Goal: Task Accomplishment & Management: Complete application form

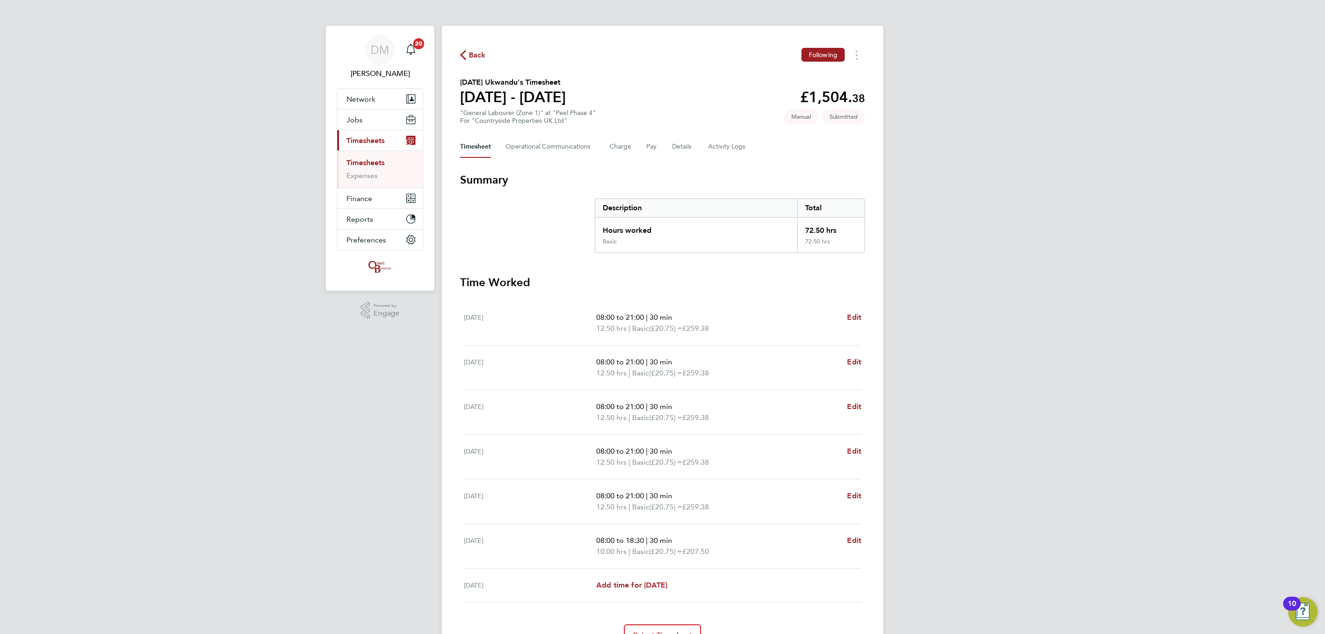
click at [472, 57] on span "Back" at bounding box center [477, 55] width 17 height 11
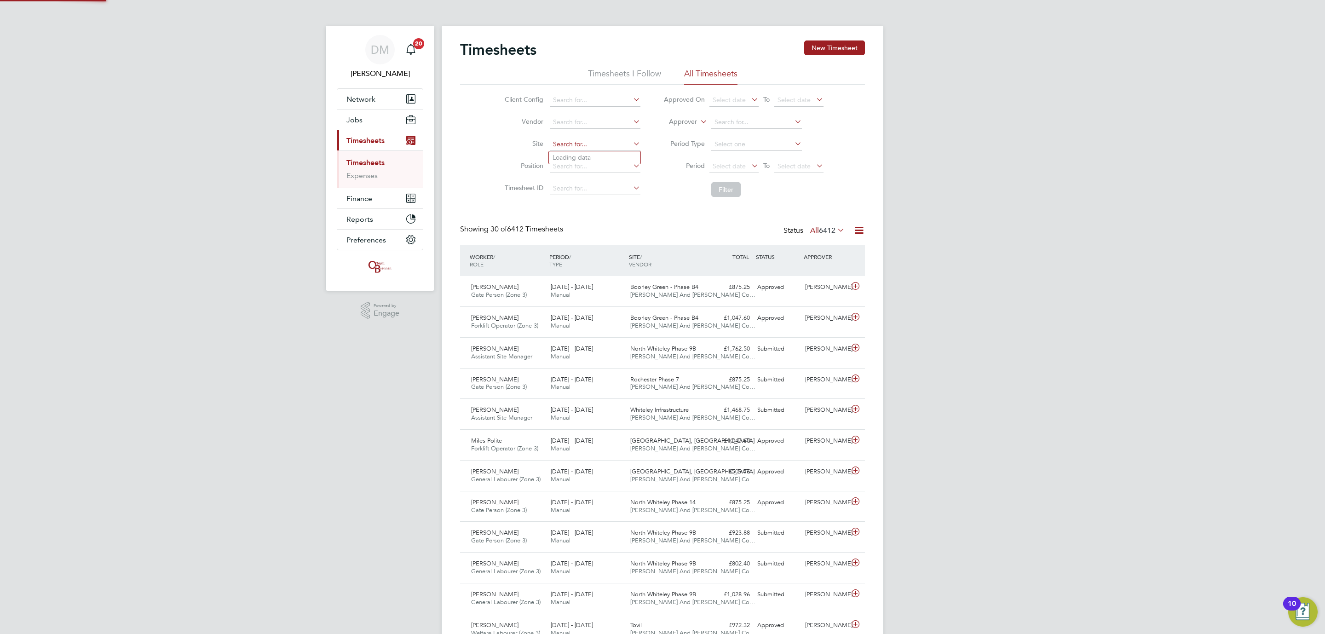
click at [574, 148] on input at bounding box center [595, 144] width 91 height 13
click at [584, 156] on li "Peel Phase 4" at bounding box center [595, 157] width 92 height 12
type input "Peel Phase 4"
click at [726, 187] on button "Filter" at bounding box center [725, 189] width 29 height 15
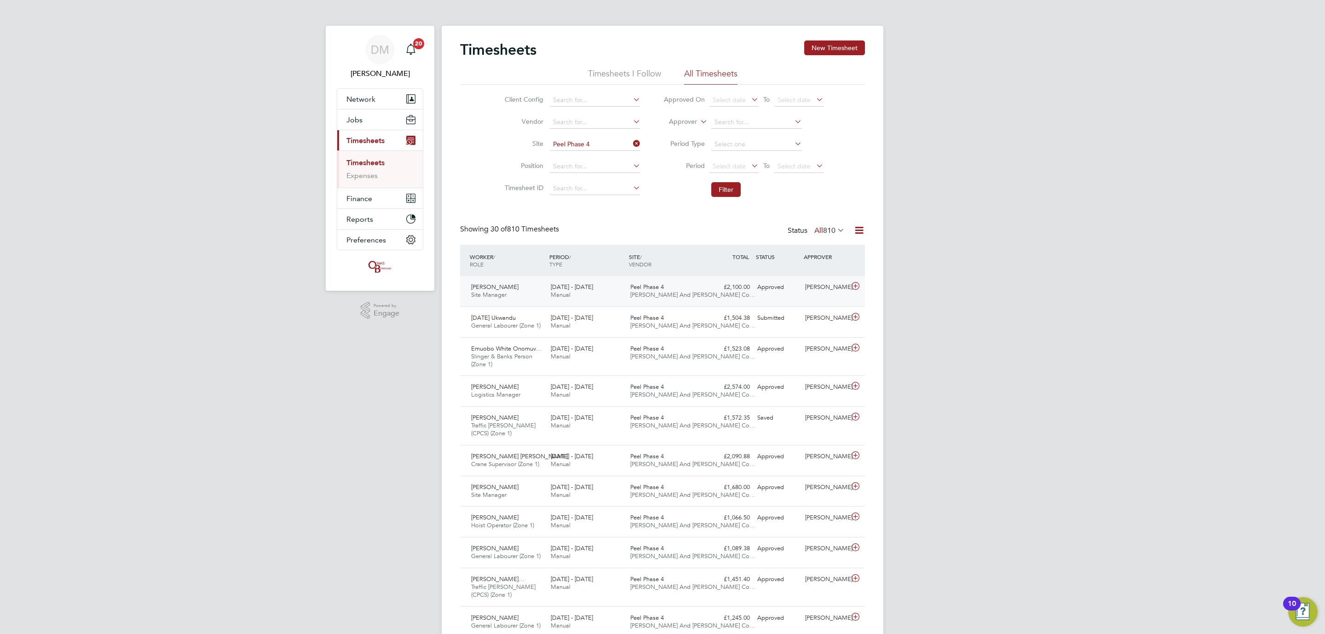
click at [739, 289] on div "£2,100.00 Approved" at bounding box center [730, 287] width 48 height 15
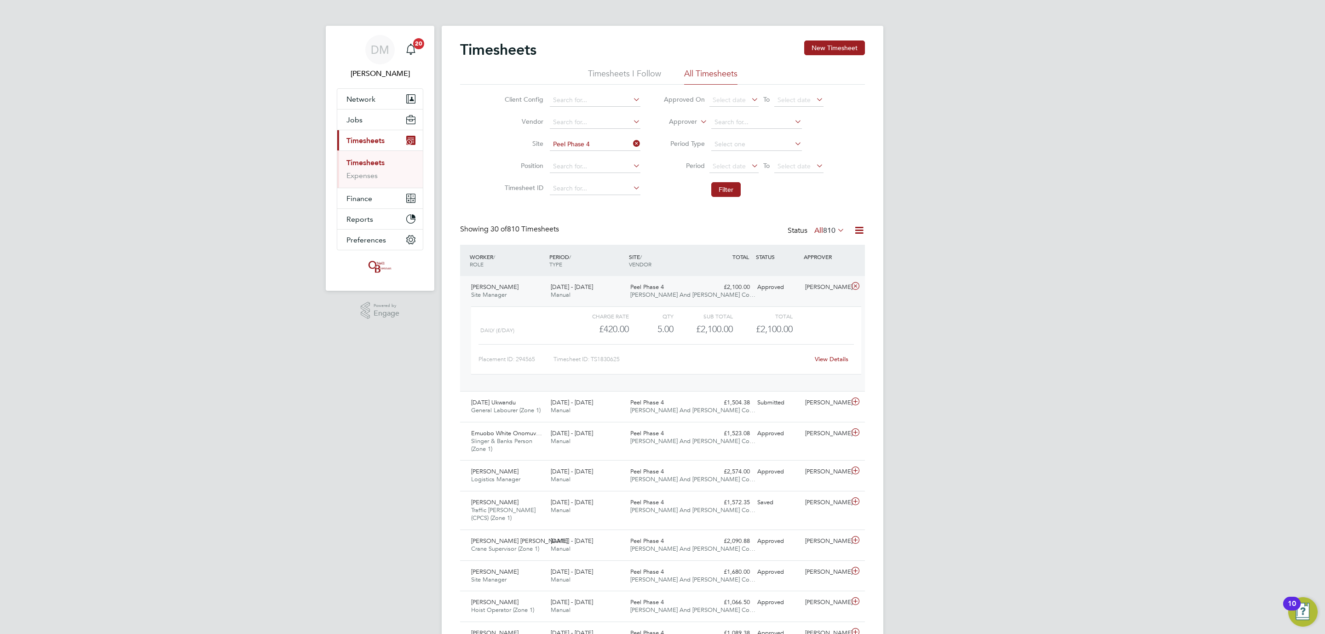
click at [781, 288] on div "Approved" at bounding box center [777, 287] width 48 height 15
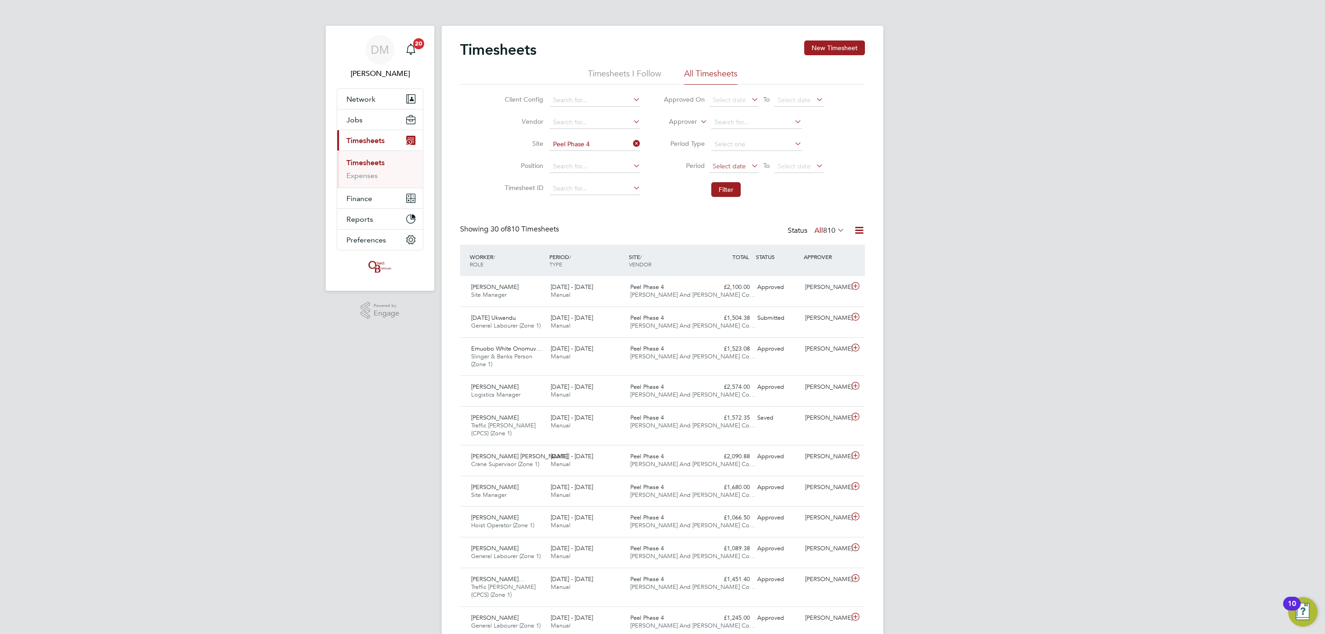
click at [746, 167] on span "Select date" at bounding box center [733, 167] width 49 height 12
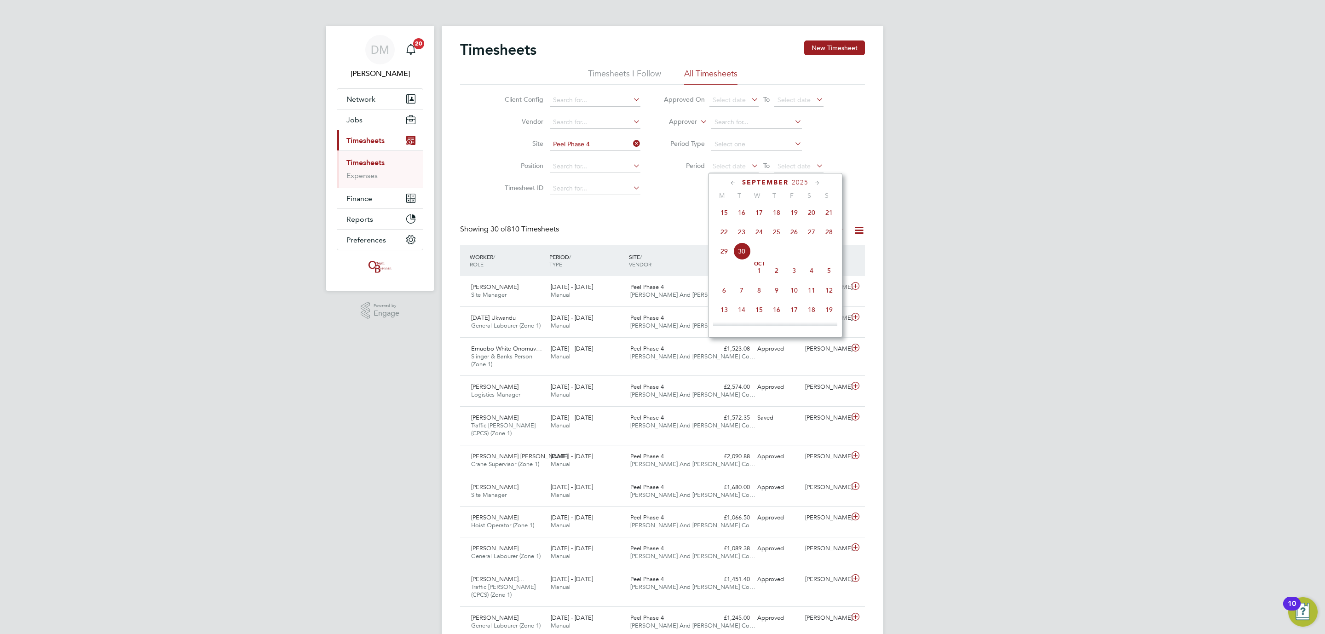
click at [726, 239] on span "22" at bounding box center [723, 231] width 17 height 17
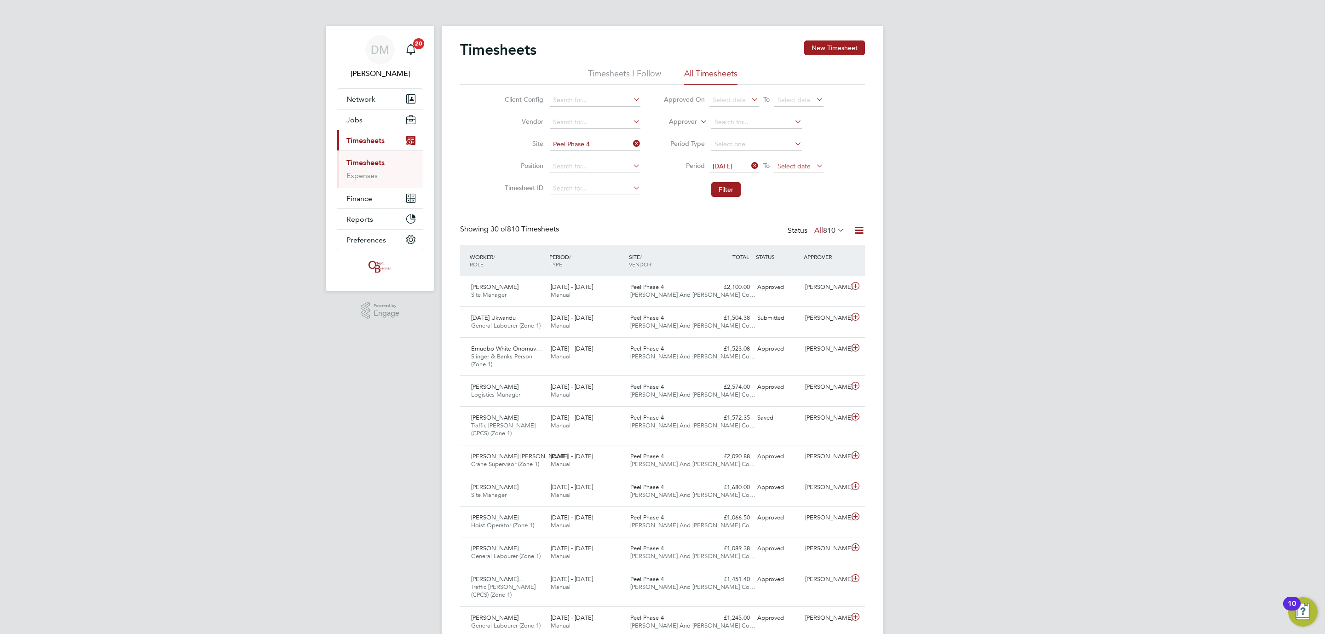
click at [809, 172] on span "Select date" at bounding box center [798, 167] width 49 height 12
click at [889, 238] on span "28" at bounding box center [893, 231] width 17 height 17
click at [722, 189] on button "Filter" at bounding box center [725, 189] width 29 height 15
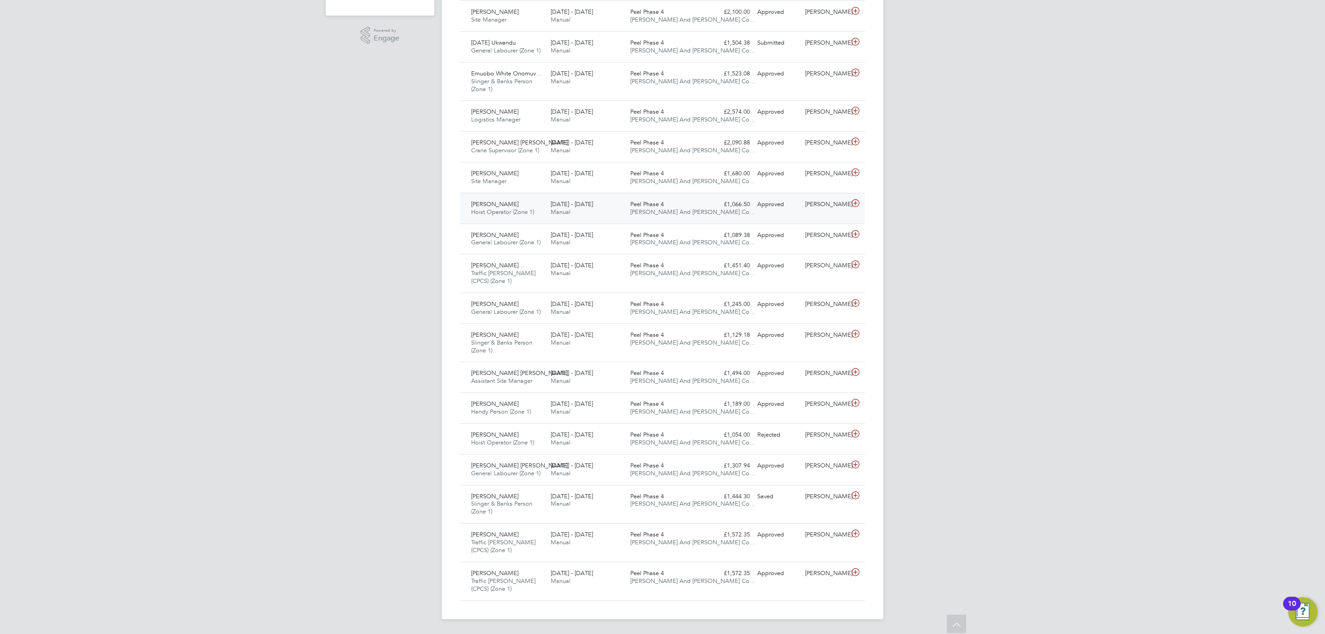
drag, startPoint x: 795, startPoint y: 210, endPoint x: 805, endPoint y: 178, distance: 33.3
click at [795, 210] on div "Ibrahim Tahiru Hoist Operator (Zone 1) 22 - 28 Sep 2025 22 - 28 Sep 2025 Manual…" at bounding box center [662, 208] width 405 height 31
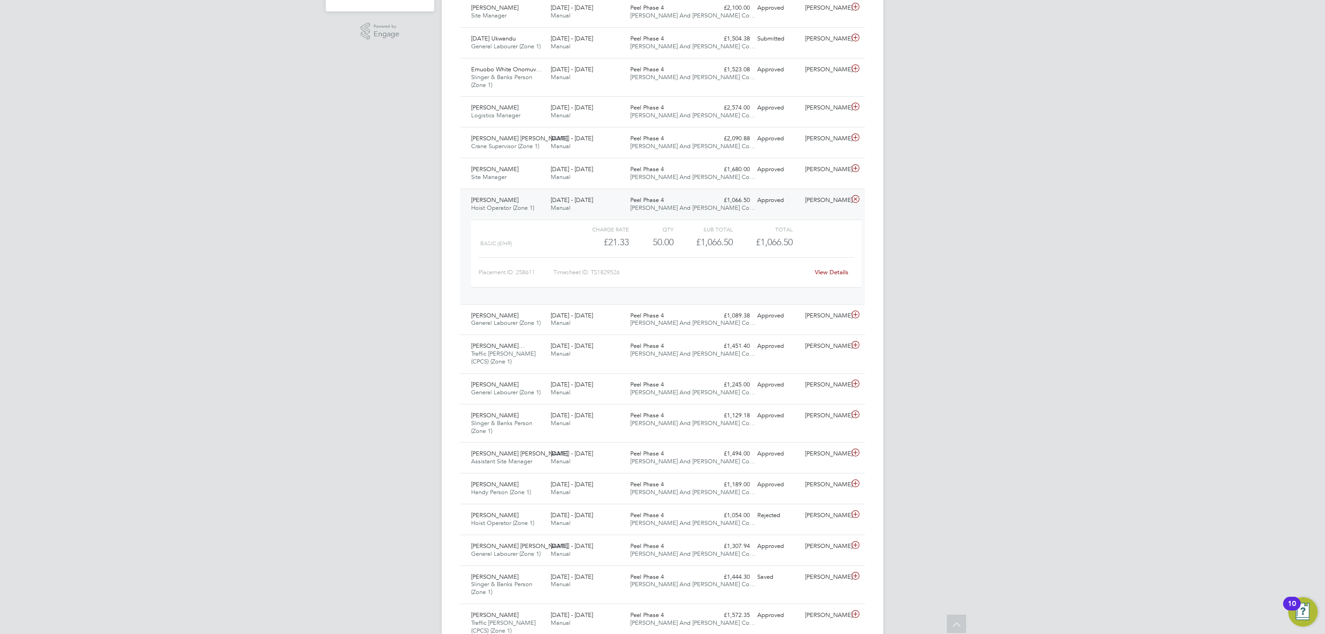
click at [770, 208] on div "Approved" at bounding box center [777, 200] width 48 height 15
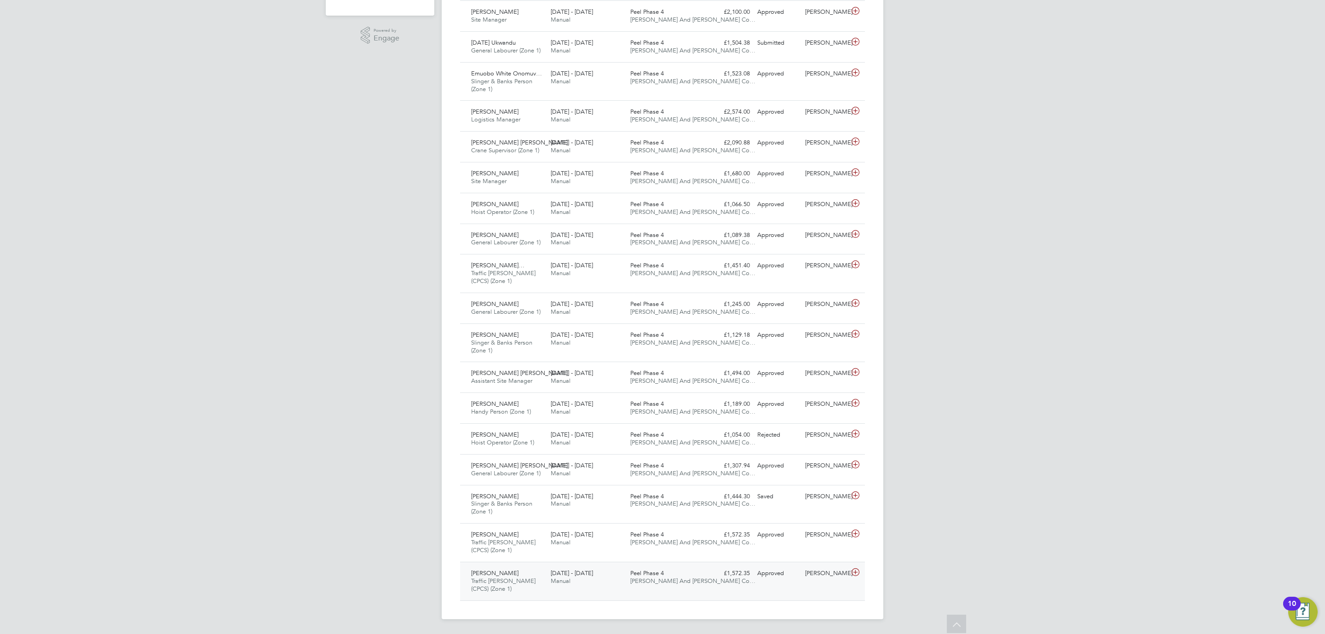
click at [731, 572] on div "£1,572.35 Approved" at bounding box center [730, 573] width 48 height 15
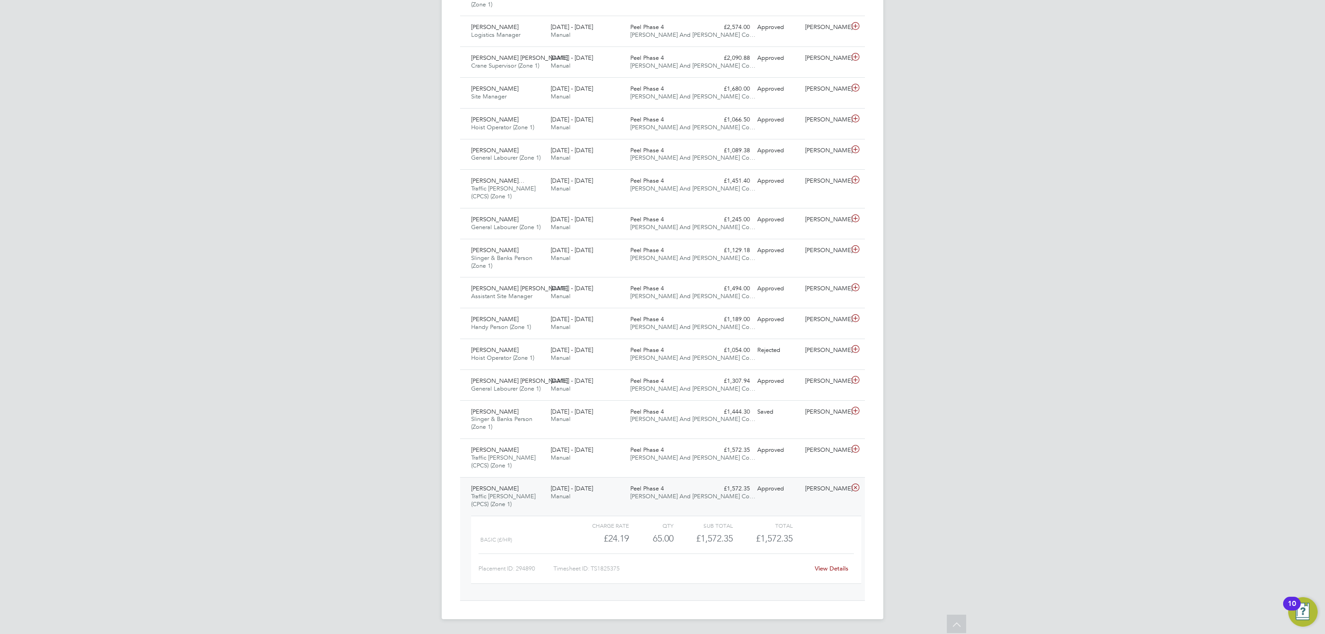
click at [825, 568] on link "View Details" at bounding box center [832, 568] width 34 height 8
click at [752, 489] on div "£1,572.35 Approved" at bounding box center [730, 488] width 48 height 15
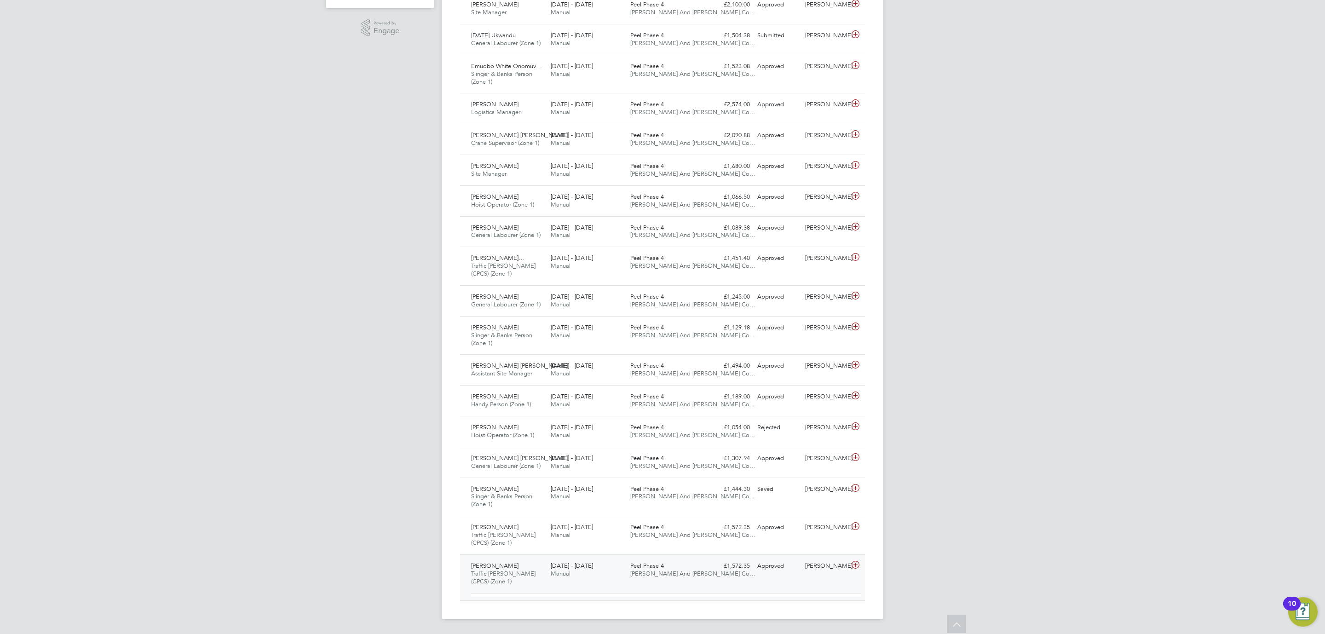
scroll to position [279, 0]
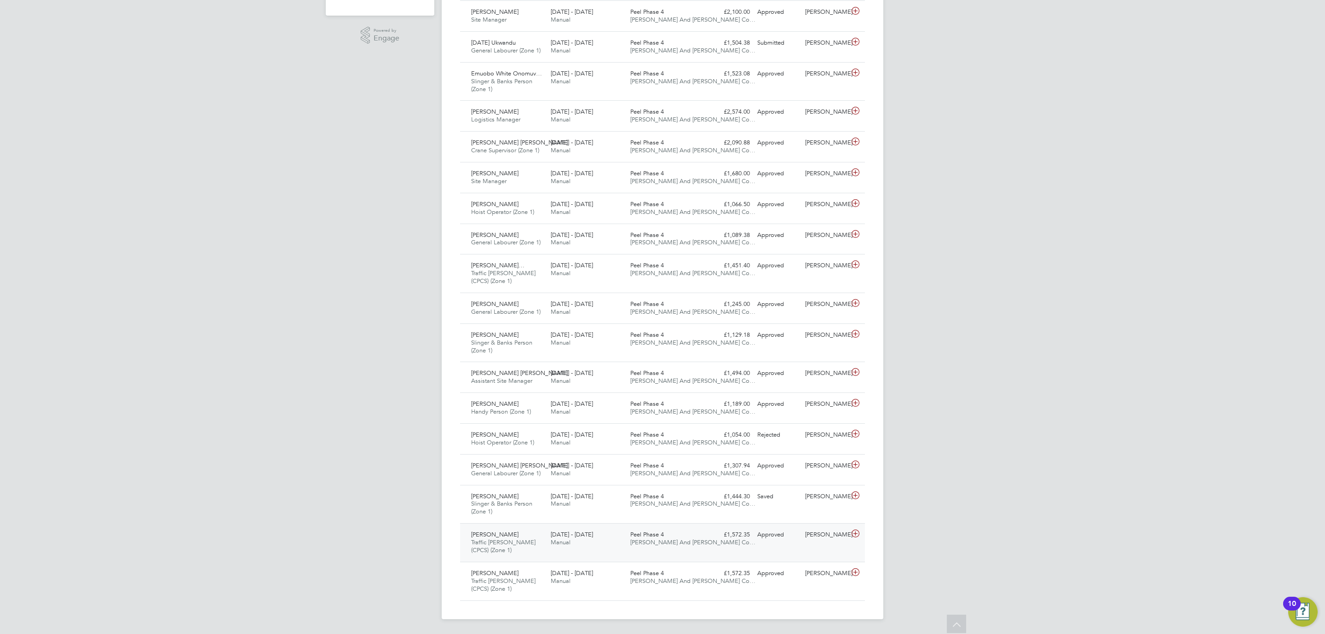
click at [764, 538] on div "Approved" at bounding box center [777, 534] width 48 height 15
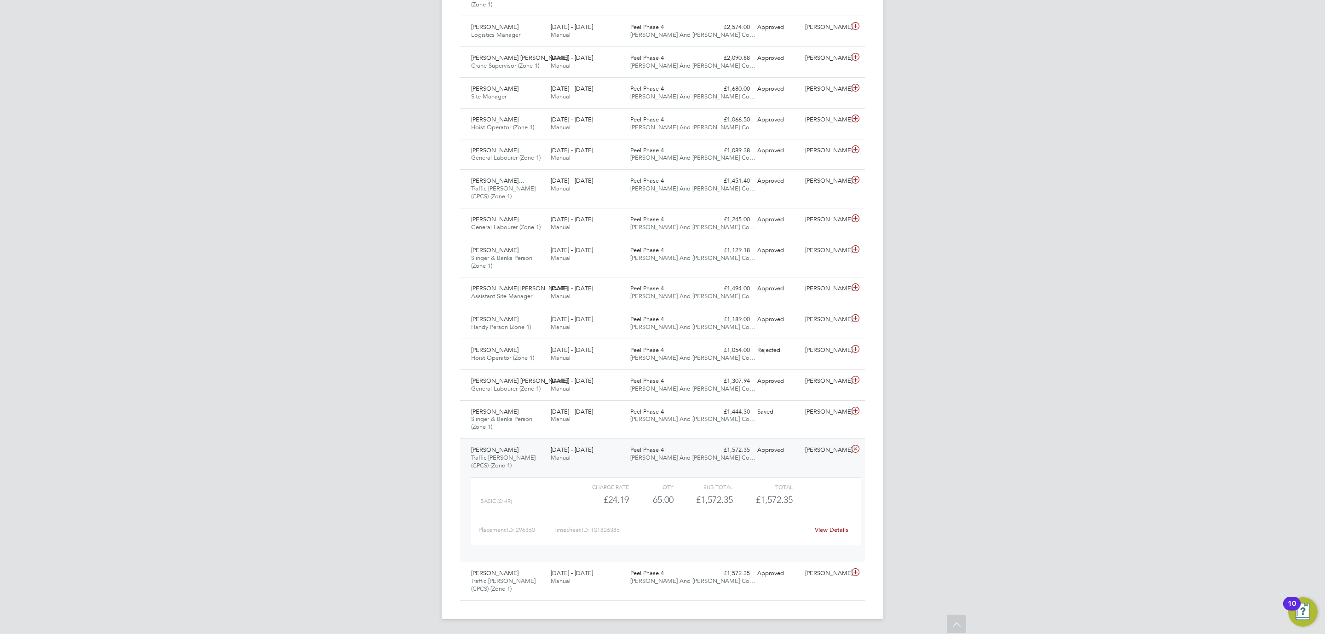
scroll to position [365, 0]
click at [821, 530] on link "View Details" at bounding box center [832, 530] width 34 height 8
click at [751, 455] on div "£1,572.35 Approved" at bounding box center [730, 449] width 48 height 15
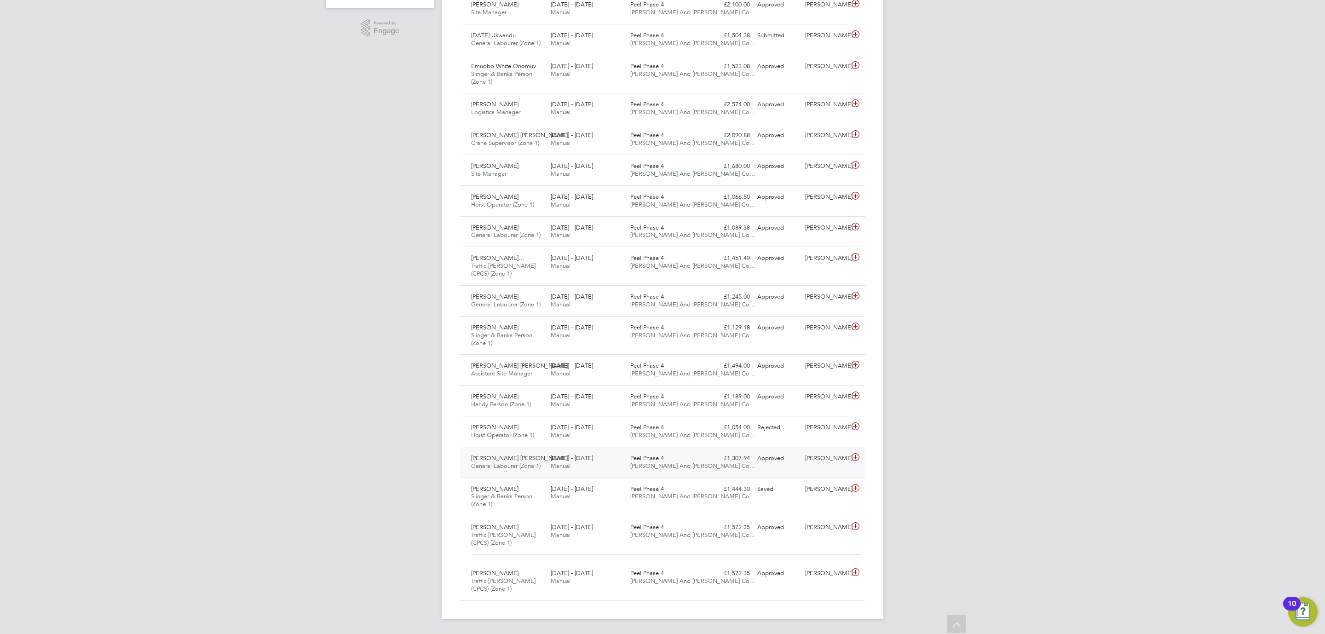
scroll to position [279, 0]
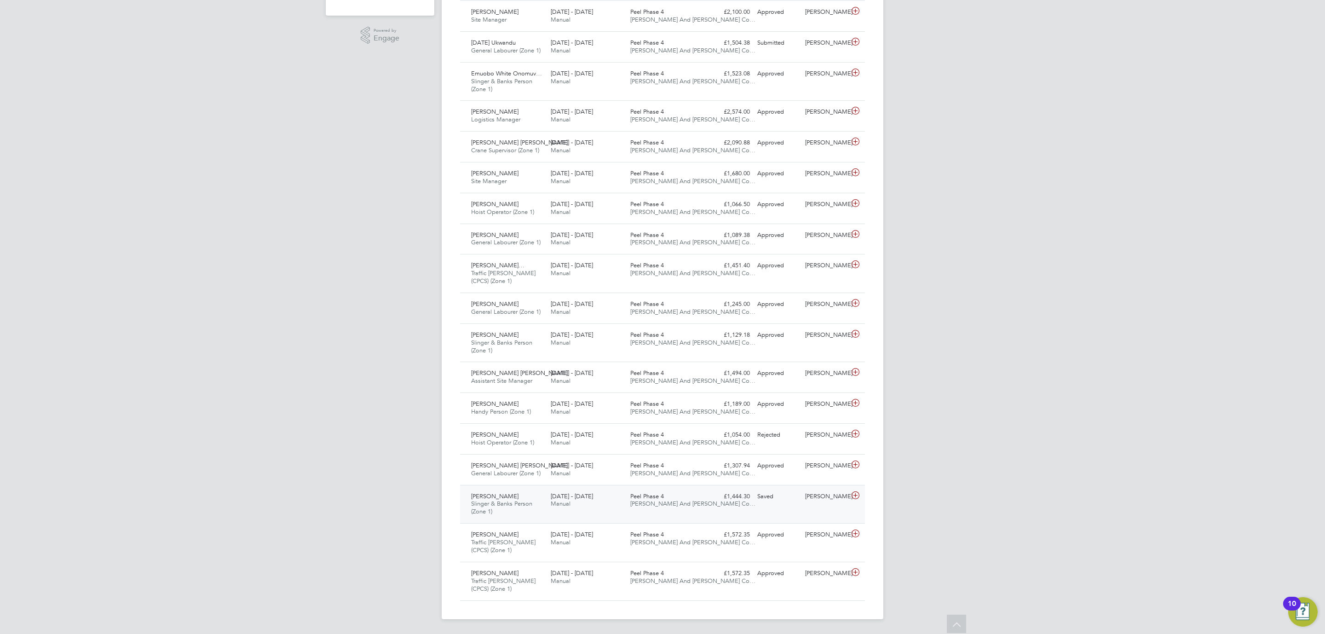
click at [734, 491] on div "£1,444.30 Saved" at bounding box center [730, 496] width 48 height 15
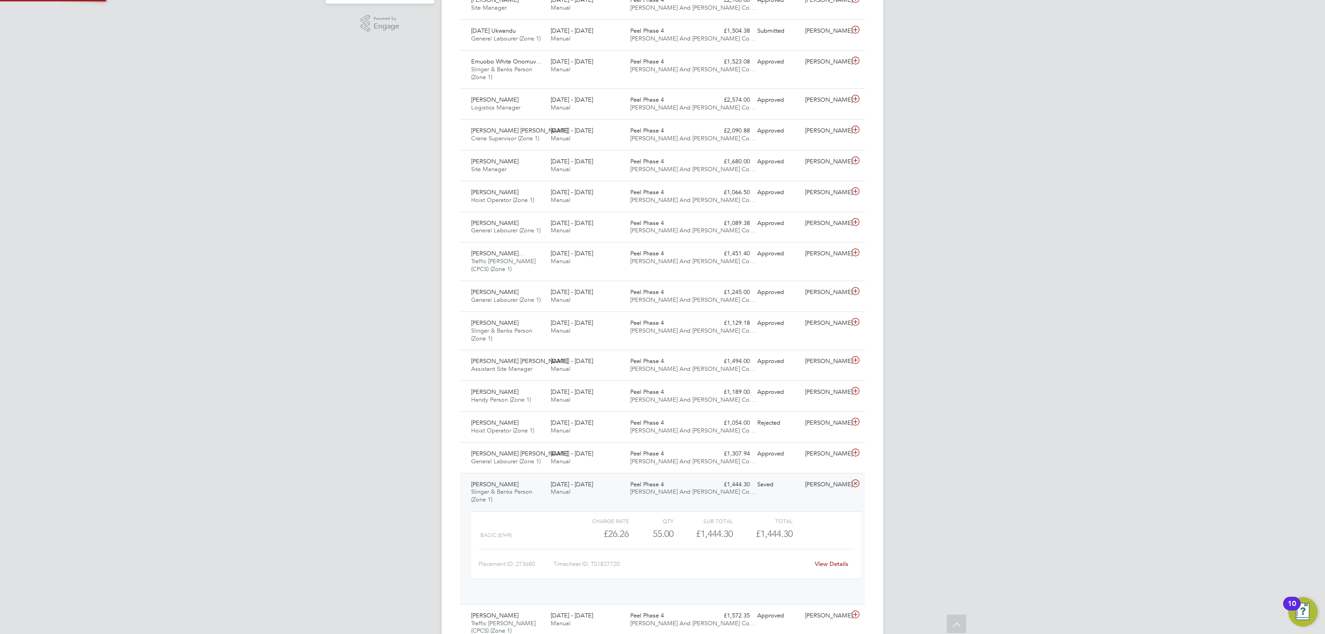
scroll to position [15, 90]
click at [817, 565] on link "View Details" at bounding box center [832, 564] width 34 height 8
click at [706, 488] on div "£1,444.30 Saved" at bounding box center [730, 484] width 48 height 15
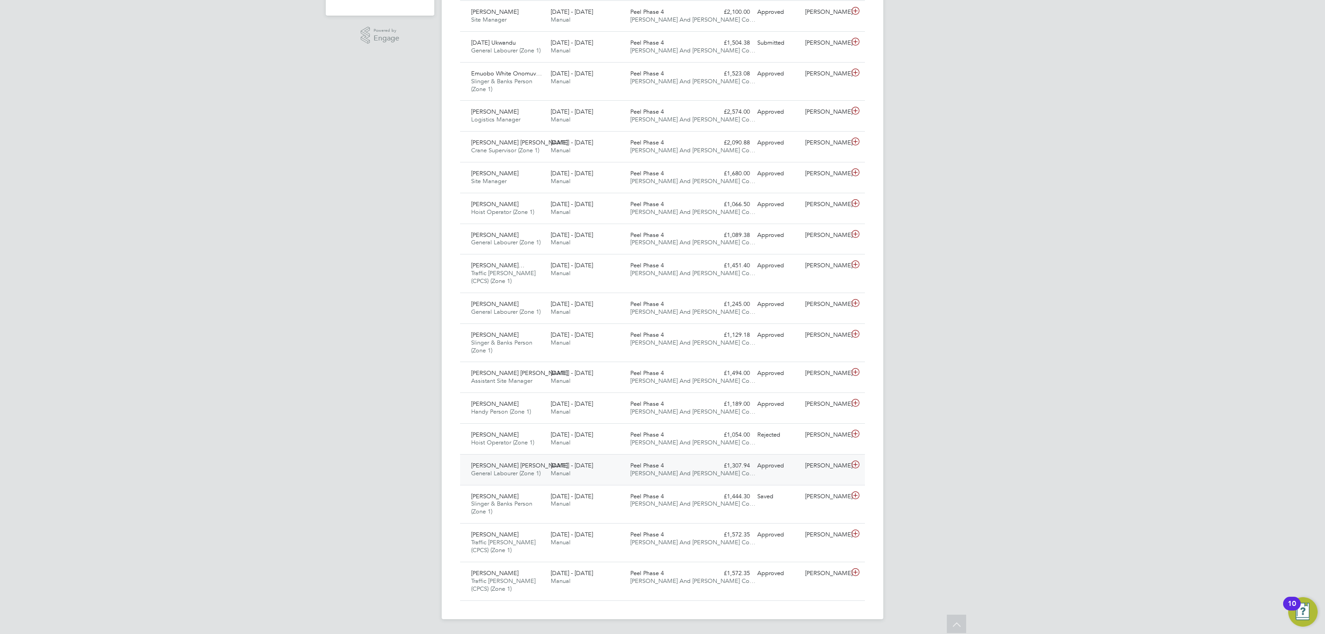
click at [623, 461] on div "22 - 28 Sep 2025 Manual" at bounding box center [587, 469] width 80 height 23
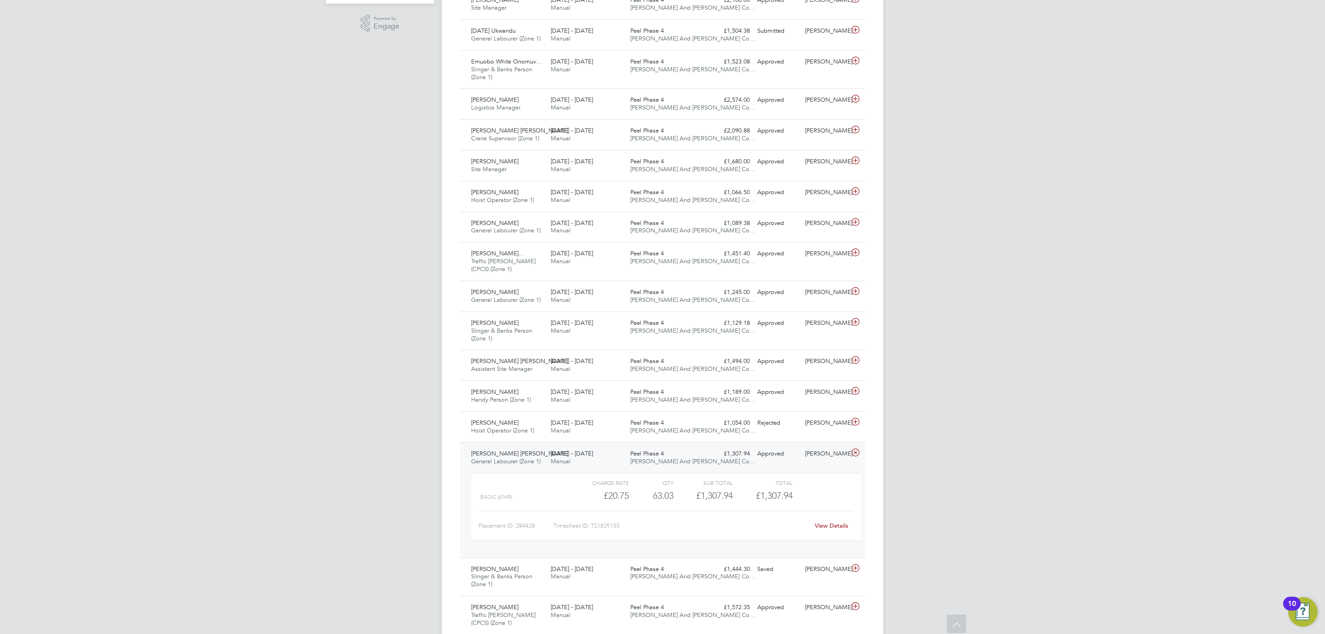
click at [827, 528] on link "View Details" at bounding box center [832, 526] width 34 height 8
click at [746, 454] on div "£1,307.94 Approved" at bounding box center [730, 453] width 48 height 15
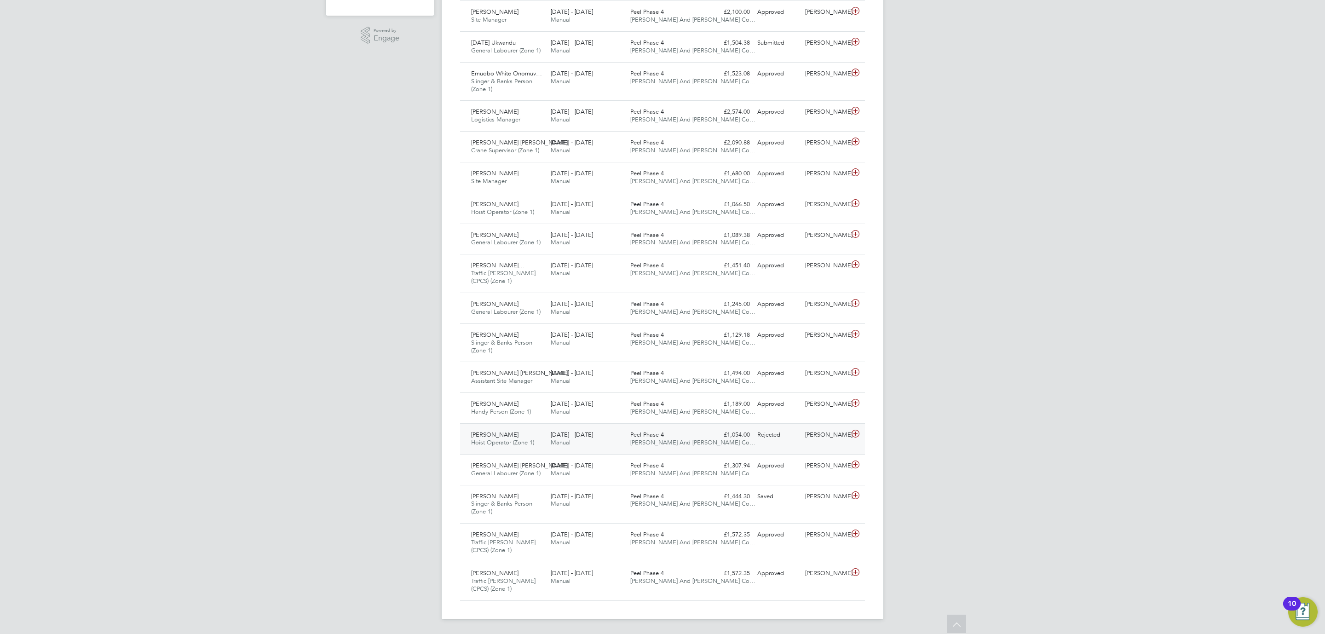
click at [753, 444] on div "Nicolae-Daniel Pufu Hoist Operator (Zone 1) 22 - 28 Sep 2025 22 - 28 Sep 2025 M…" at bounding box center [662, 438] width 405 height 31
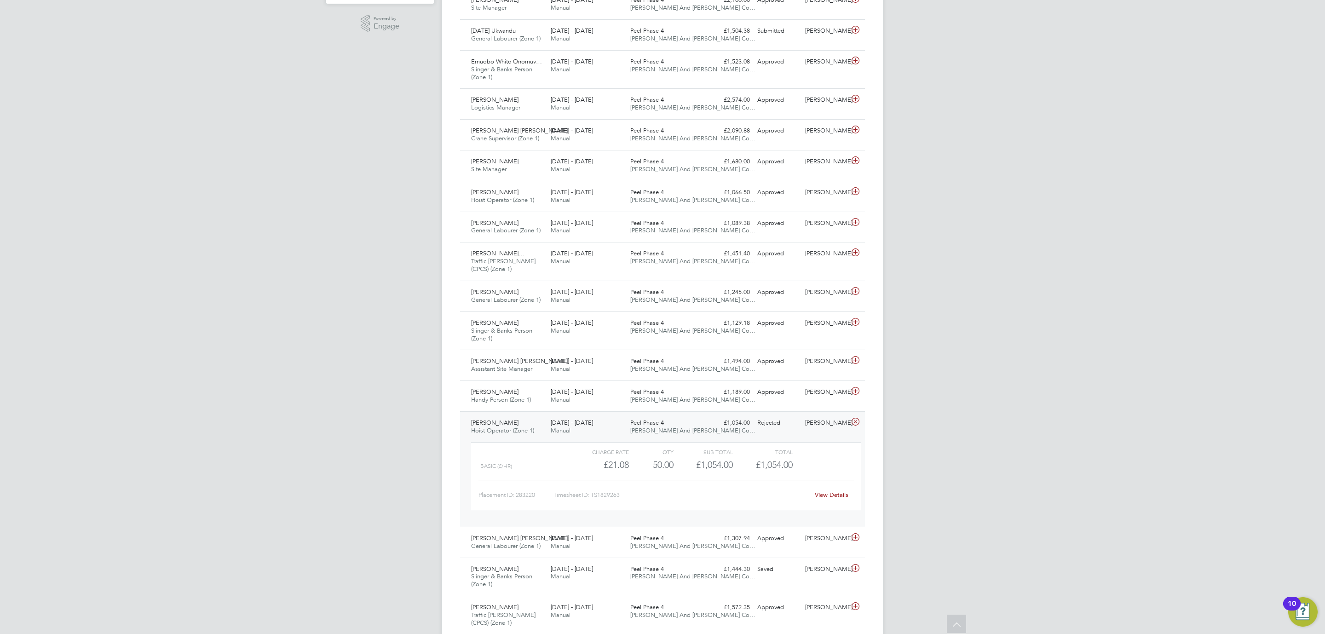
click at [753, 436] on div "Nicolae-Daniel Pufu Hoist Operator (Zone 1) 22 - 28 Sep 2025 22 - 28 Sep 2025 M…" at bounding box center [662, 468] width 405 height 115
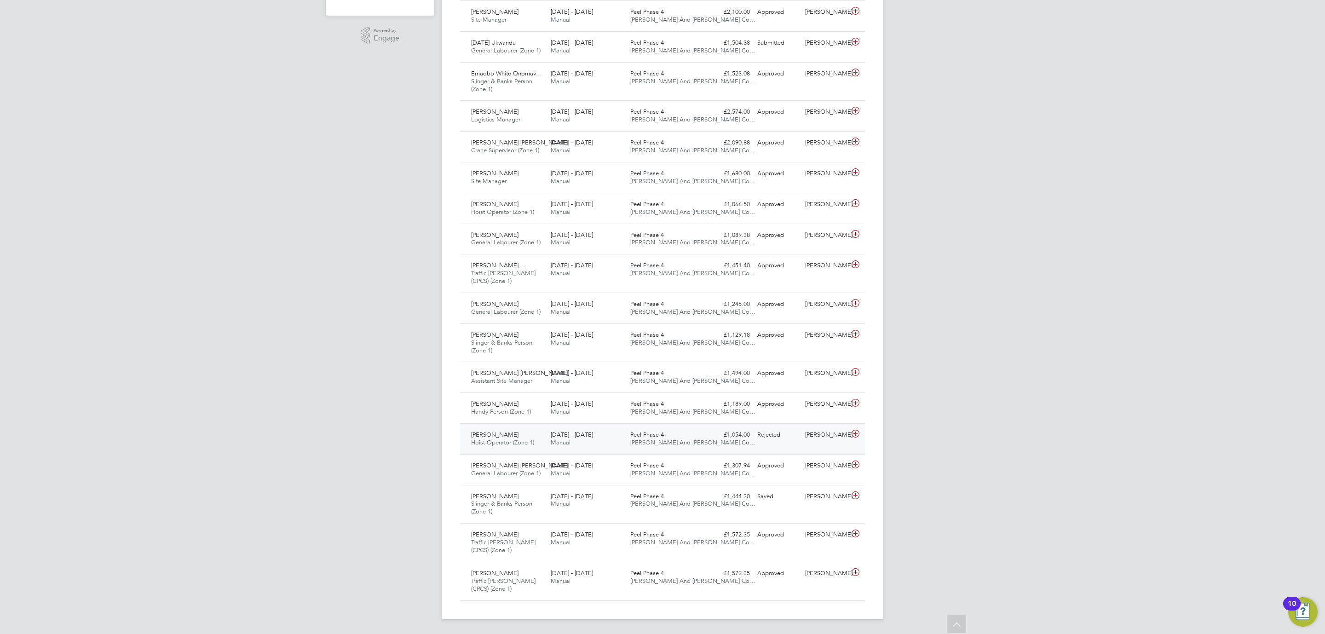
scroll to position [279, 0]
click at [727, 407] on div "£1,189.00 Approved" at bounding box center [730, 403] width 48 height 15
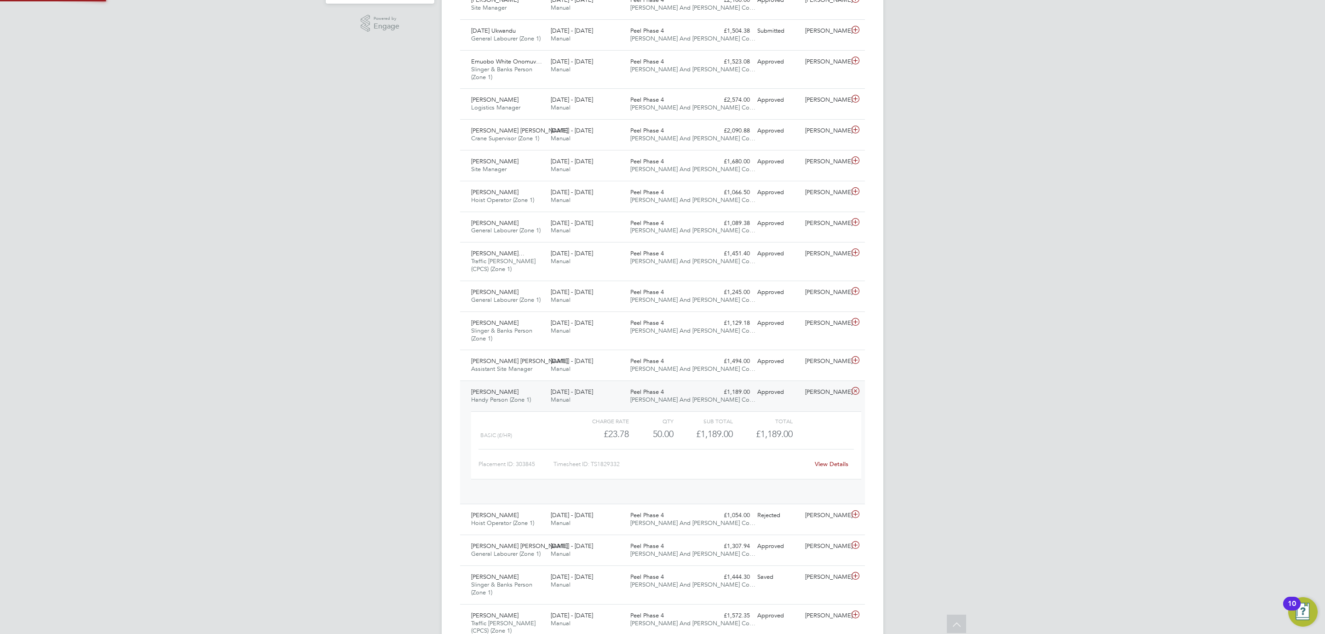
scroll to position [15, 90]
click at [828, 464] on link "View Details" at bounding box center [832, 464] width 34 height 8
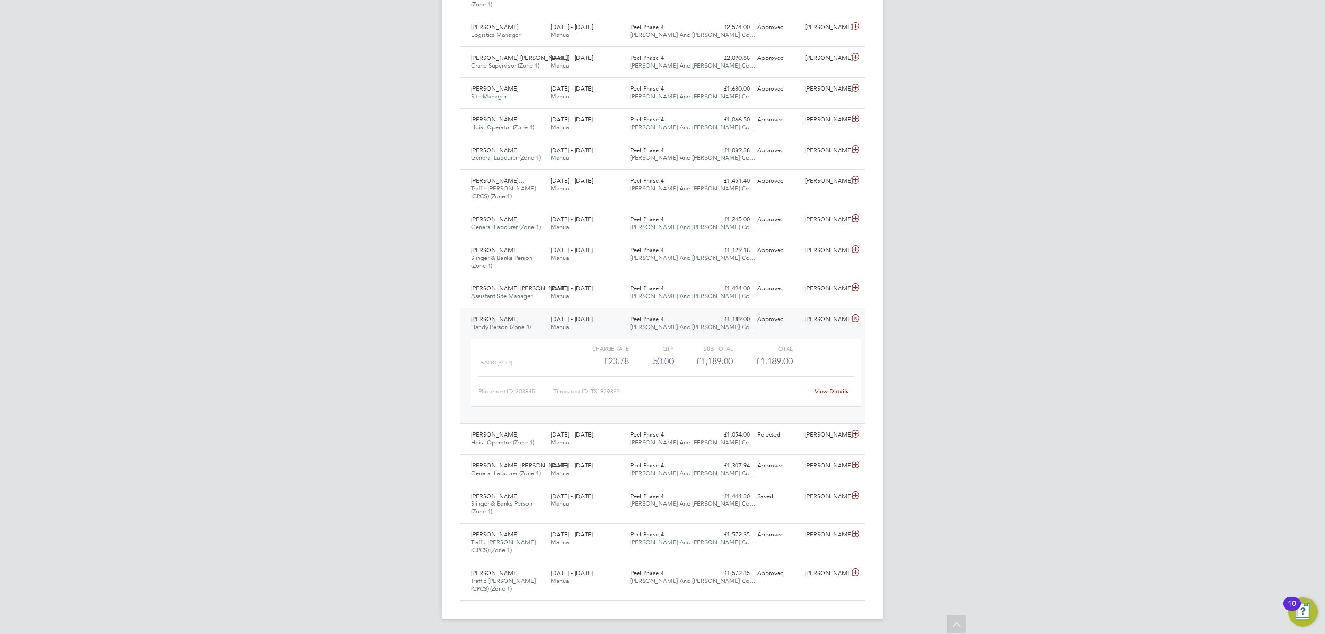
click at [711, 327] on div "Vlad Stinga Handy Person (Zone 1) 22 - 28 Sep 2025 22 - 28 Sep 2025 Manual Peel…" at bounding box center [662, 365] width 405 height 115
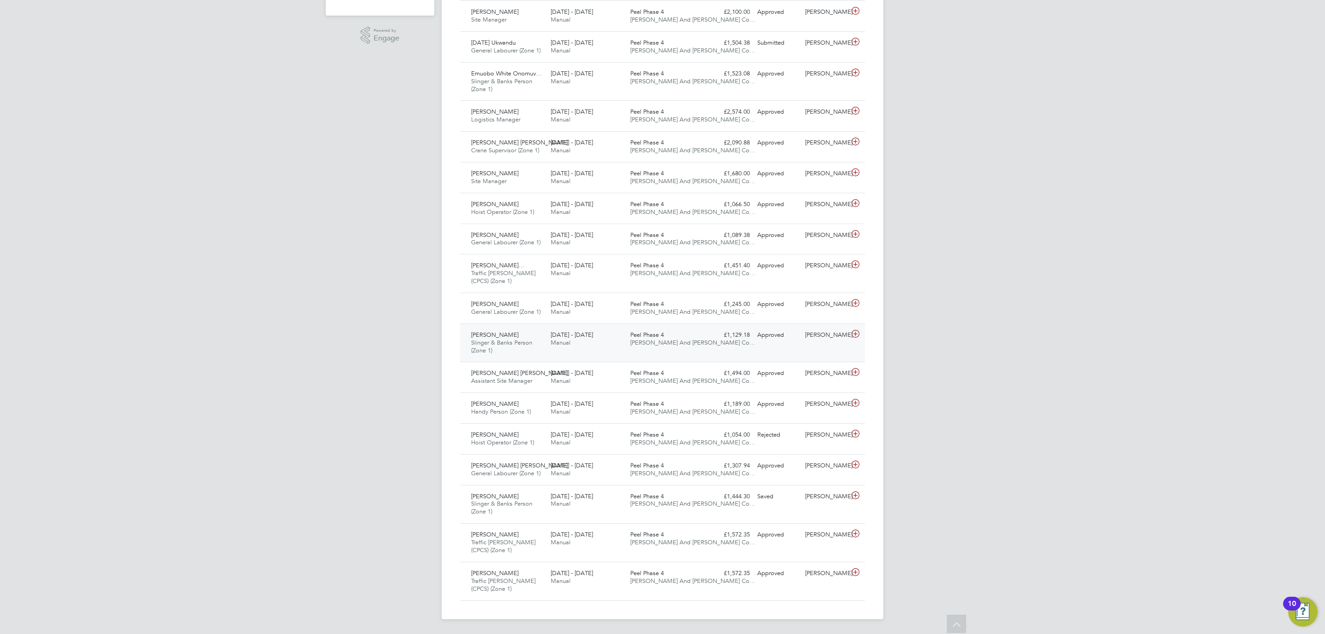
scroll to position [279, 0]
click at [683, 374] on div "Peel Phase 4 O'Neill And Brennan Co…" at bounding box center [666, 377] width 80 height 23
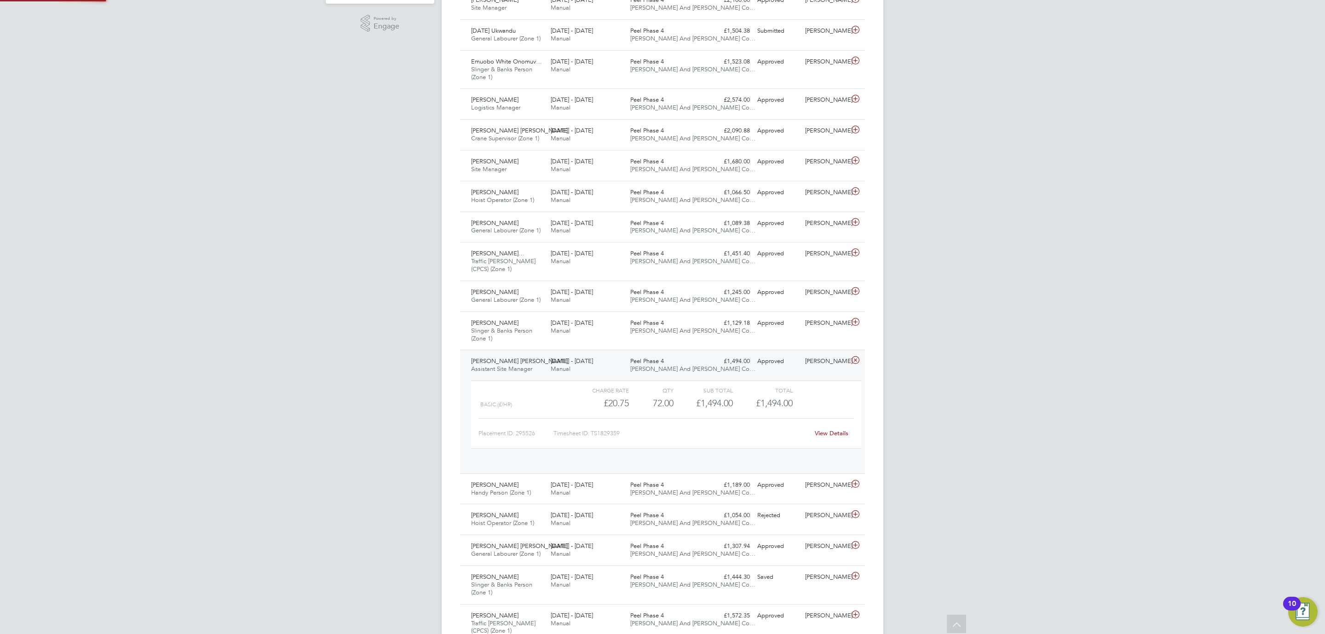
scroll to position [15, 90]
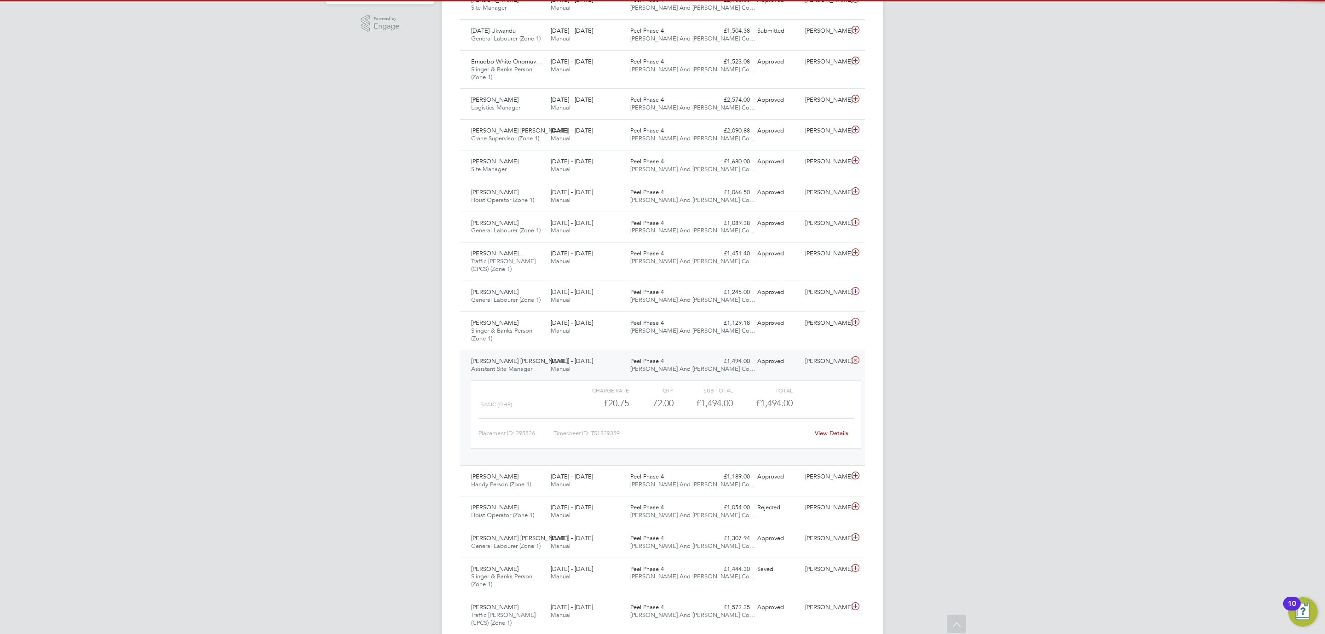
click at [824, 434] on link "View Details" at bounding box center [832, 433] width 34 height 8
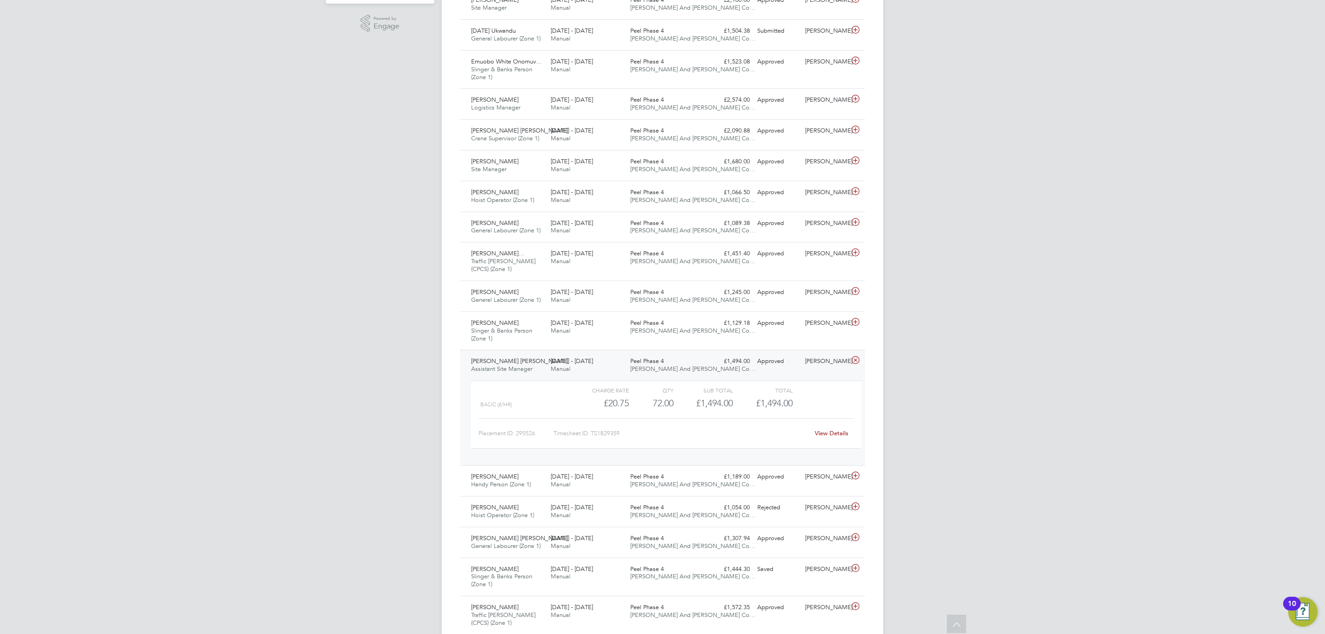
click at [663, 377] on div "Peel Phase 4 O'Neill And Brennan Co…" at bounding box center [666, 365] width 80 height 23
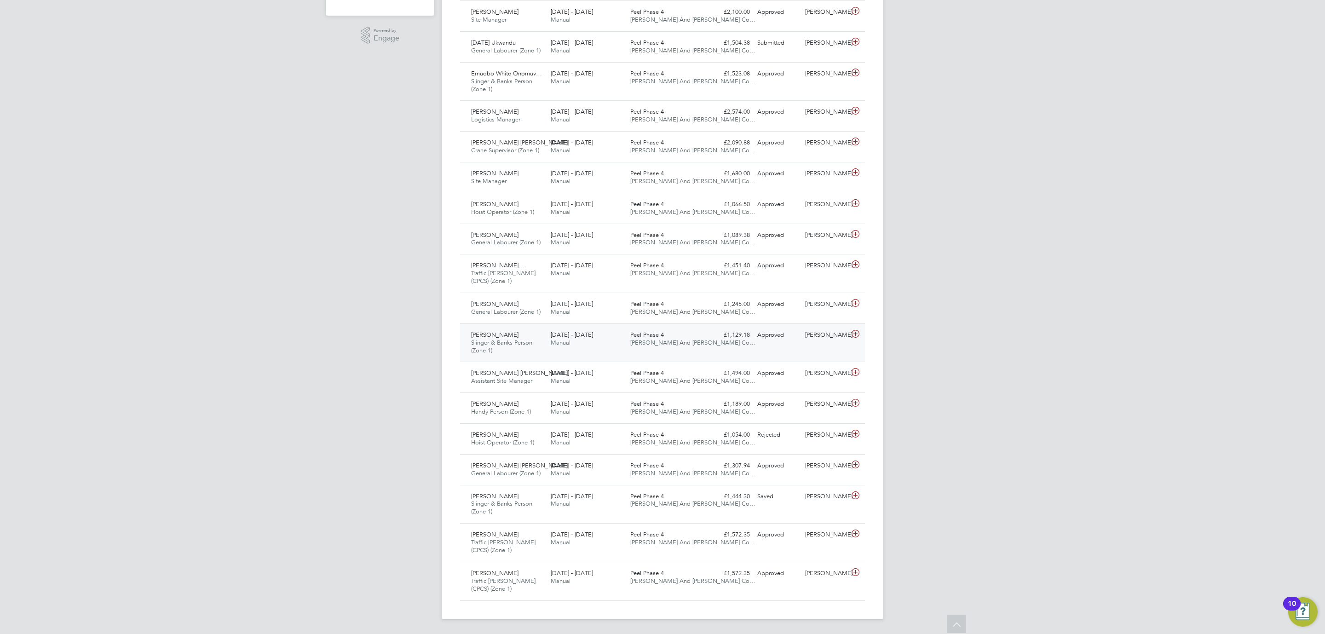
click at [654, 337] on div "Peel Phase 4 O'Neill And Brennan Co…" at bounding box center [666, 338] width 80 height 23
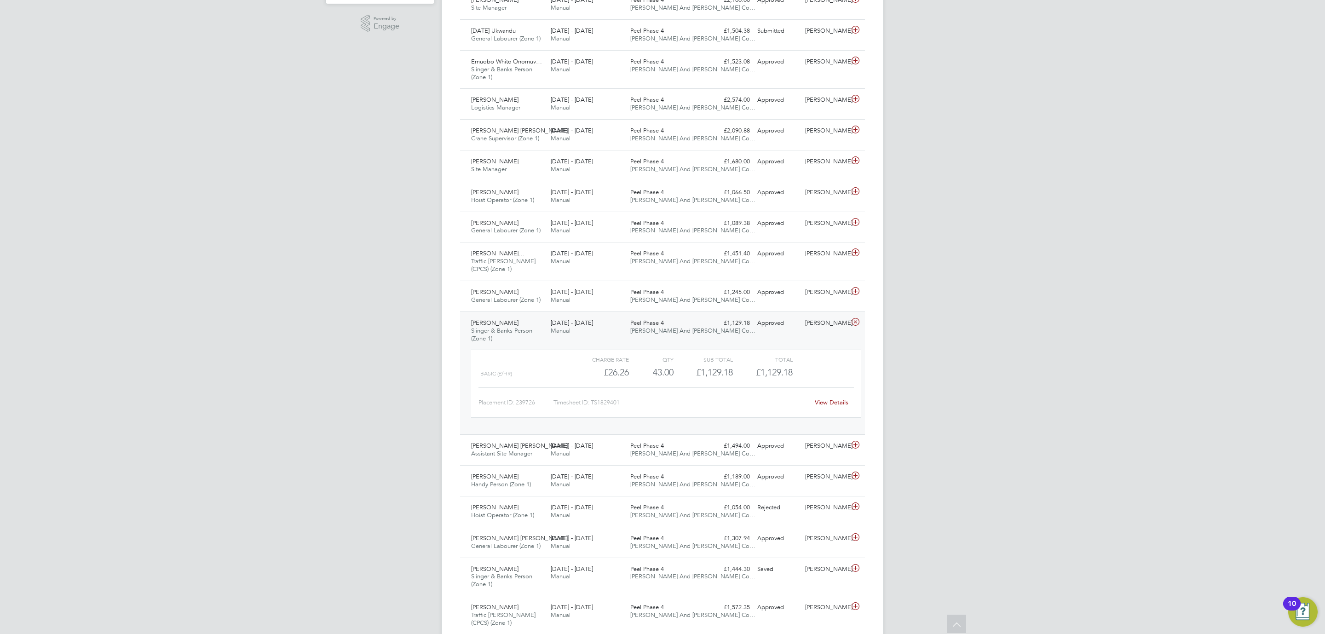
click at [835, 403] on link "View Details" at bounding box center [832, 402] width 34 height 8
click at [658, 330] on span "[PERSON_NAME] And [PERSON_NAME] Co…" at bounding box center [692, 331] width 125 height 8
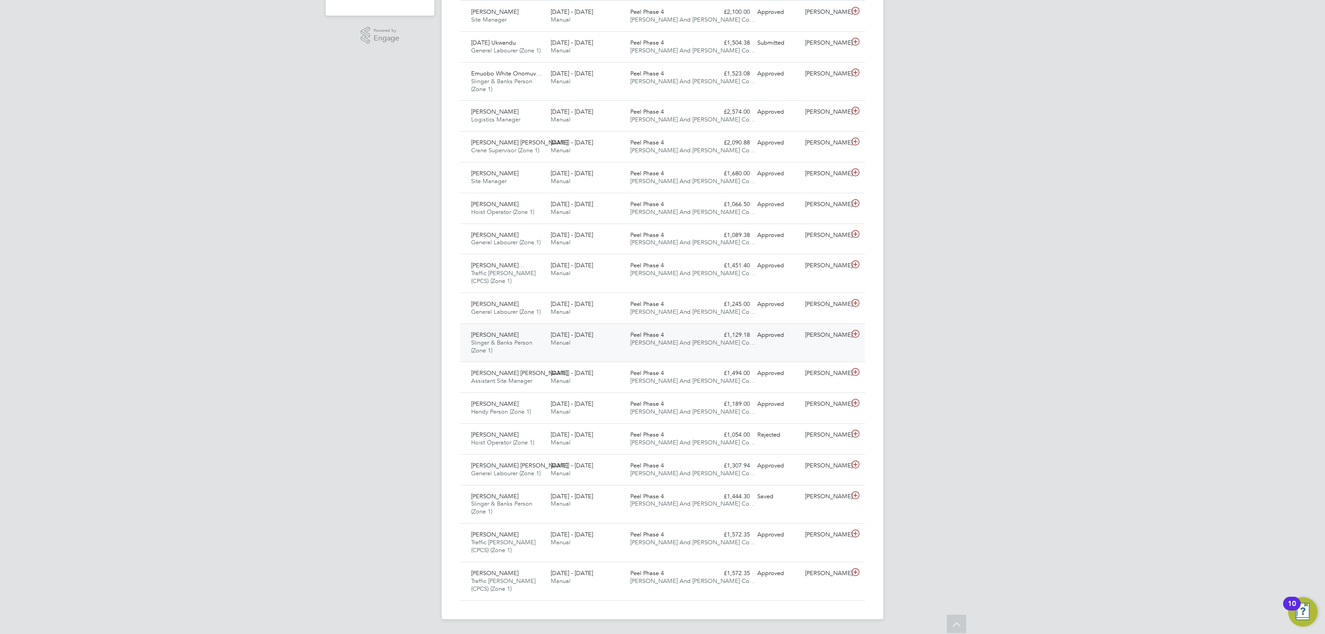
scroll to position [279, 0]
click at [686, 308] on span "[PERSON_NAME] And [PERSON_NAME] Co…" at bounding box center [692, 312] width 125 height 8
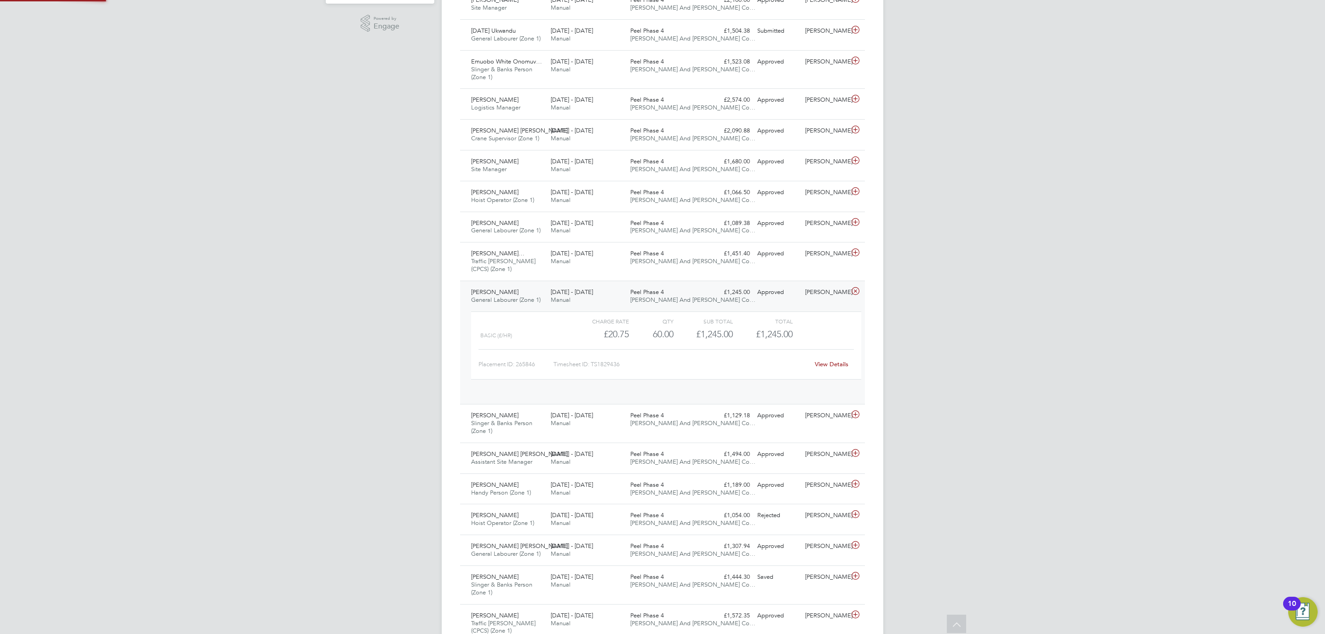
scroll to position [15, 90]
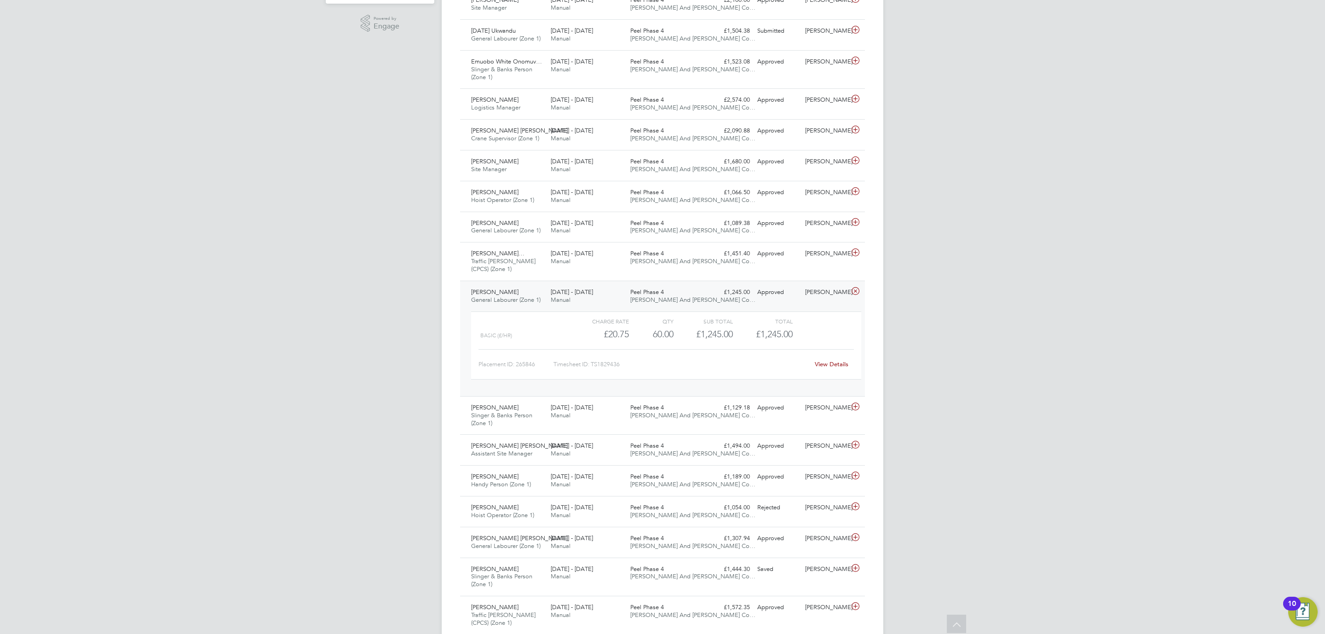
click at [835, 362] on div "View Details" at bounding box center [831, 364] width 45 height 15
click at [837, 364] on link "View Details" at bounding box center [832, 364] width 34 height 8
click at [692, 296] on div "Peel Phase 4 O'Neill And Brennan Co…" at bounding box center [666, 296] width 80 height 23
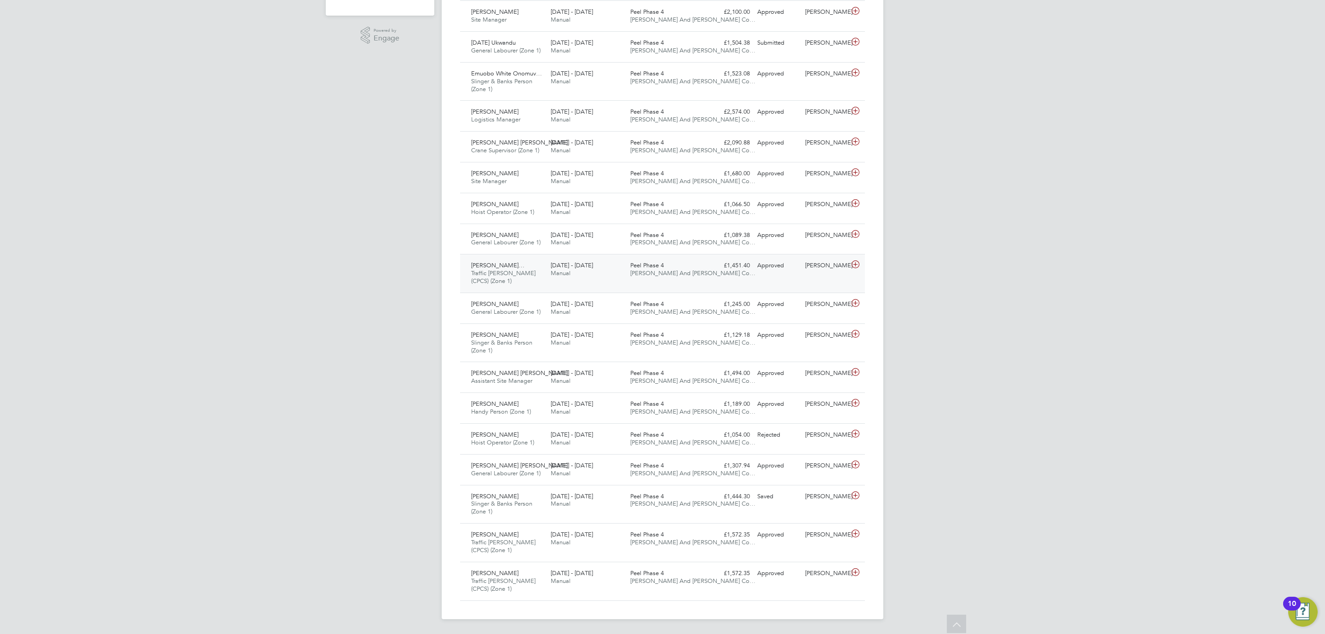
scroll to position [279, 0]
click at [715, 265] on div "£1,451.40 Approved" at bounding box center [730, 265] width 48 height 15
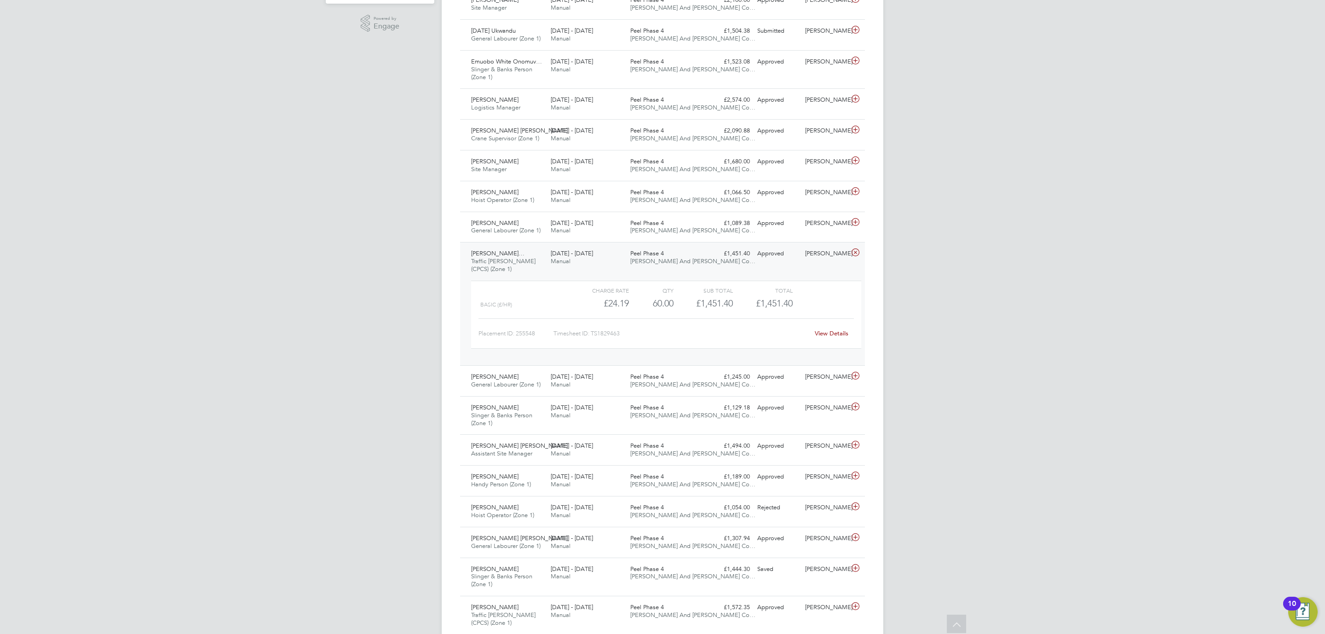
click at [824, 334] on link "View Details" at bounding box center [832, 333] width 34 height 8
click at [751, 265] on div "Daniel Nicolae Alexandr… Traffic Marshall (CPCS) (Zone 1) 22 - 28 Sep 2025 22 -…" at bounding box center [662, 303] width 405 height 123
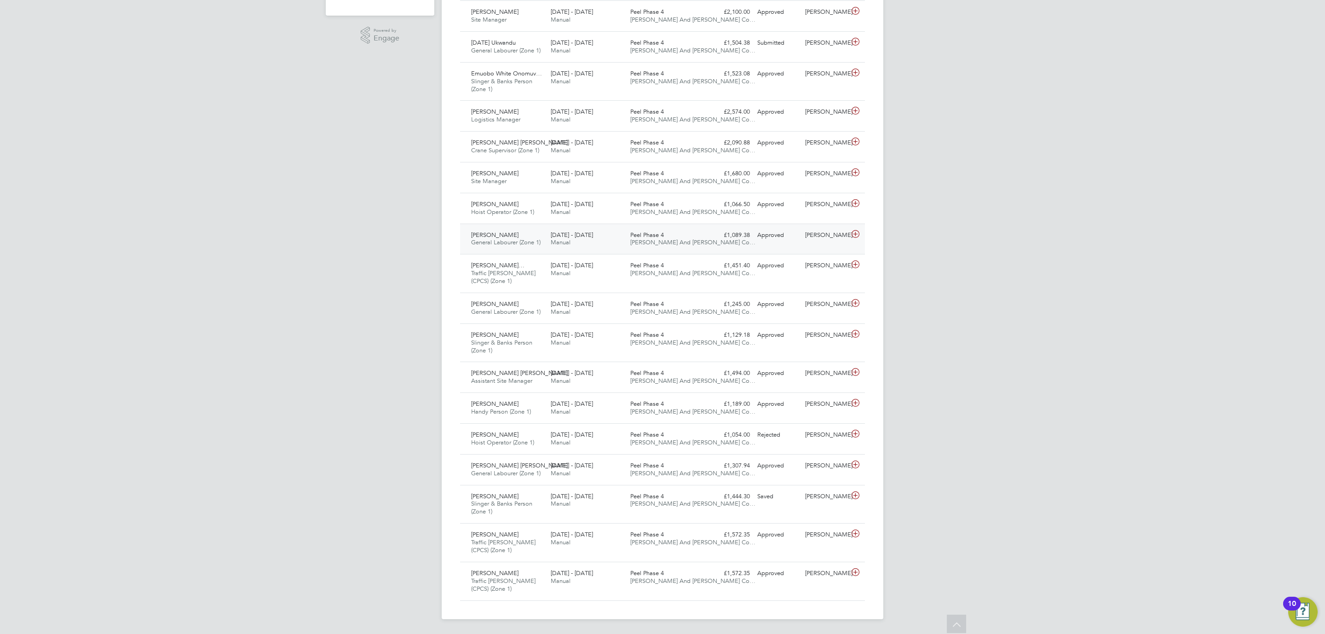
click at [711, 243] on div "Zelalem Kifle General Labourer (Zone 1) 22 - 28 Sep 2025 22 - 28 Sep 2025 Manua…" at bounding box center [662, 239] width 405 height 31
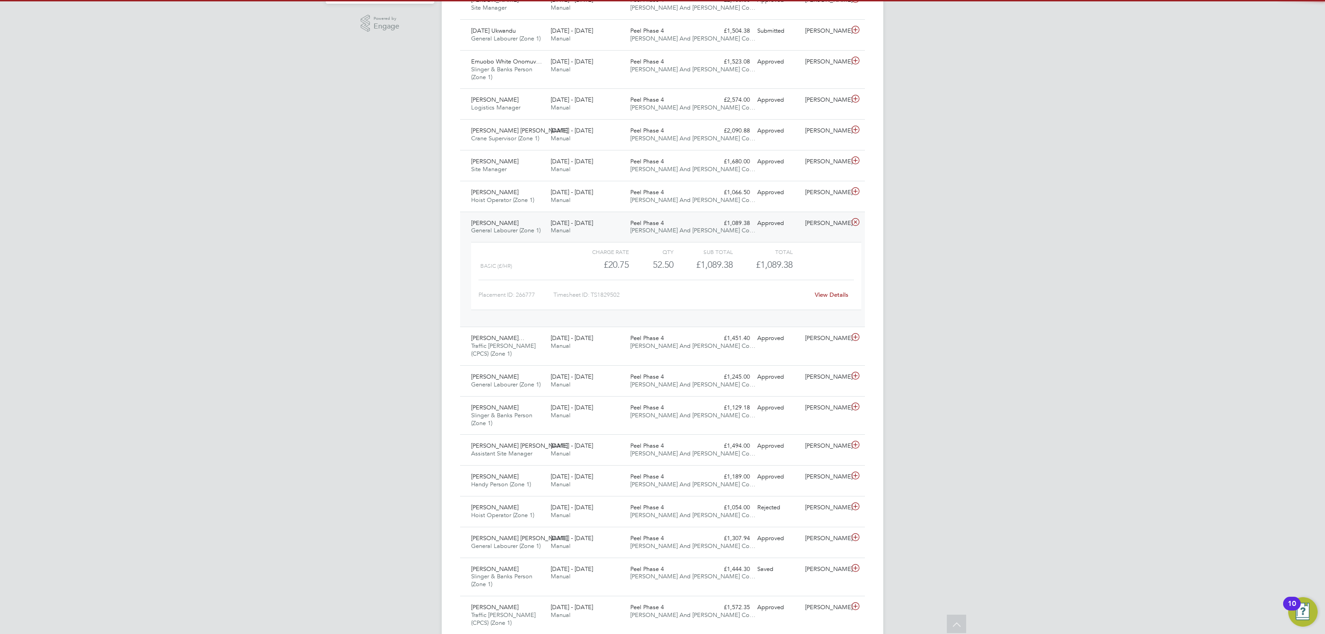
click at [828, 298] on link "View Details" at bounding box center [832, 295] width 34 height 8
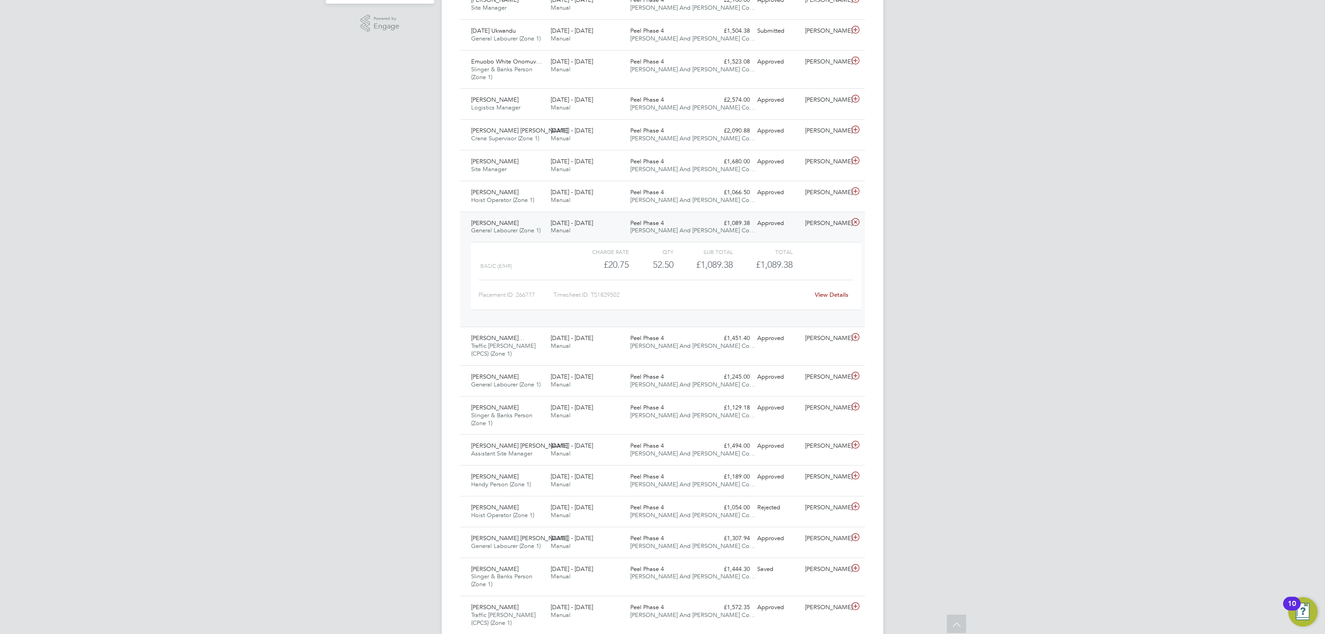
click at [665, 229] on span "[PERSON_NAME] And [PERSON_NAME] Co…" at bounding box center [692, 230] width 125 height 8
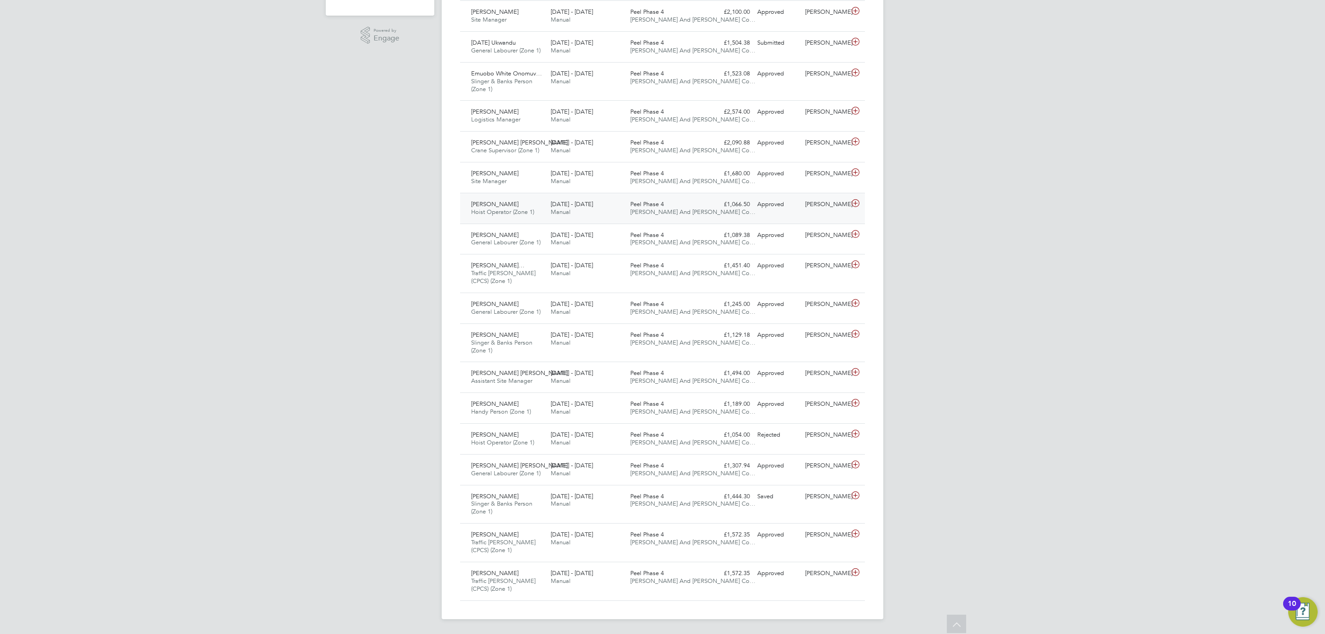
click at [655, 208] on span "[PERSON_NAME] And [PERSON_NAME] Co…" at bounding box center [692, 212] width 125 height 8
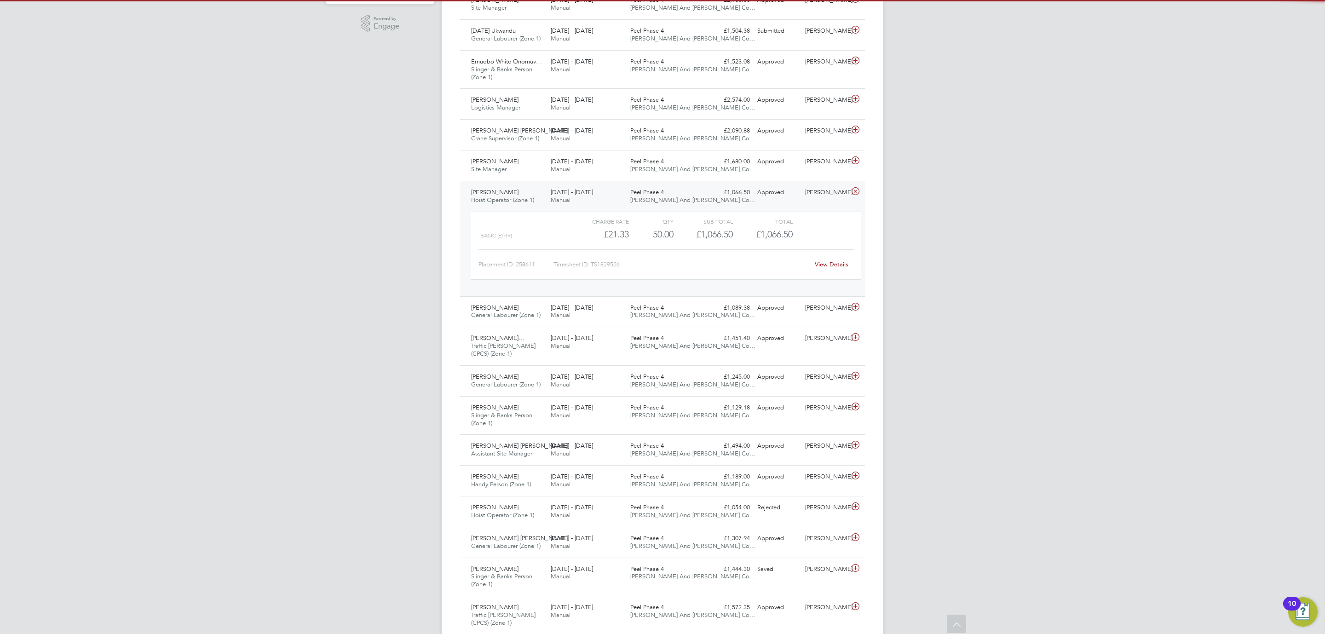
click at [825, 267] on link "View Details" at bounding box center [832, 264] width 34 height 8
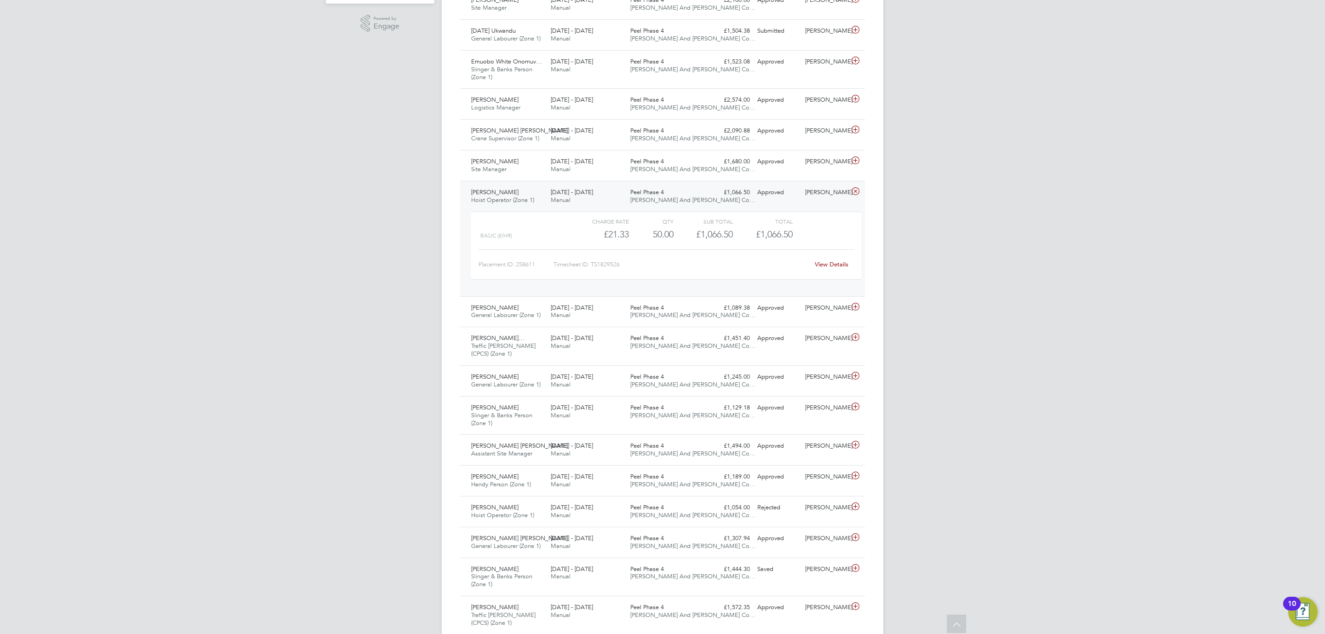
click at [662, 193] on span "Peel Phase 4" at bounding box center [647, 192] width 34 height 8
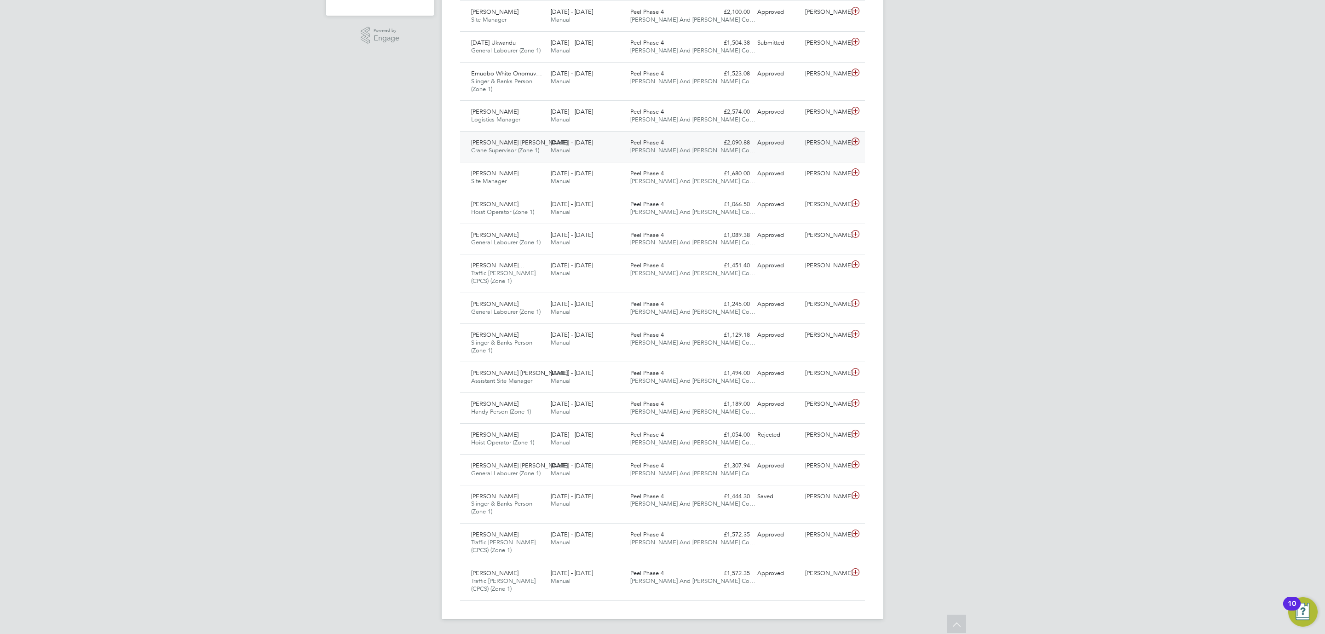
click at [664, 151] on div "Peel Phase 4 O'Neill And Brennan Co…" at bounding box center [666, 146] width 80 height 23
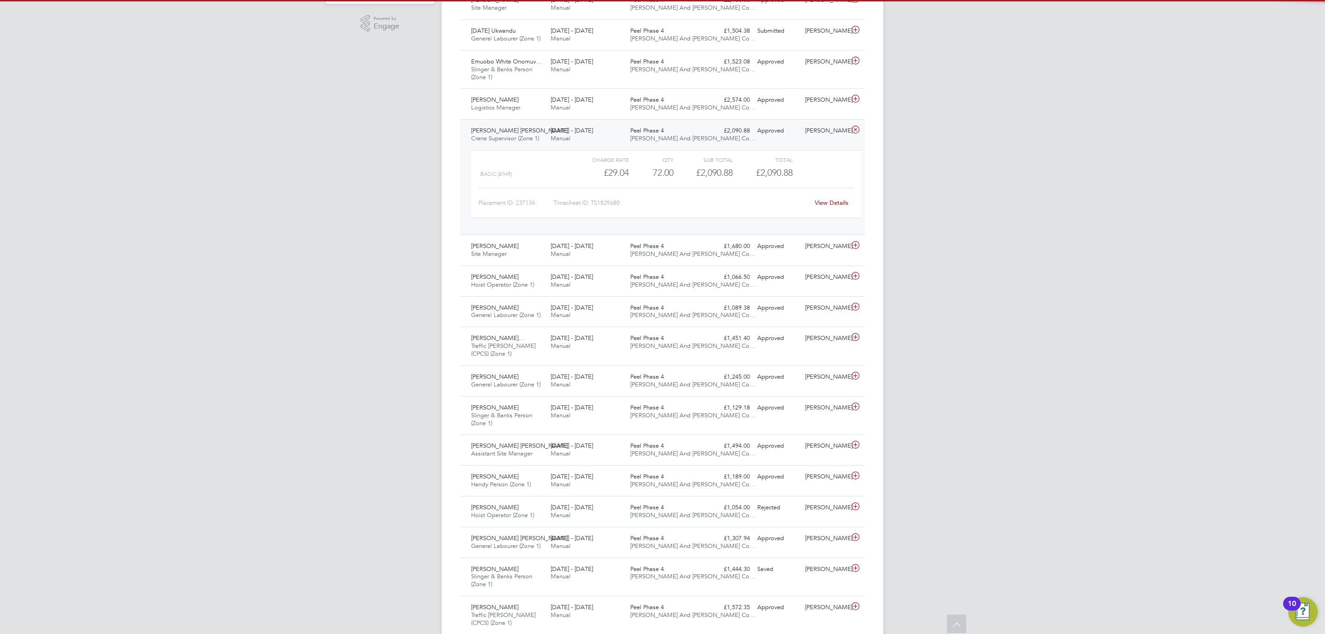
click at [826, 206] on link "View Details" at bounding box center [832, 203] width 34 height 8
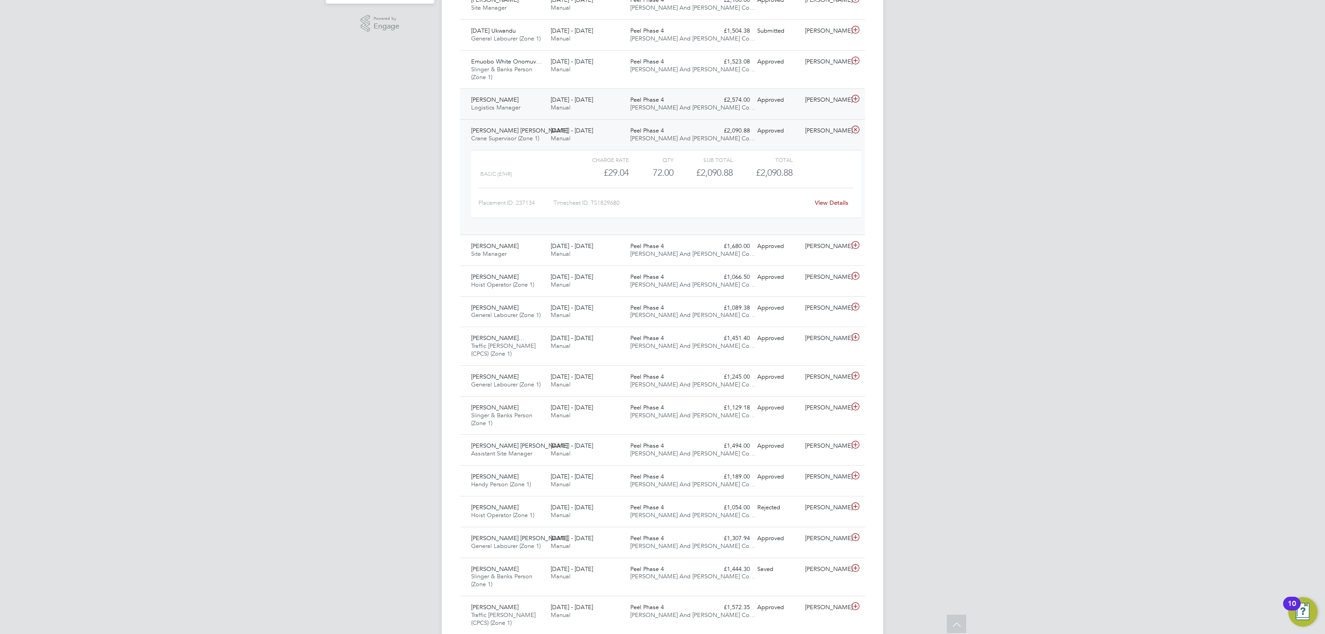
click at [581, 109] on div "22 - 28 Sep 2025 Manual" at bounding box center [587, 103] width 80 height 23
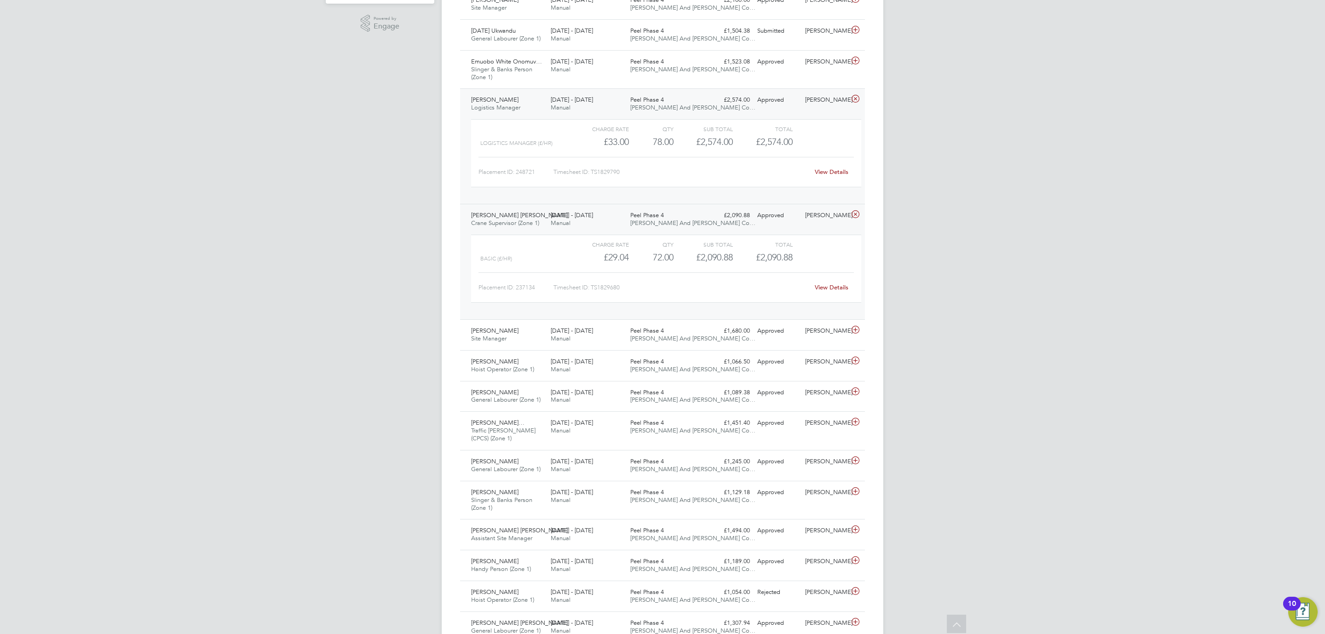
click at [722, 217] on div "£2,090.88 Approved" at bounding box center [730, 215] width 48 height 15
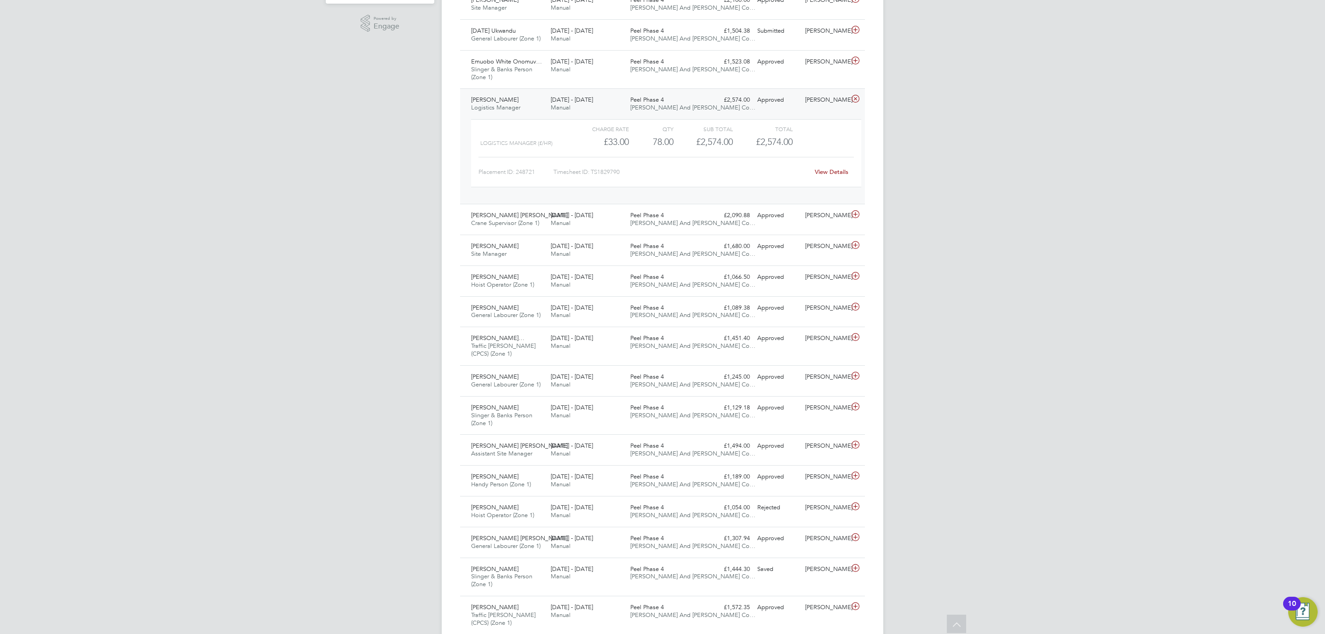
click at [835, 174] on link "View Details" at bounding box center [832, 172] width 34 height 8
click at [603, 105] on div "22 - 28 Sep 2025 Manual" at bounding box center [587, 103] width 80 height 23
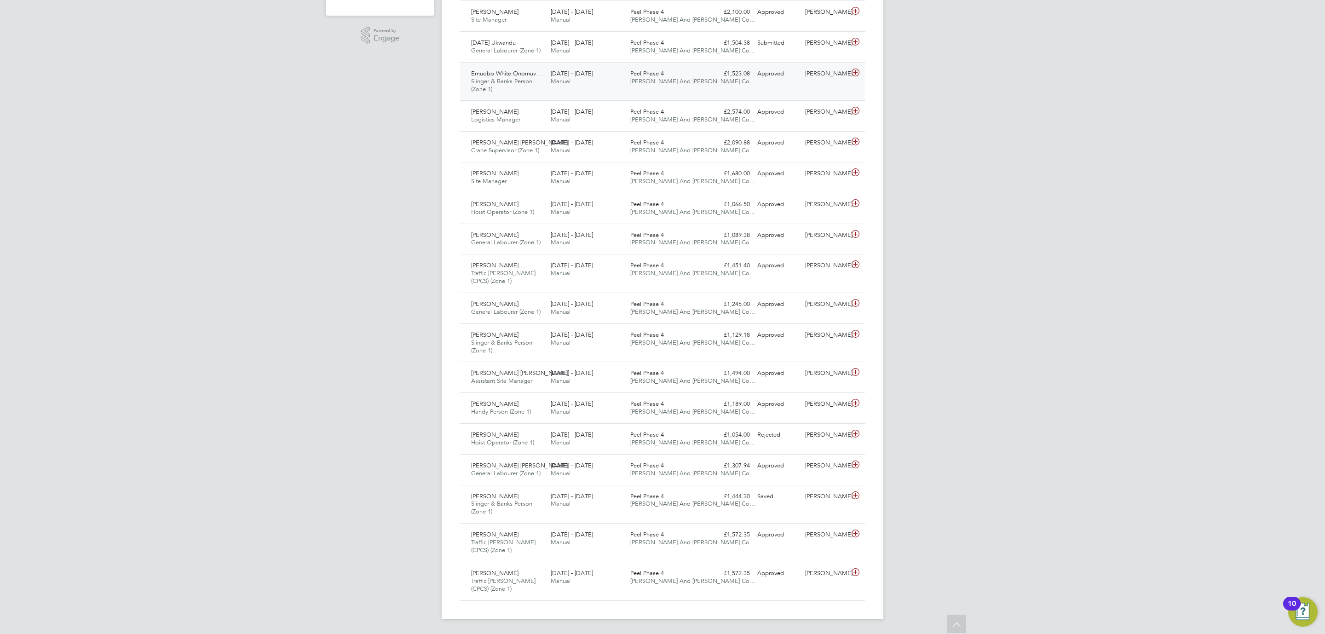
click at [620, 76] on div "22 - 28 Sep 2025 Manual" at bounding box center [587, 77] width 80 height 23
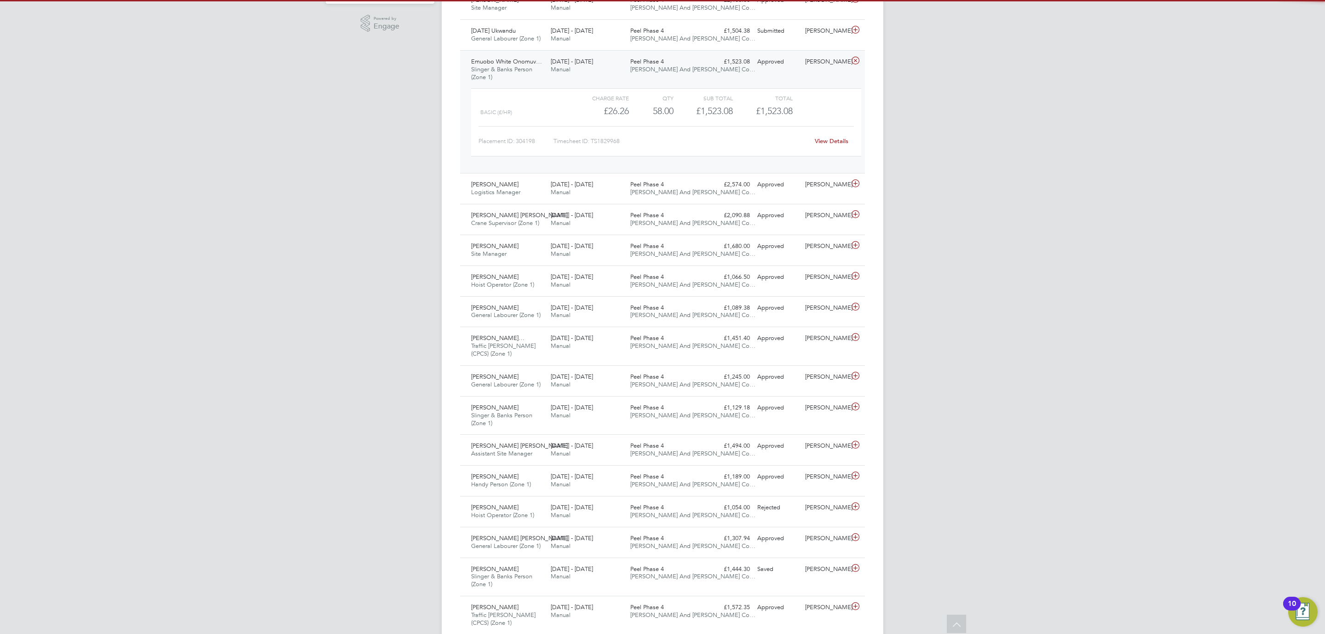
click at [820, 147] on div "View Details" at bounding box center [831, 141] width 45 height 15
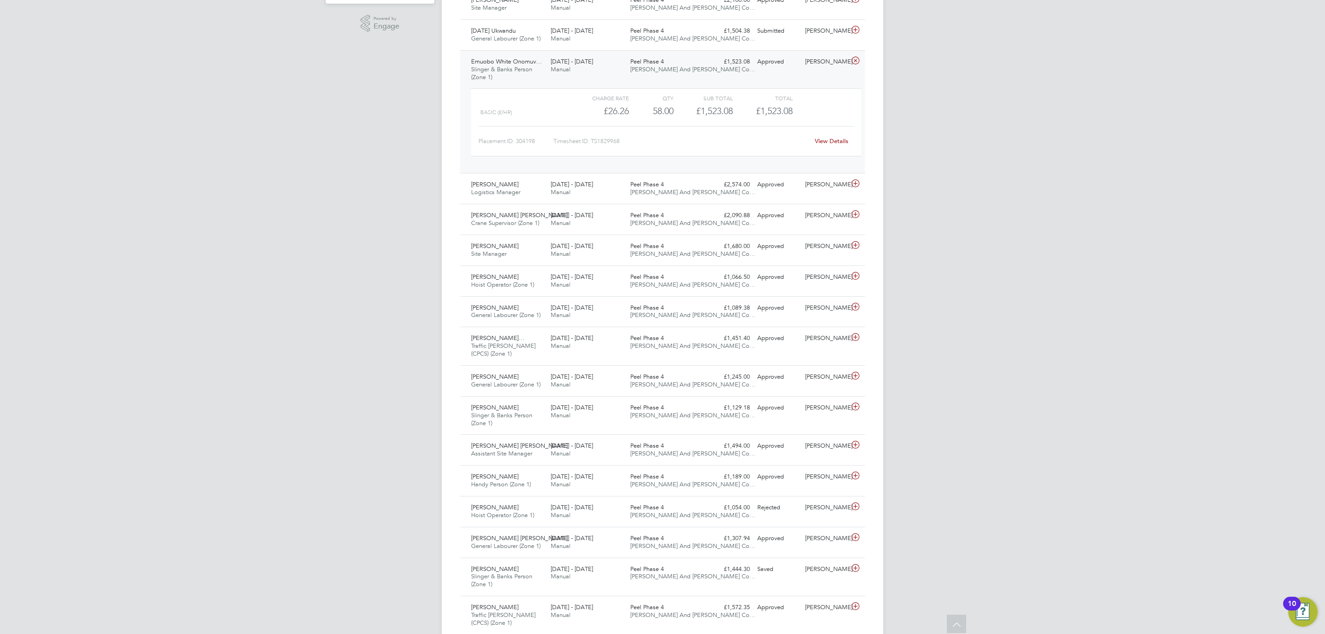
click at [823, 143] on link "View Details" at bounding box center [832, 141] width 34 height 8
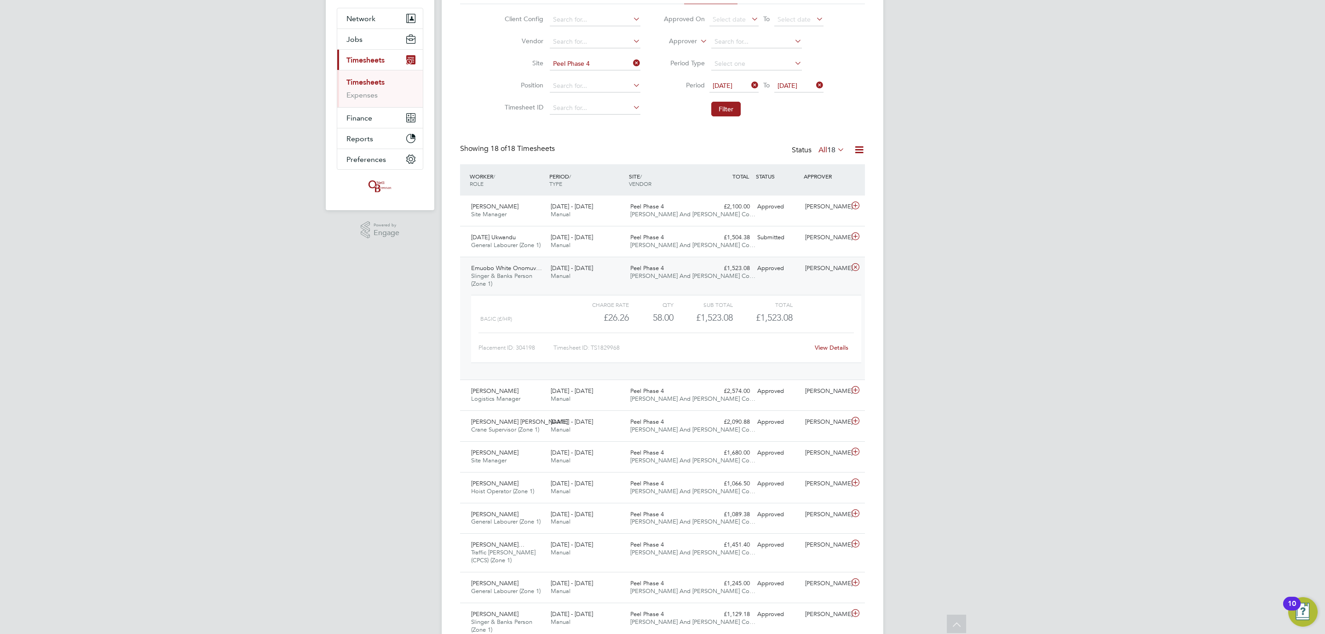
scroll to position [80, 0]
click at [680, 274] on span "[PERSON_NAME] And [PERSON_NAME] Co…" at bounding box center [692, 276] width 125 height 8
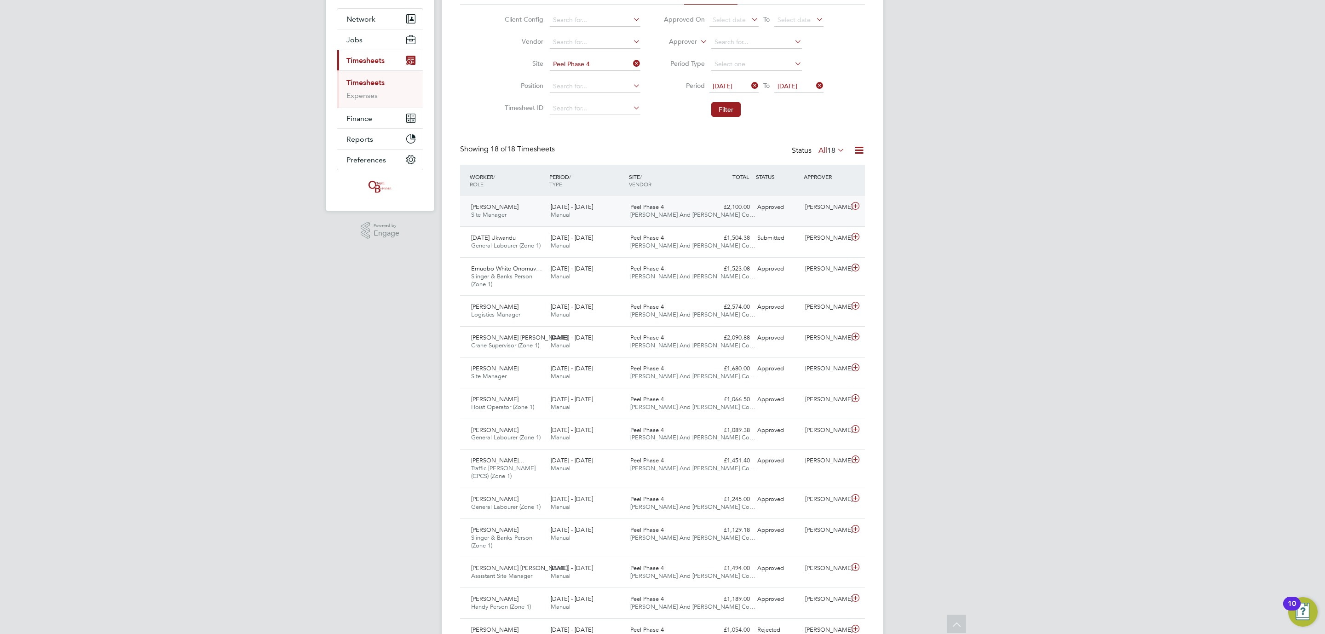
click at [700, 214] on span "[PERSON_NAME] And [PERSON_NAME] Co…" at bounding box center [692, 215] width 125 height 8
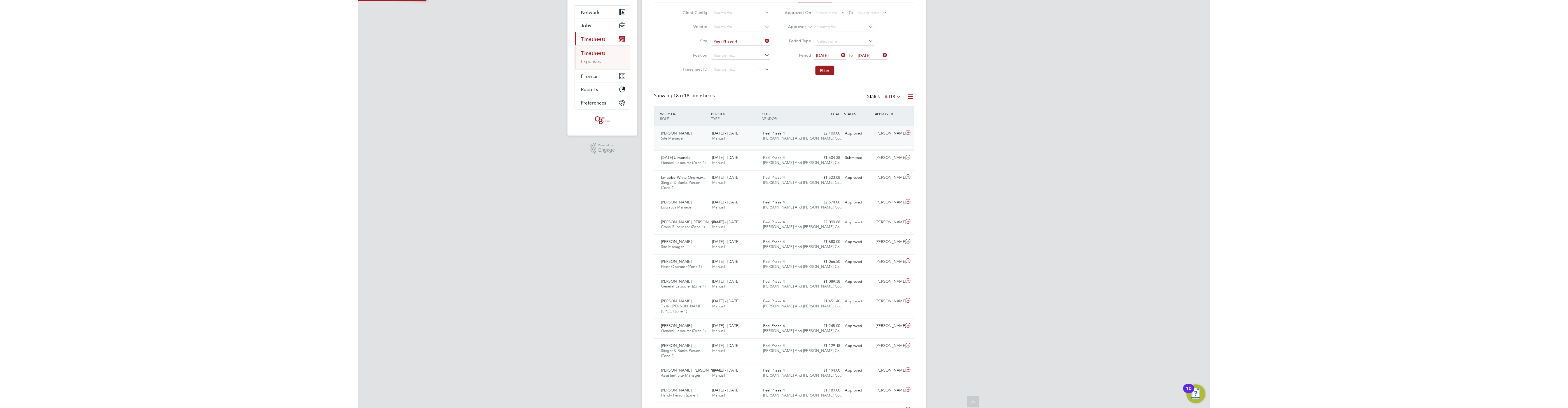
scroll to position [9, 55]
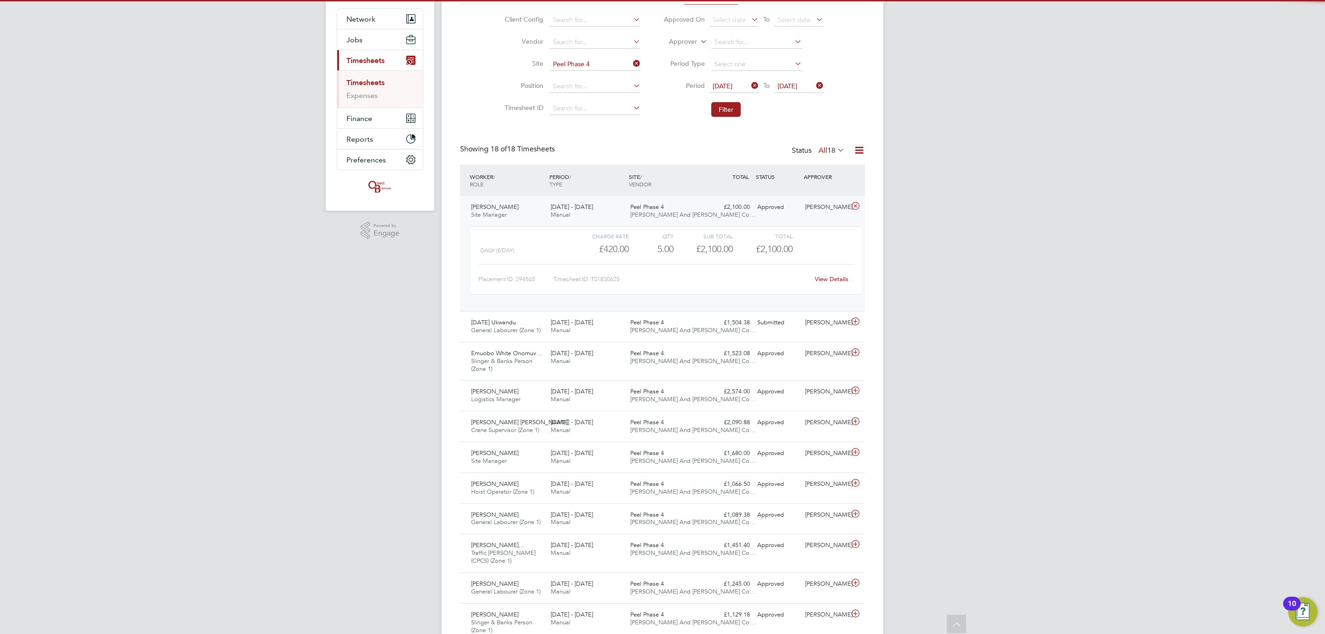
click at [700, 214] on span "[PERSON_NAME] And [PERSON_NAME] Co…" at bounding box center [692, 215] width 125 height 8
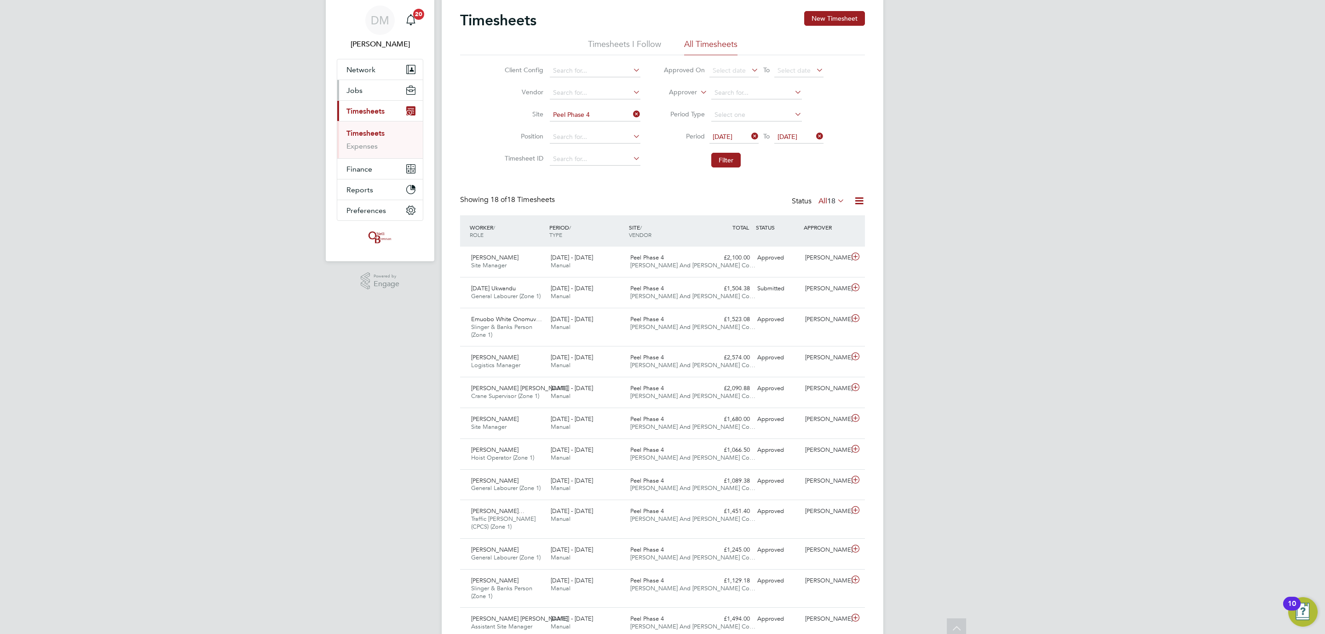
scroll to position [29, 0]
click at [350, 93] on span "Jobs" at bounding box center [354, 90] width 16 height 9
click at [373, 137] on link "Placements" at bounding box center [365, 138] width 38 height 9
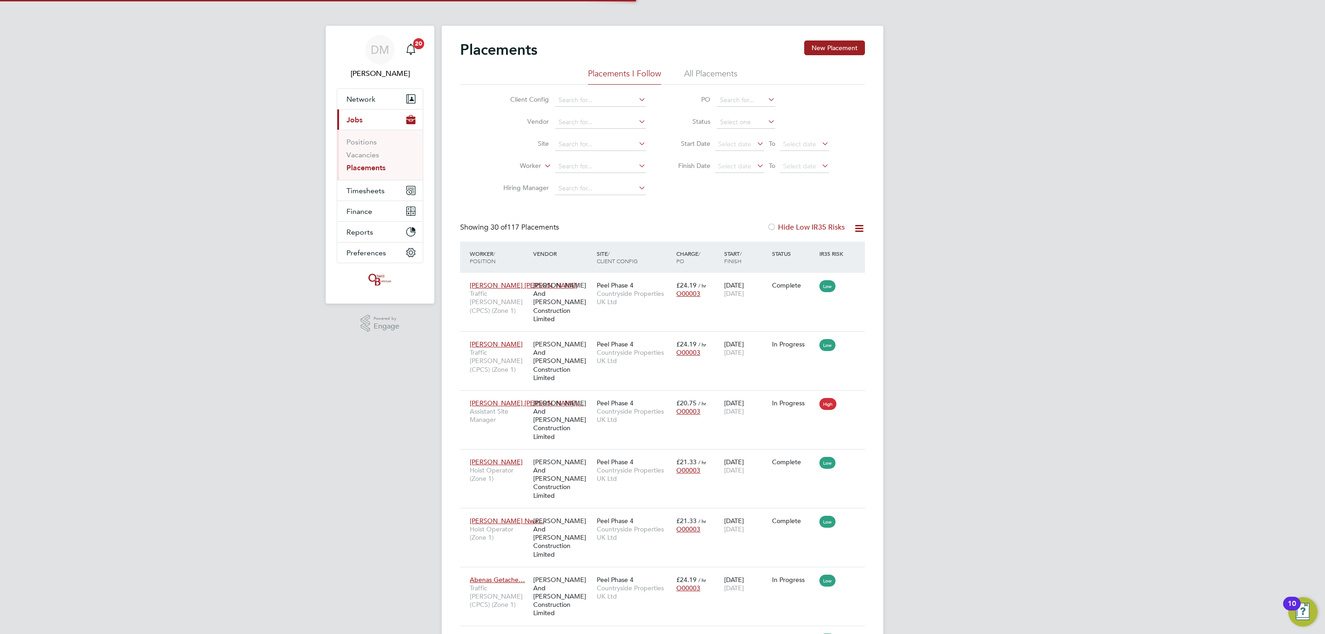
scroll to position [35, 80]
click at [582, 167] on input at bounding box center [600, 166] width 91 height 13
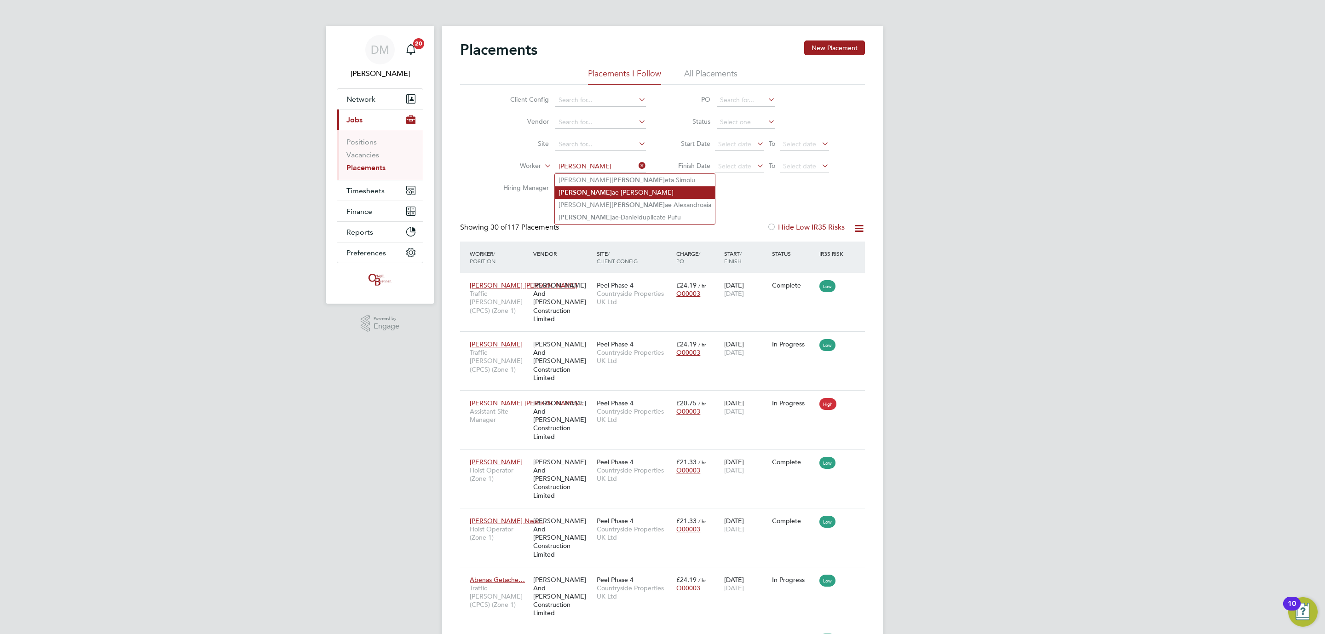
click at [608, 192] on li "[PERSON_NAME]" at bounding box center [635, 192] width 160 height 12
type input "[PERSON_NAME]"
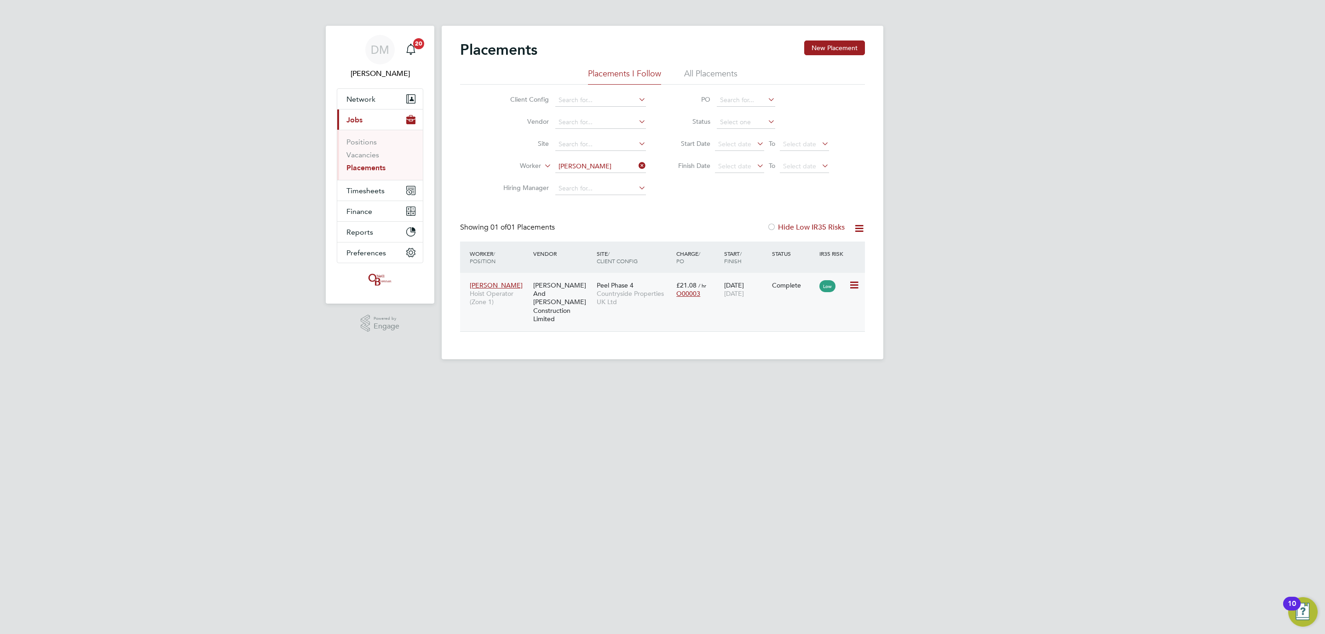
click at [805, 287] on div "Complete" at bounding box center [793, 285] width 43 height 8
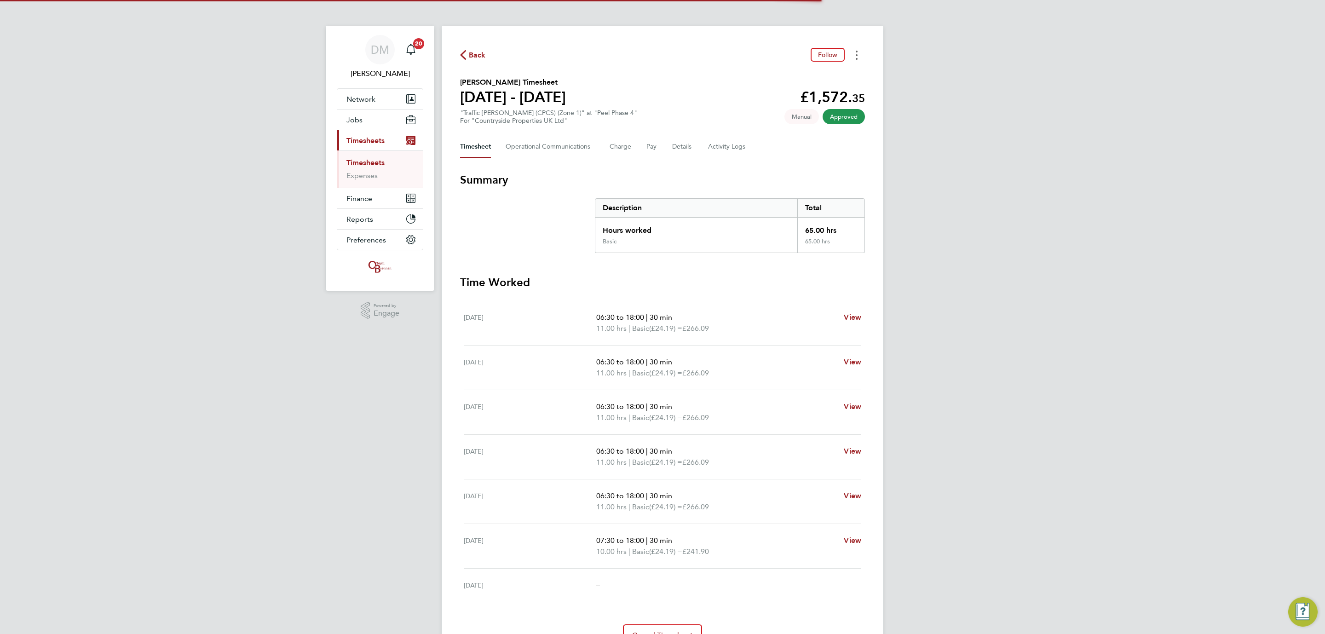
click at [854, 53] on button "Timesheets Menu" at bounding box center [856, 55] width 17 height 14
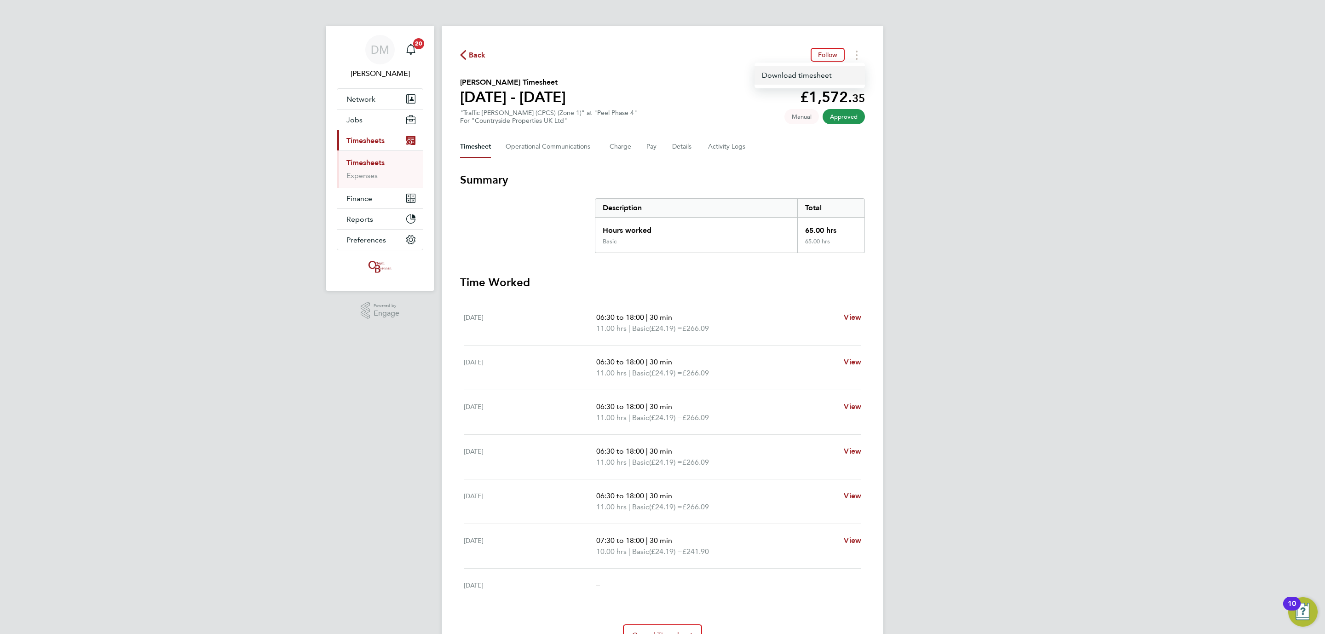
click at [814, 71] on link "Download timesheet" at bounding box center [809, 75] width 110 height 18
click at [857, 58] on circle "Timesheets Menu" at bounding box center [856, 59] width 2 height 2
click at [801, 80] on link "Download timesheet" at bounding box center [809, 75] width 110 height 18
click at [972, 204] on div "DM Danielle Murphy Notifications 20 Applications: Network Team Members Business…" at bounding box center [662, 341] width 1325 height 683
click at [1014, 71] on div "DM Danielle Murphy Notifications 20 Applications: Network Team Members Business…" at bounding box center [662, 341] width 1325 height 683
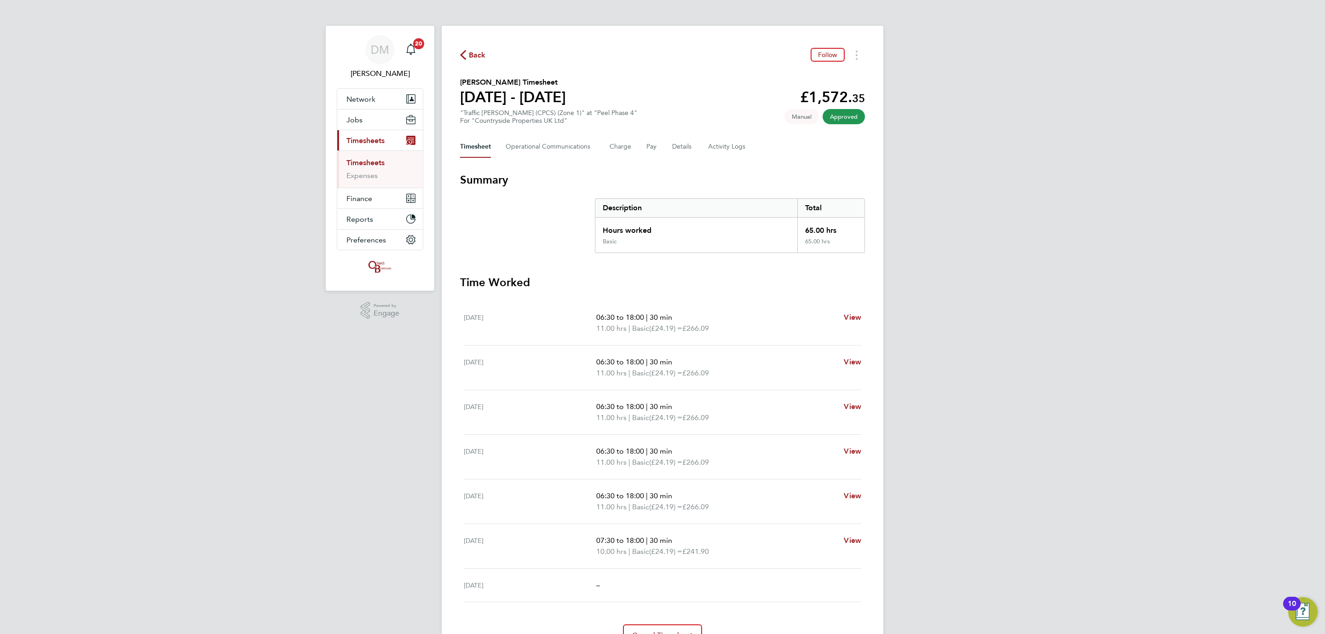
click at [997, 64] on div "DM Danielle Murphy Notifications 20 Applications: Network Team Members Business…" at bounding box center [662, 341] width 1325 height 683
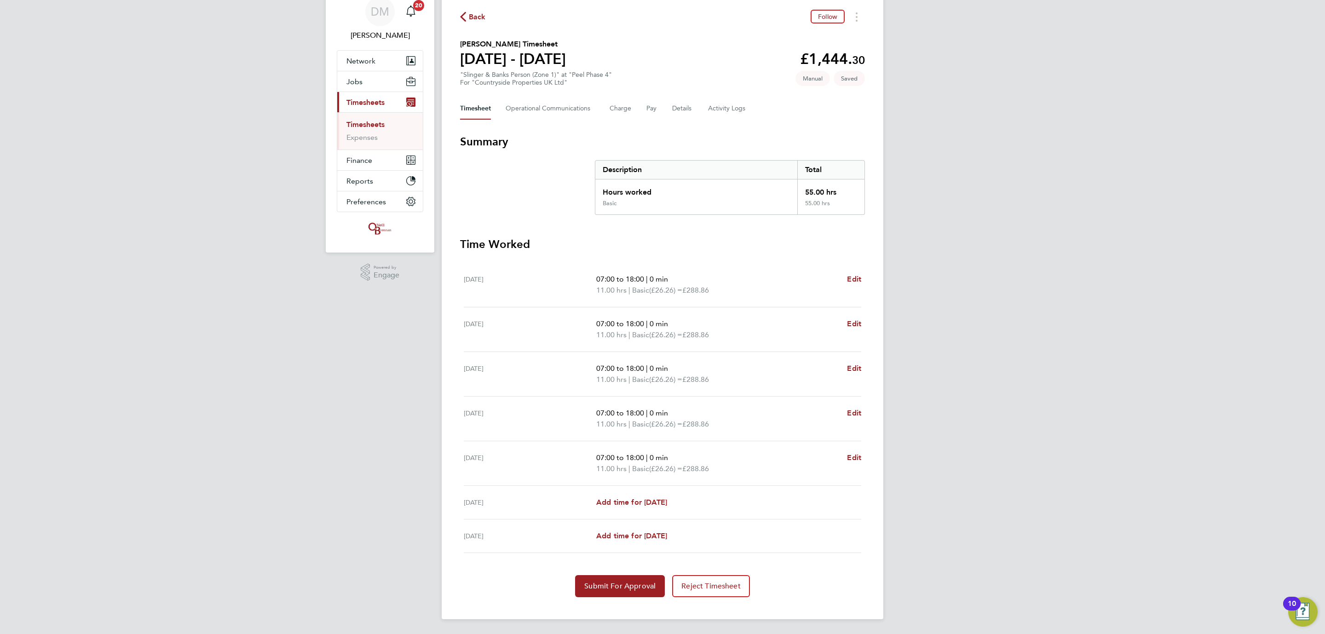
click at [476, 14] on span "Back" at bounding box center [477, 16] width 17 height 11
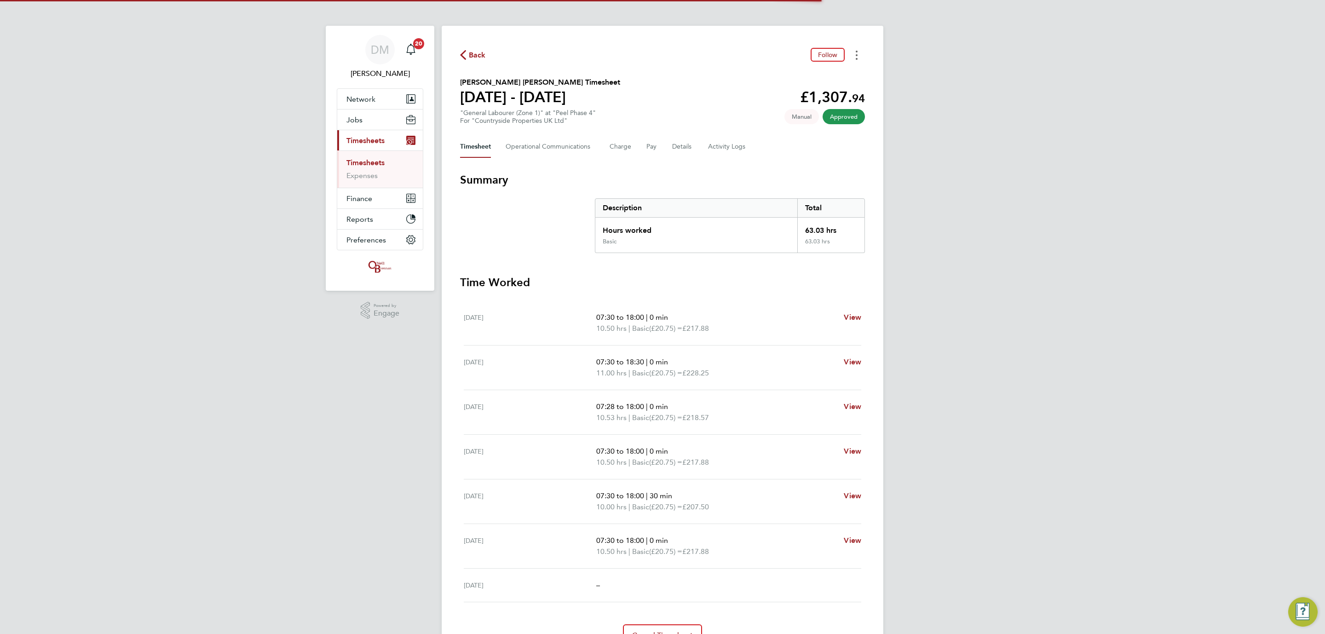
click at [860, 52] on button "Timesheets Menu" at bounding box center [856, 55] width 17 height 14
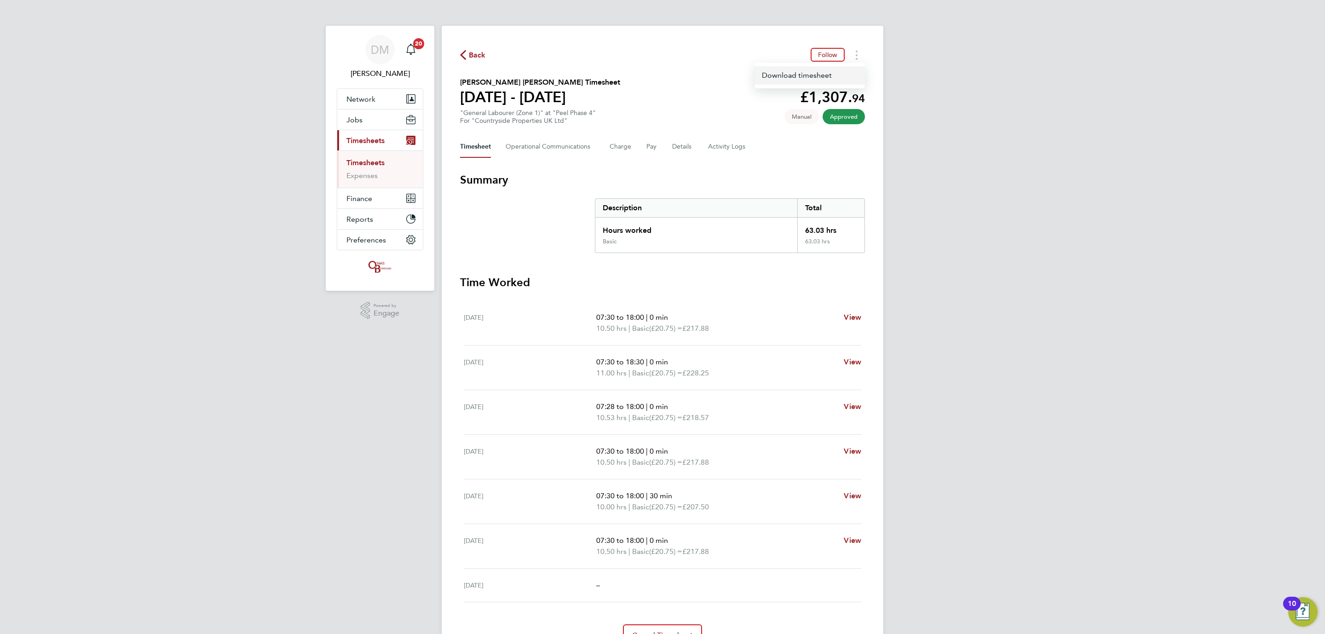
click at [810, 73] on link "Download timesheet" at bounding box center [809, 75] width 110 height 18
drag, startPoint x: 1005, startPoint y: 79, endPoint x: 868, endPoint y: 28, distance: 145.7
click at [1005, 79] on div "DM Danielle Murphy Notifications 20 Applications: Network Team Members Business…" at bounding box center [662, 341] width 1325 height 683
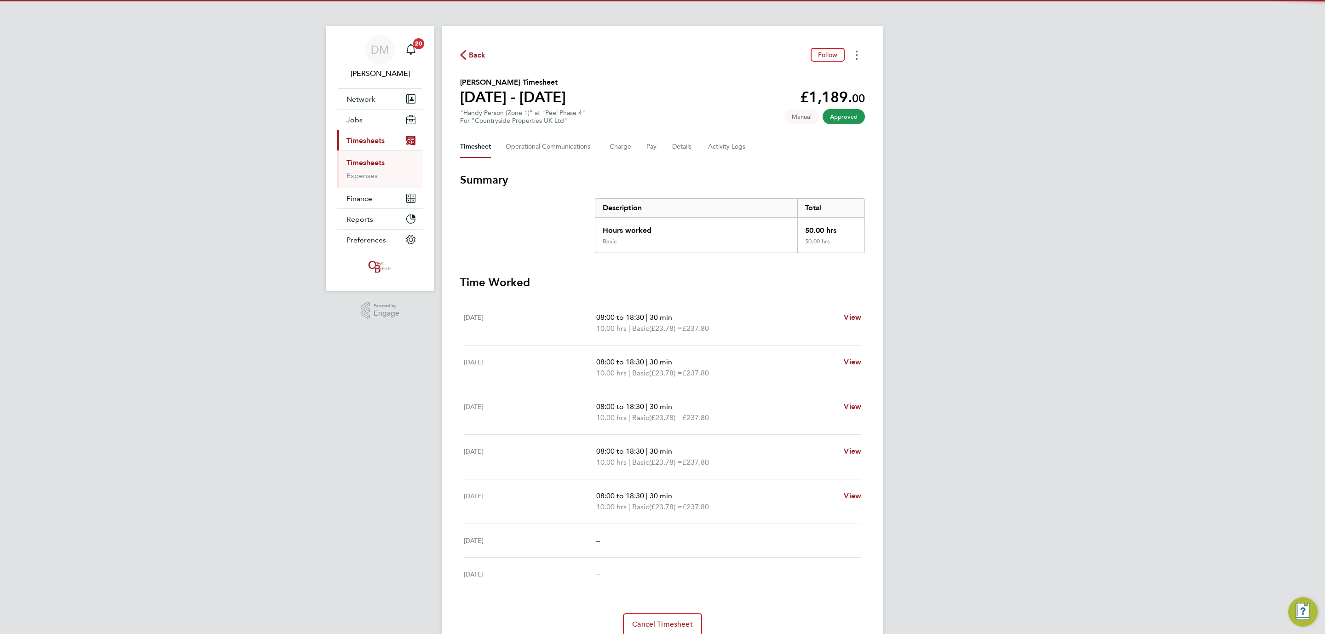
click at [856, 57] on icon "Timesheets Menu" at bounding box center [856, 55] width 2 height 9
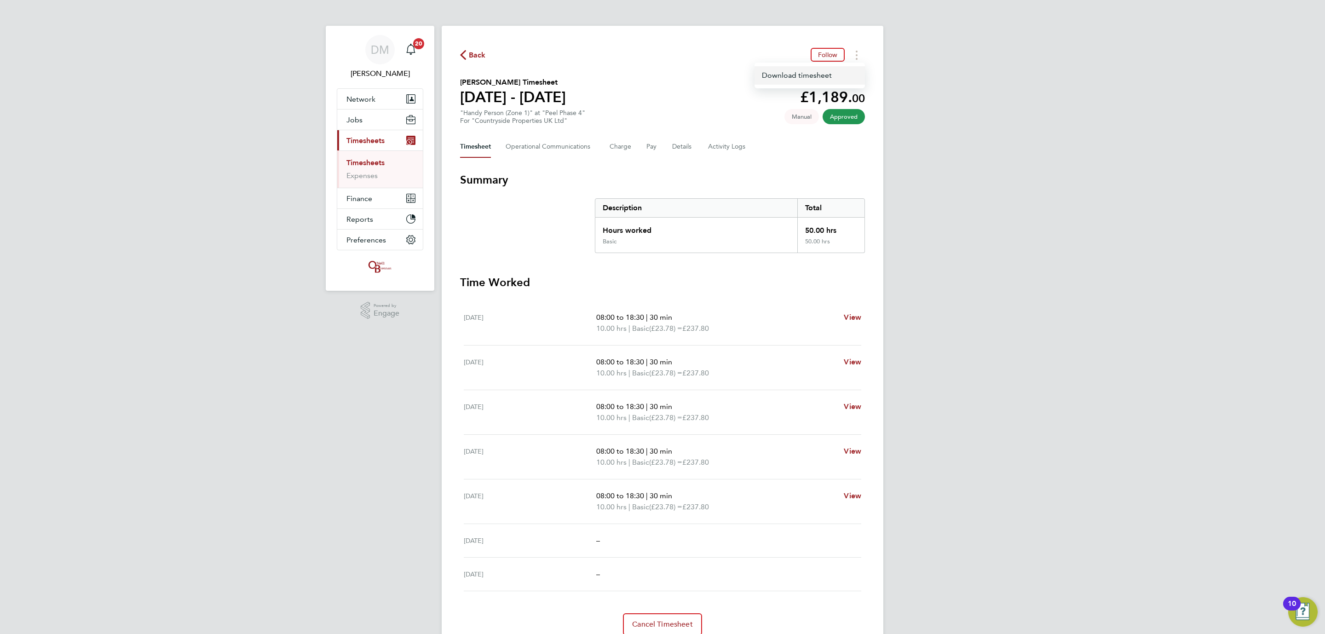
click at [803, 71] on link "Download timesheet" at bounding box center [809, 75] width 110 height 18
click at [1028, 75] on div "DM Danielle Murphy Notifications 20 Applications: Network Team Members Business…" at bounding box center [662, 336] width 1325 height 672
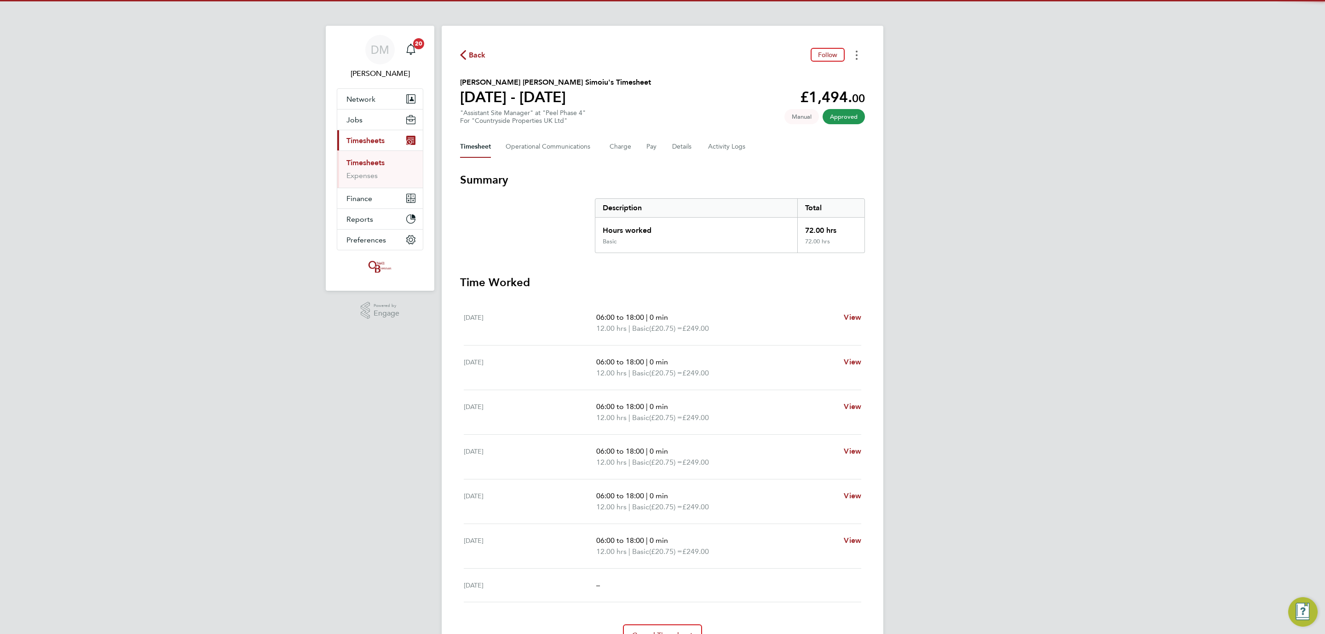
click at [859, 54] on button "Timesheets Menu" at bounding box center [856, 55] width 17 height 14
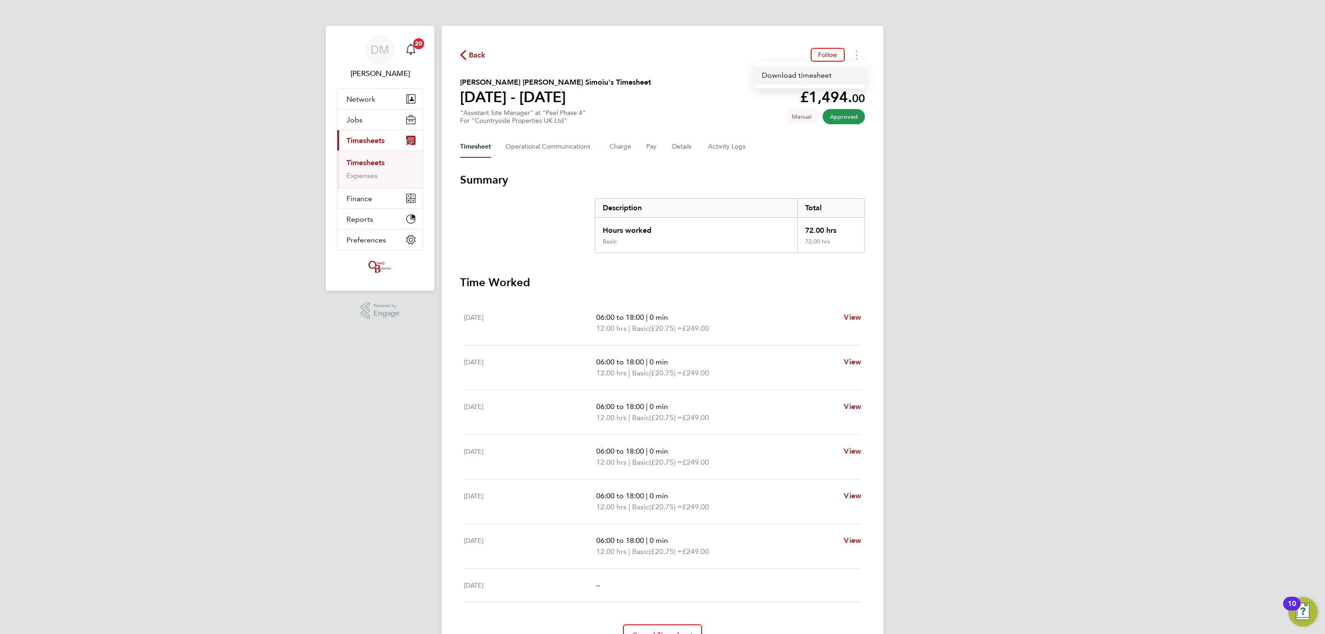
click at [800, 68] on link "Download timesheet" at bounding box center [809, 75] width 110 height 18
click at [1014, 60] on div "DM [PERSON_NAME] Notifications 20 Applications: Network Team Members Businesses…" at bounding box center [662, 341] width 1325 height 683
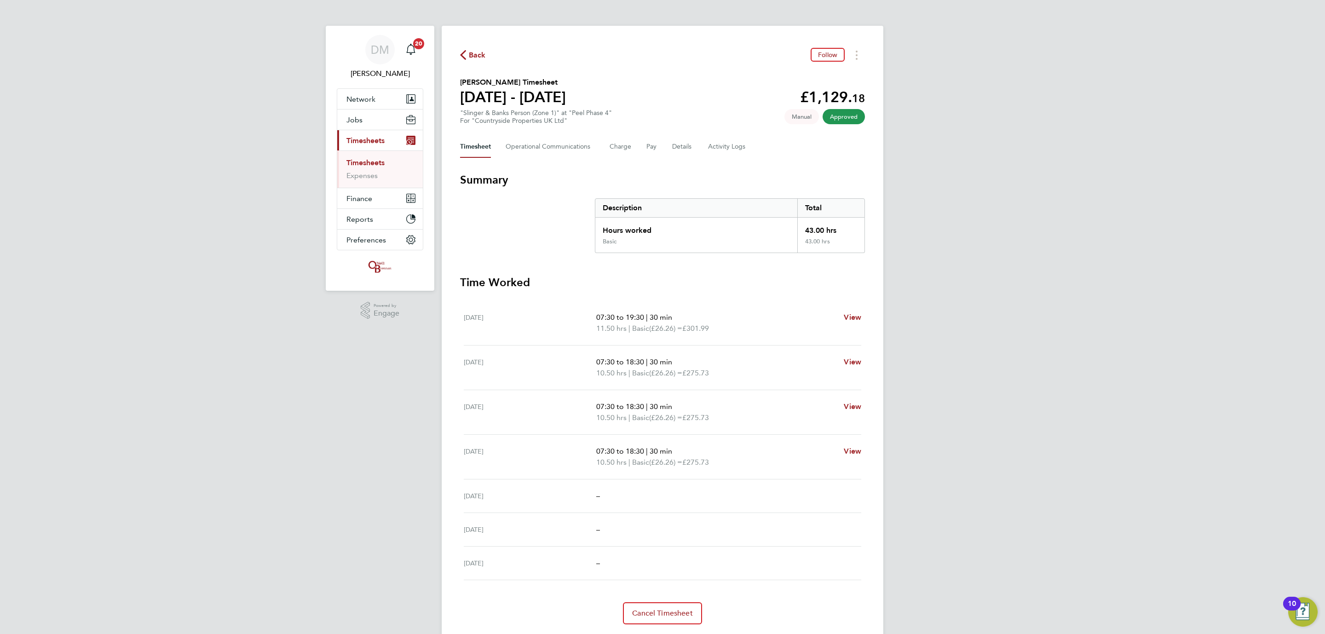
click at [855, 47] on div "Back Follow Leo Bennett's Timesheet 22 - 28 Sept 2025 £1,129. 18 "Slinger & Ban…" at bounding box center [663, 336] width 442 height 620
click at [854, 52] on button "Timesheets Menu" at bounding box center [856, 55] width 17 height 14
click at [812, 72] on link "Download timesheet" at bounding box center [809, 75] width 110 height 18
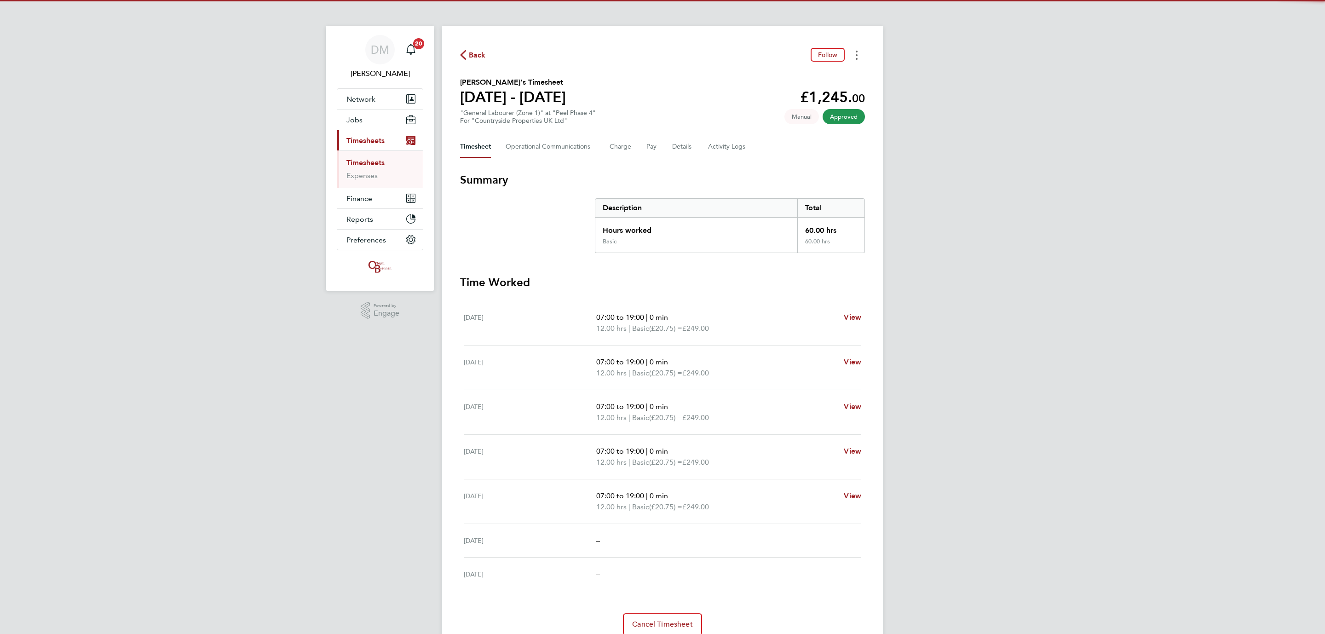
click at [854, 50] on button "Timesheets Menu" at bounding box center [856, 55] width 17 height 14
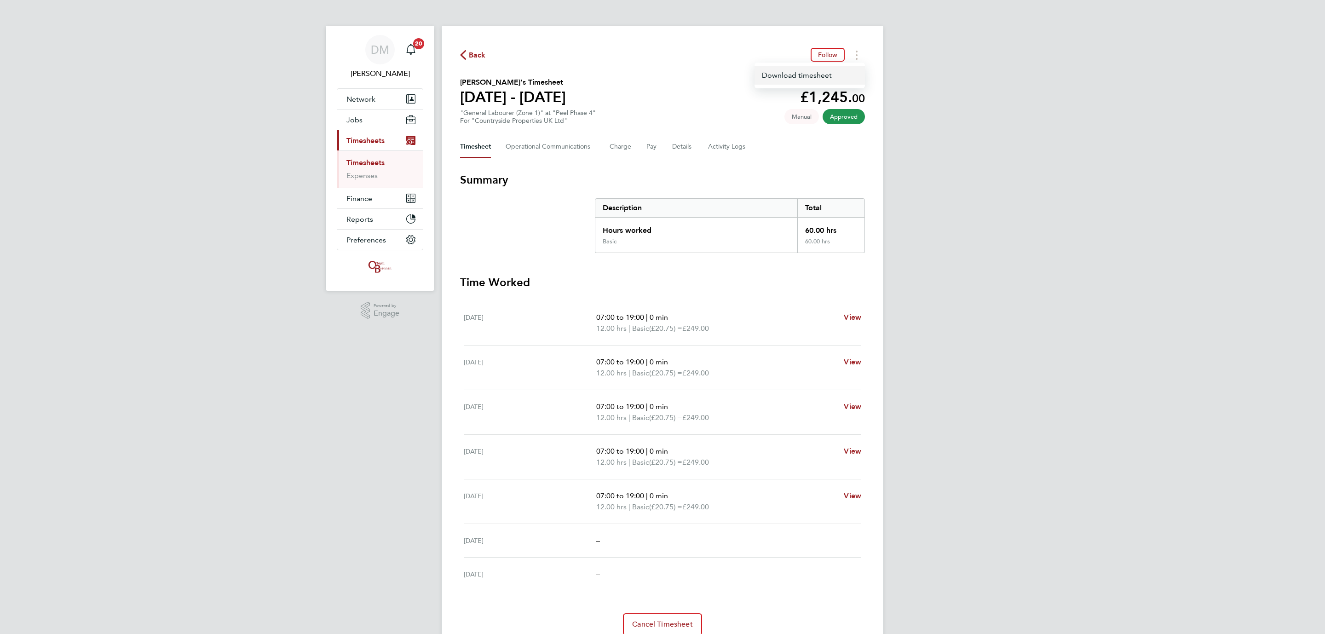
click at [790, 79] on link "Download timesheet" at bounding box center [809, 75] width 110 height 18
click at [981, 76] on div "DM Danielle Murphy Notifications 20 Applications: Network Team Members Business…" at bounding box center [662, 336] width 1325 height 672
click at [853, 58] on button "Timesheets Menu" at bounding box center [856, 55] width 17 height 14
click at [799, 72] on link "Download timesheet" at bounding box center [809, 75] width 110 height 18
click at [849, 52] on button "Timesheets Menu" at bounding box center [856, 55] width 17 height 14
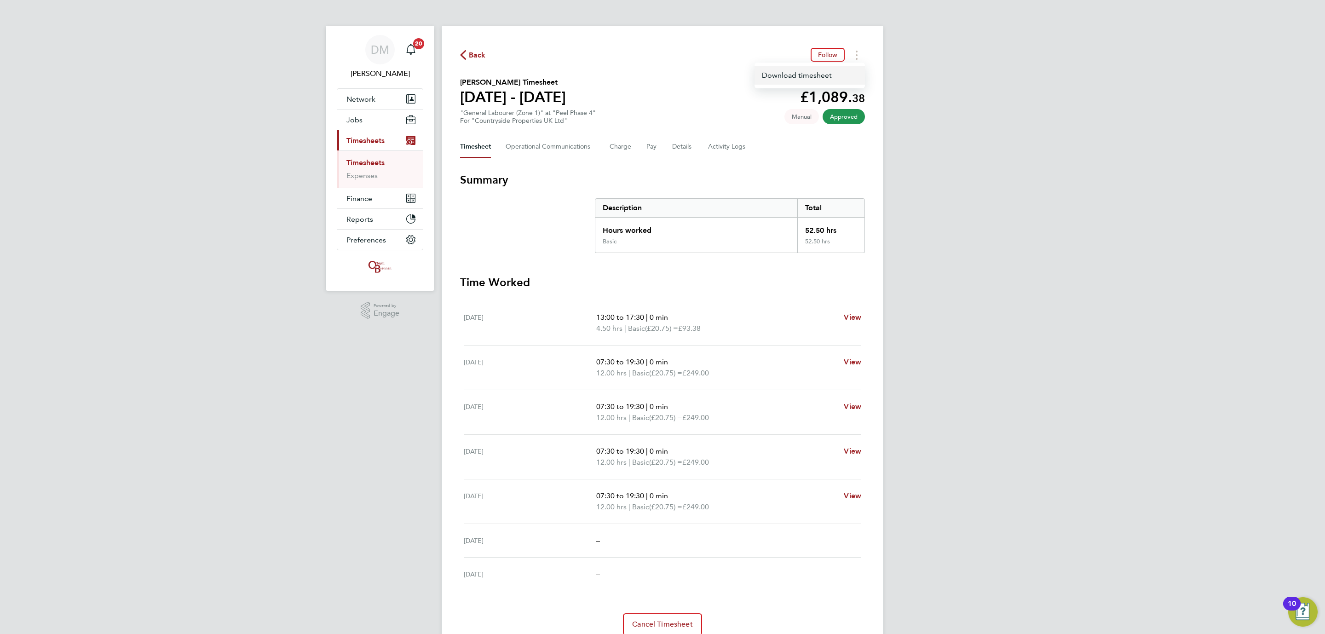
click at [788, 80] on link "Download timesheet" at bounding box center [809, 75] width 110 height 18
click at [854, 50] on button "Timesheets Menu" at bounding box center [856, 55] width 17 height 14
click at [792, 75] on link "Download timesheet" at bounding box center [809, 75] width 110 height 18
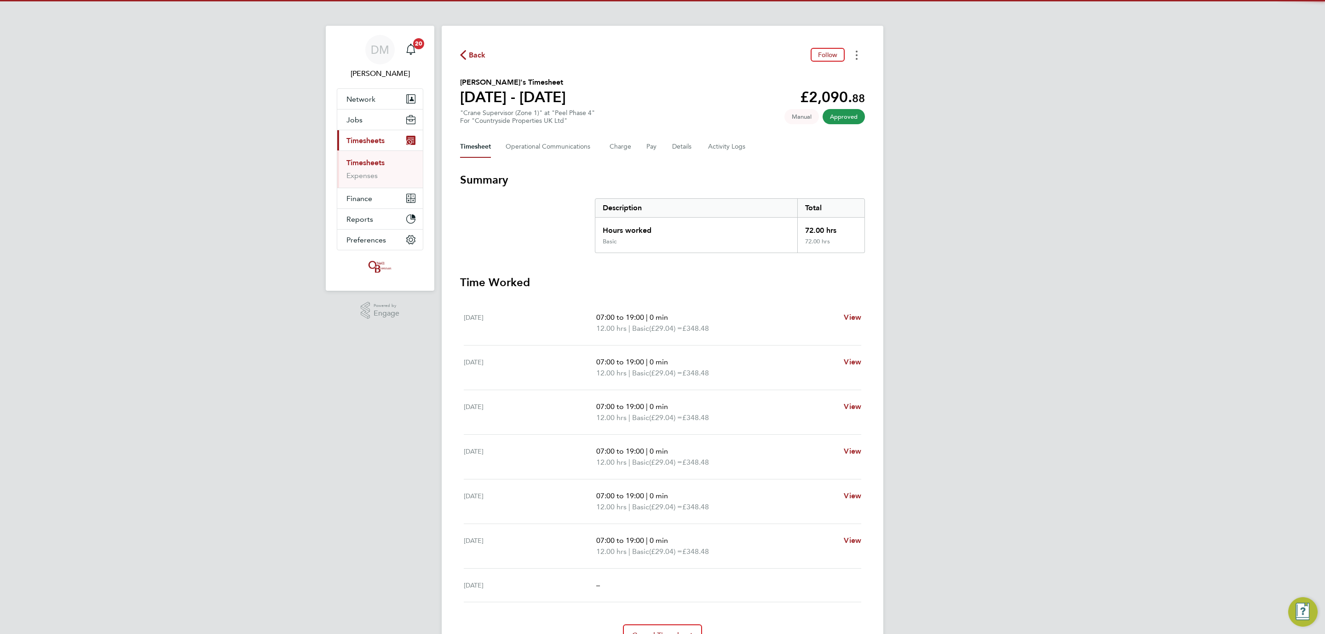
click at [855, 58] on icon "Timesheets Menu" at bounding box center [856, 55] width 2 height 9
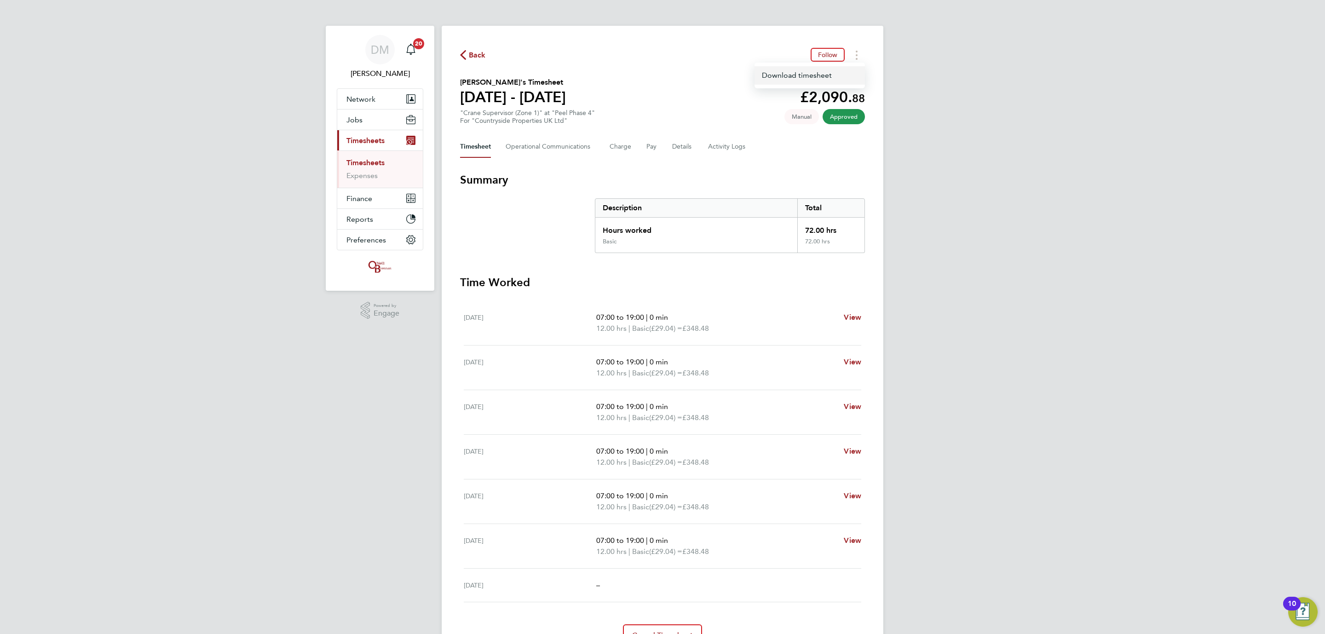
click at [796, 75] on link "Download timesheet" at bounding box center [809, 75] width 110 height 18
click at [853, 48] on button "Timesheets Menu" at bounding box center [856, 55] width 17 height 14
click at [812, 73] on link "Download timesheet" at bounding box center [809, 75] width 110 height 18
click at [1006, 90] on div "DM Danielle Murphy Notifications 20 Applications: Network Team Members Business…" at bounding box center [662, 341] width 1325 height 683
click at [855, 52] on button "Timesheets Menu" at bounding box center [856, 55] width 17 height 14
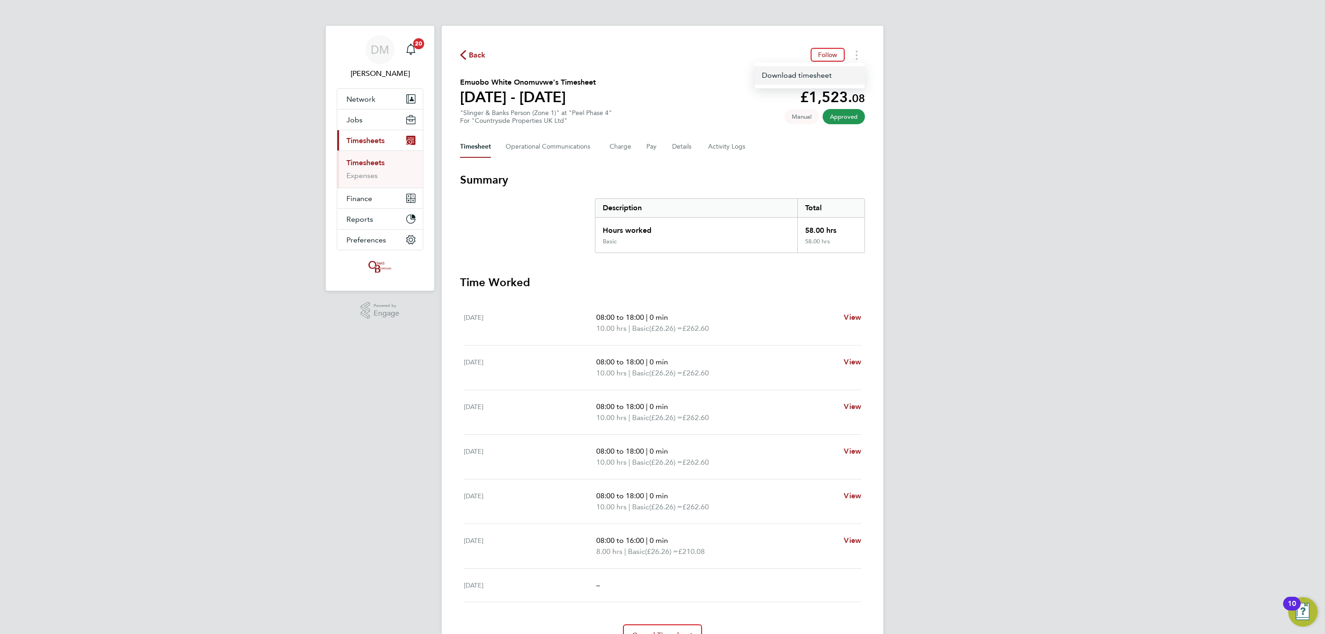
click at [800, 75] on link "Download timesheet" at bounding box center [809, 75] width 110 height 18
drag, startPoint x: 1025, startPoint y: 47, endPoint x: 998, endPoint y: 42, distance: 27.6
click at [1025, 47] on div "DM Danielle Murphy Notifications 20 Applications: Network Team Members Business…" at bounding box center [662, 341] width 1325 height 683
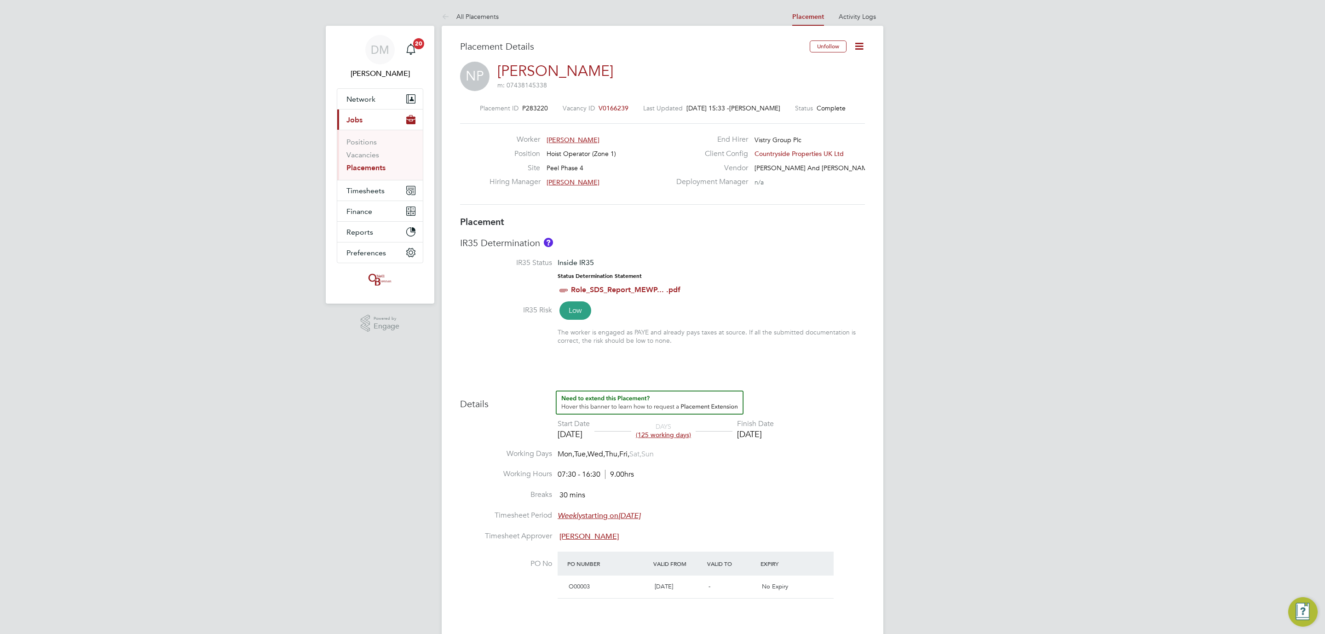
click at [861, 40] on icon at bounding box center [858, 45] width 11 height 11
click at [821, 65] on li "Edit Placement e" at bounding box center [829, 68] width 68 height 13
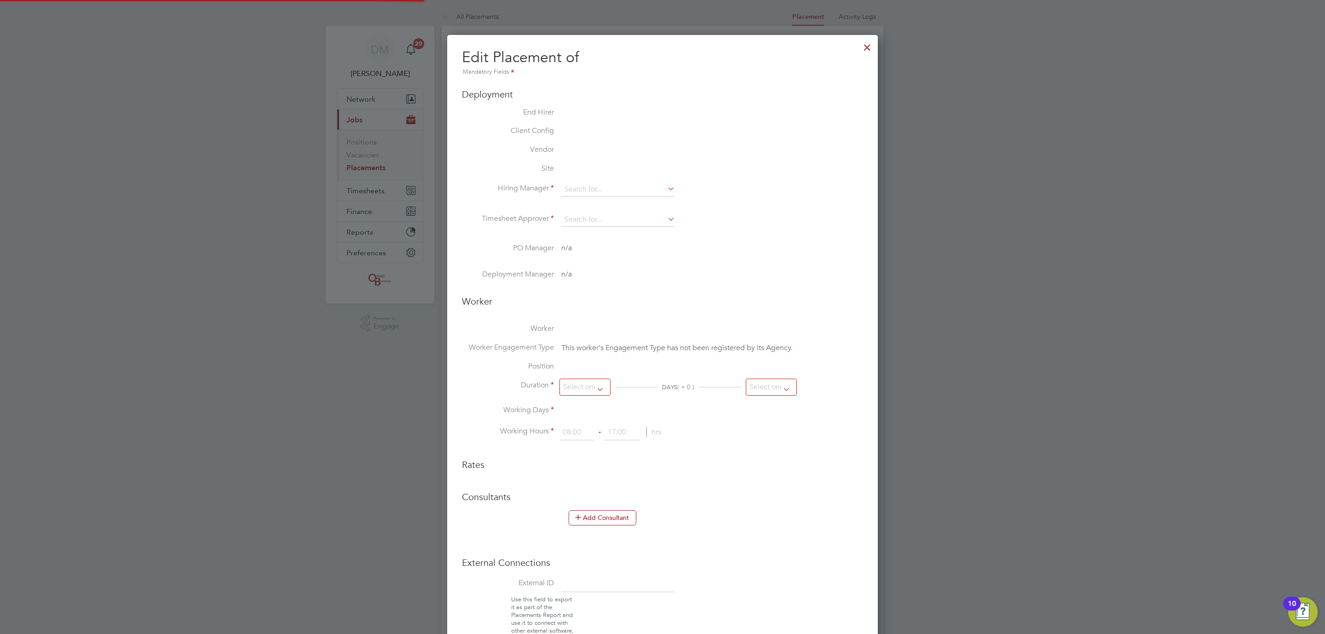
type input "[PERSON_NAME]"
type input "[DATE]"
type input "07:30"
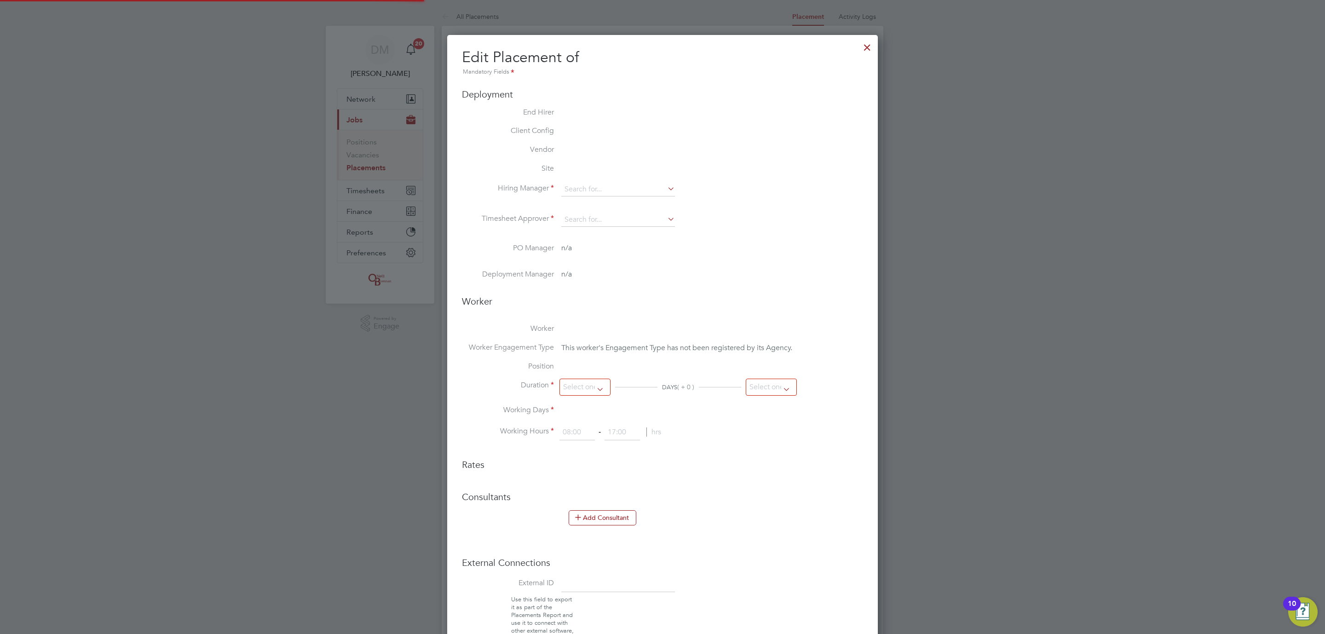
type input "16:30"
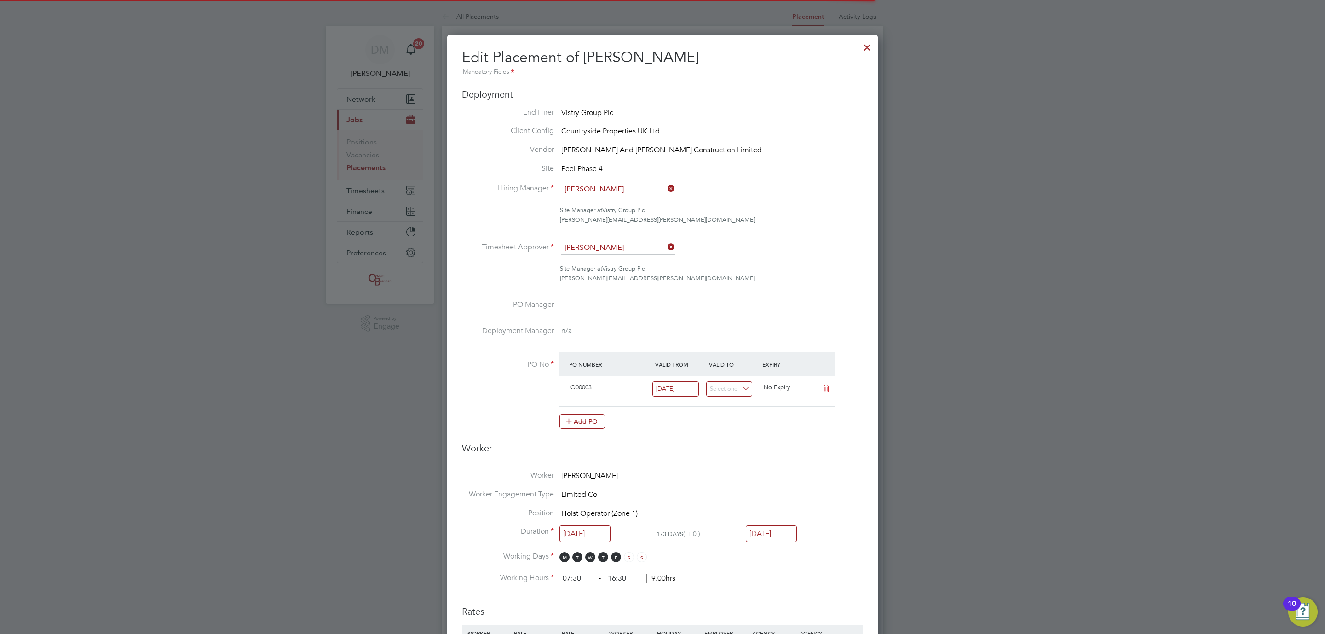
scroll to position [5, 4]
click at [777, 538] on input "[DATE]" at bounding box center [771, 533] width 51 height 17
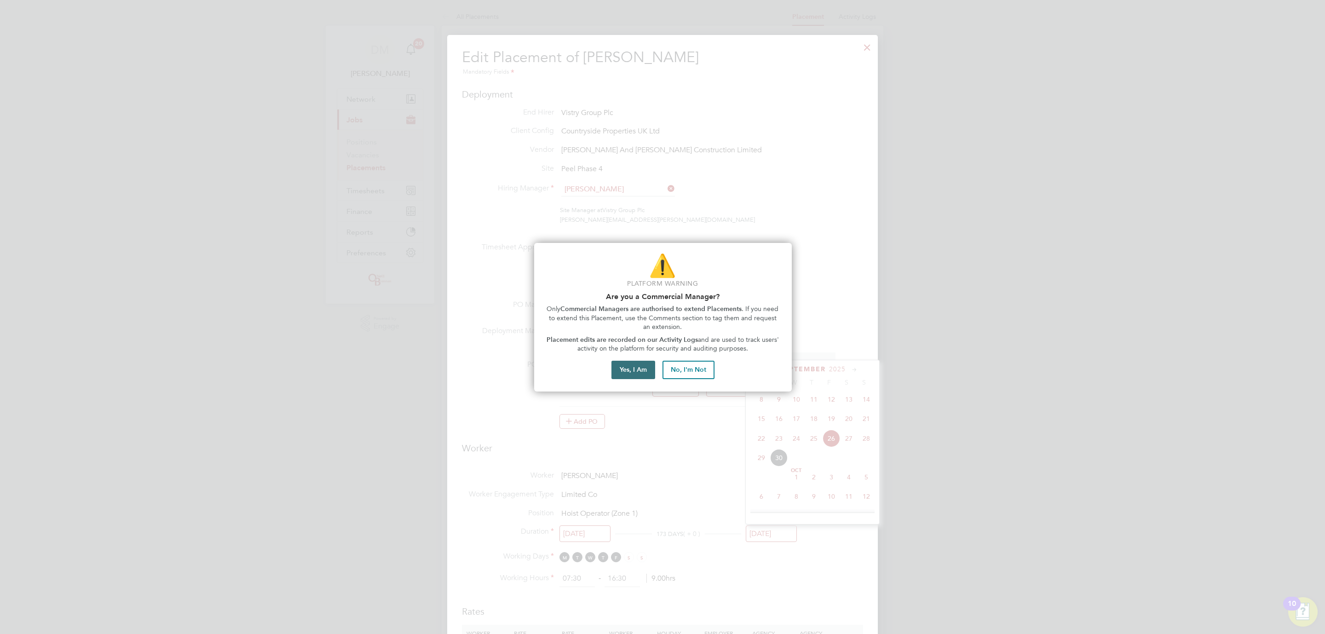
click at [628, 361] on button "Yes, I Am" at bounding box center [633, 370] width 44 height 18
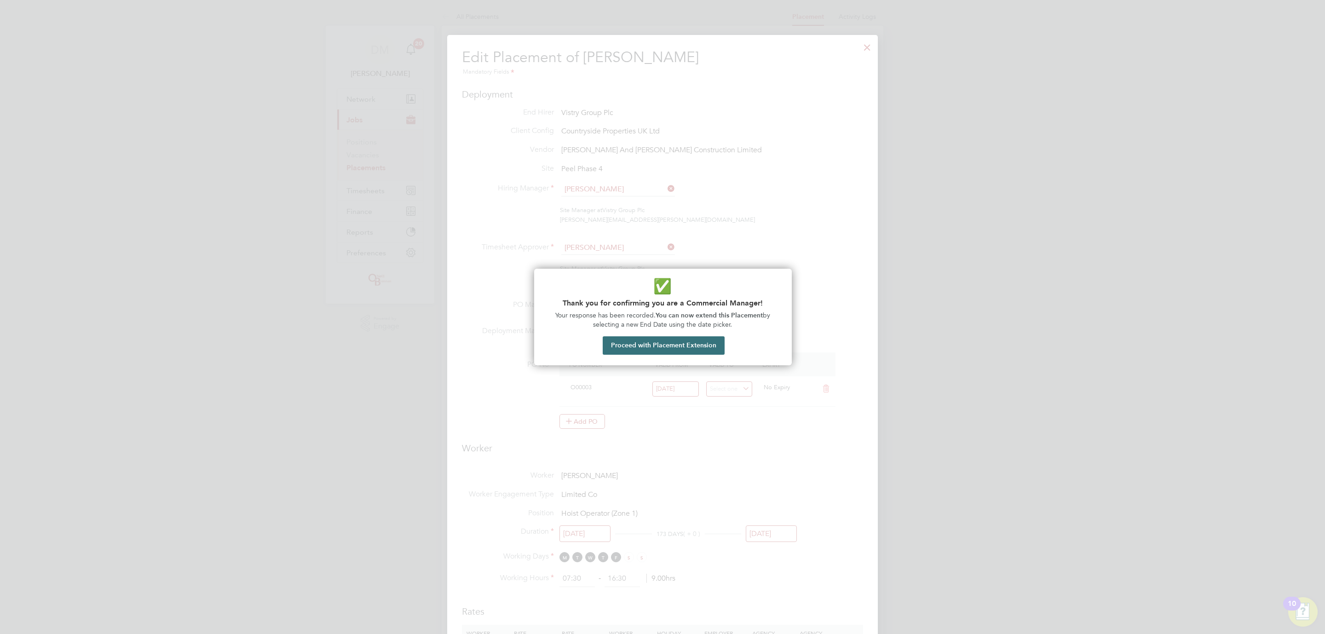
click at [672, 348] on button "Proceed with Placement Extension" at bounding box center [663, 345] width 122 height 18
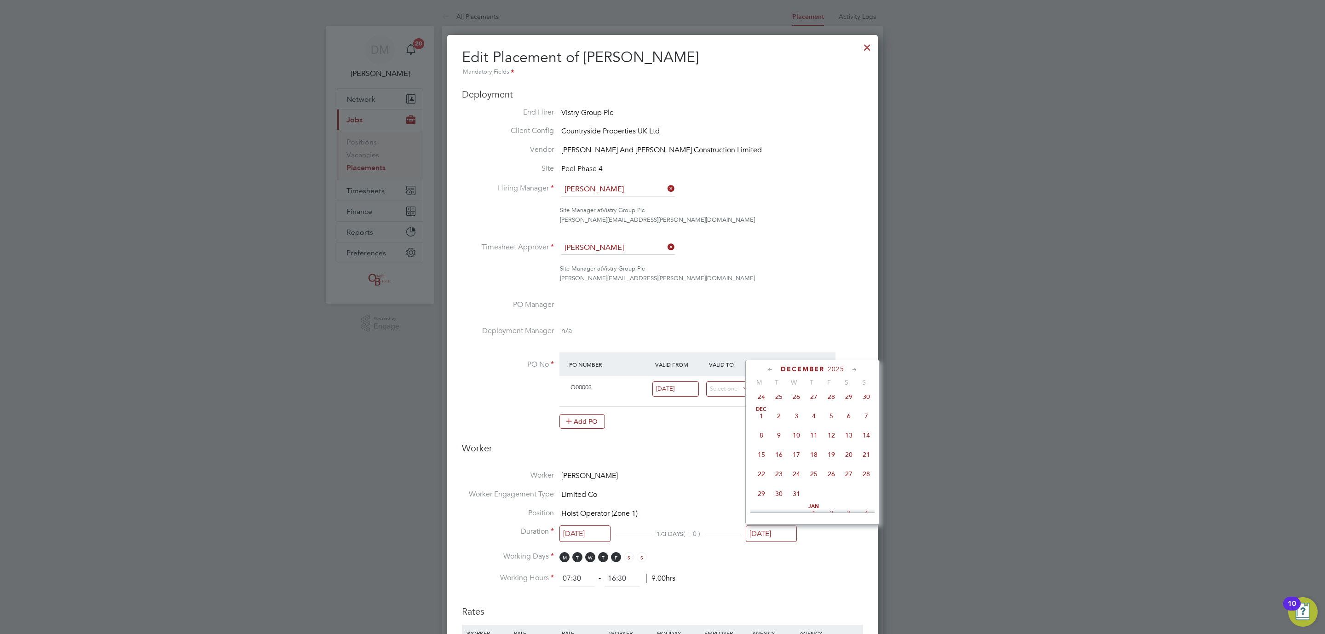
click at [794, 500] on span "31" at bounding box center [795, 493] width 17 height 17
type input "[DATE]"
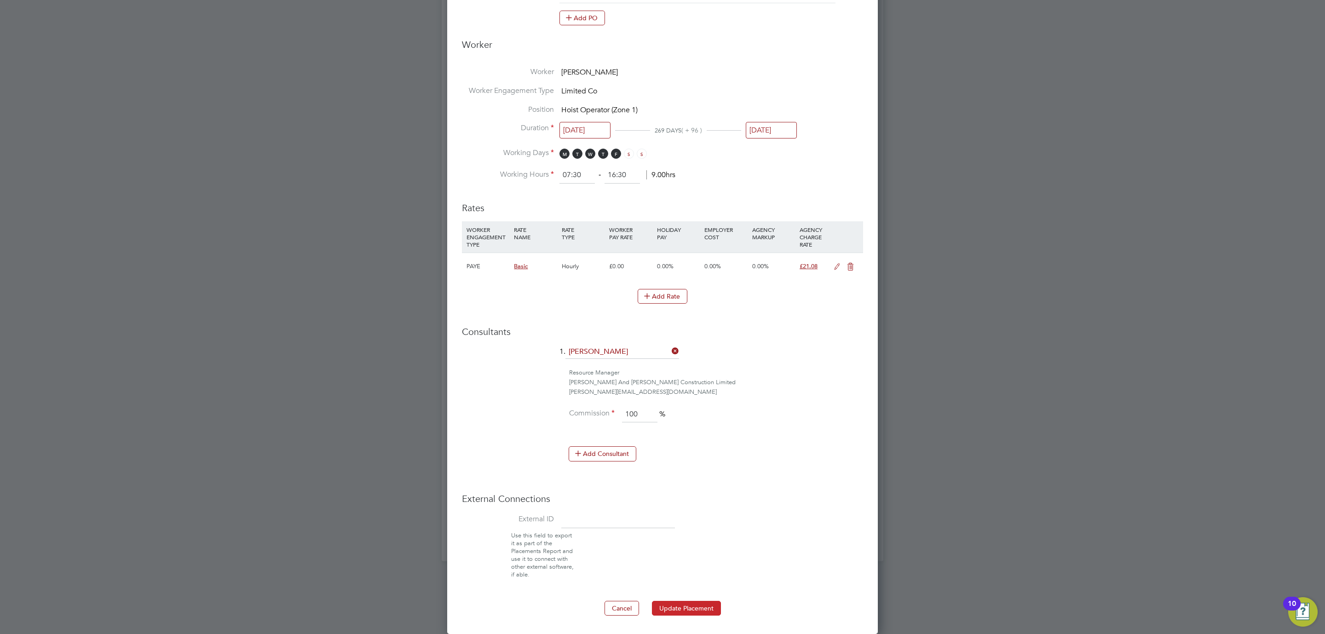
click at [697, 610] on button "Update Placement" at bounding box center [686, 608] width 69 height 15
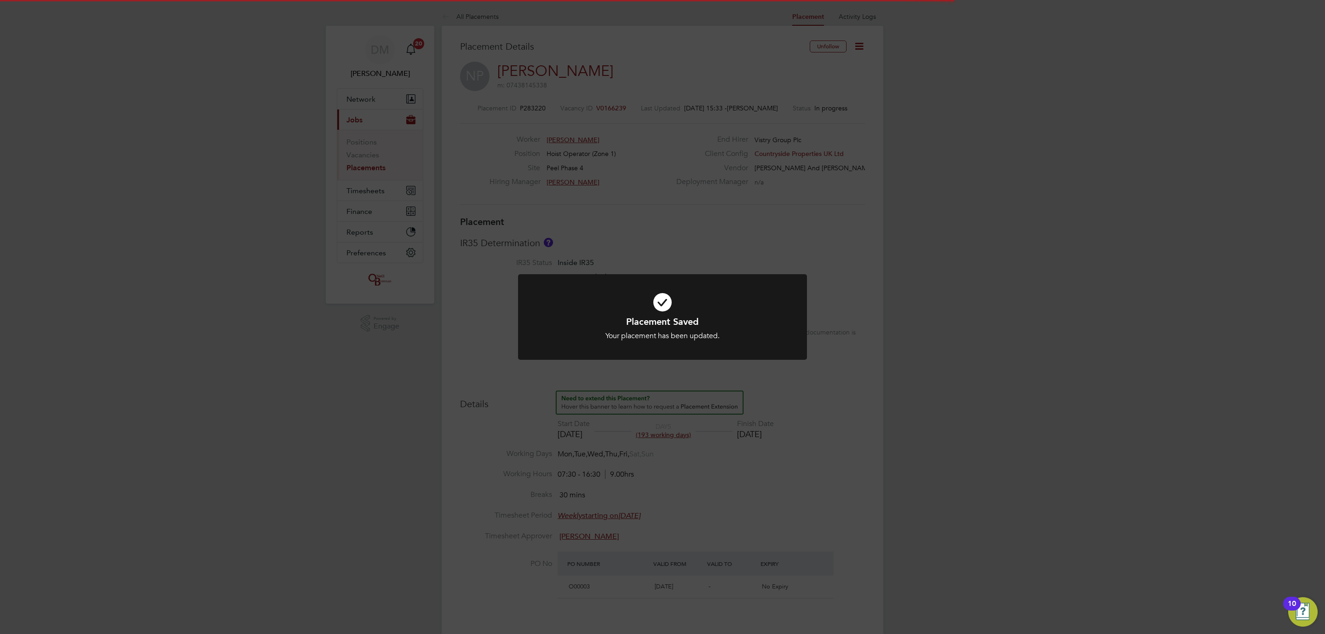
click at [952, 448] on div "Placement Saved Your placement has been updated. Cancel Okay" at bounding box center [662, 317] width 1325 height 634
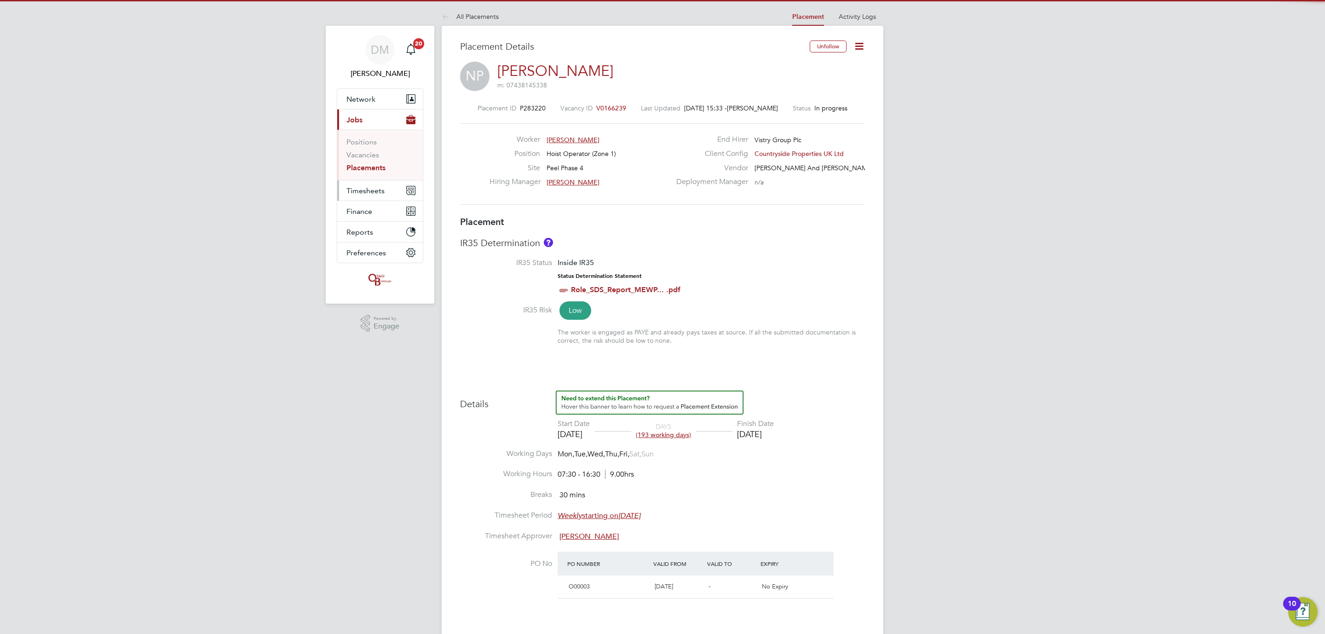
click at [370, 196] on button "Timesheets" at bounding box center [380, 190] width 86 height 20
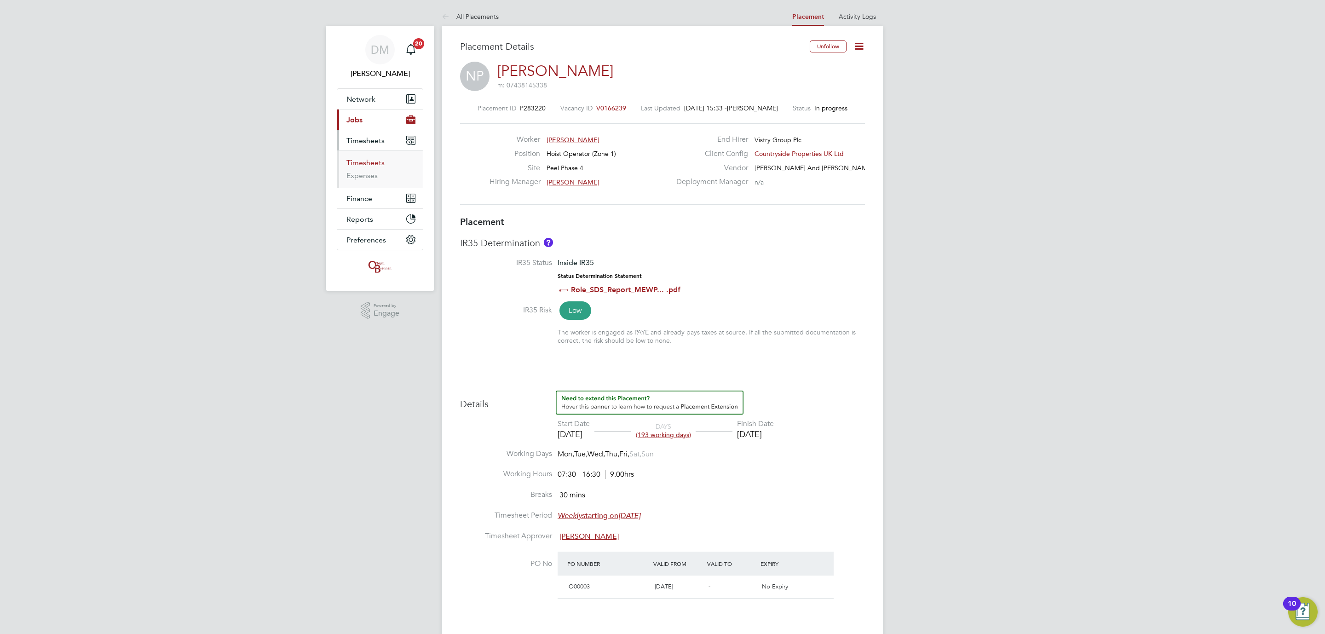
click at [367, 163] on link "Timesheets" at bounding box center [365, 162] width 38 height 9
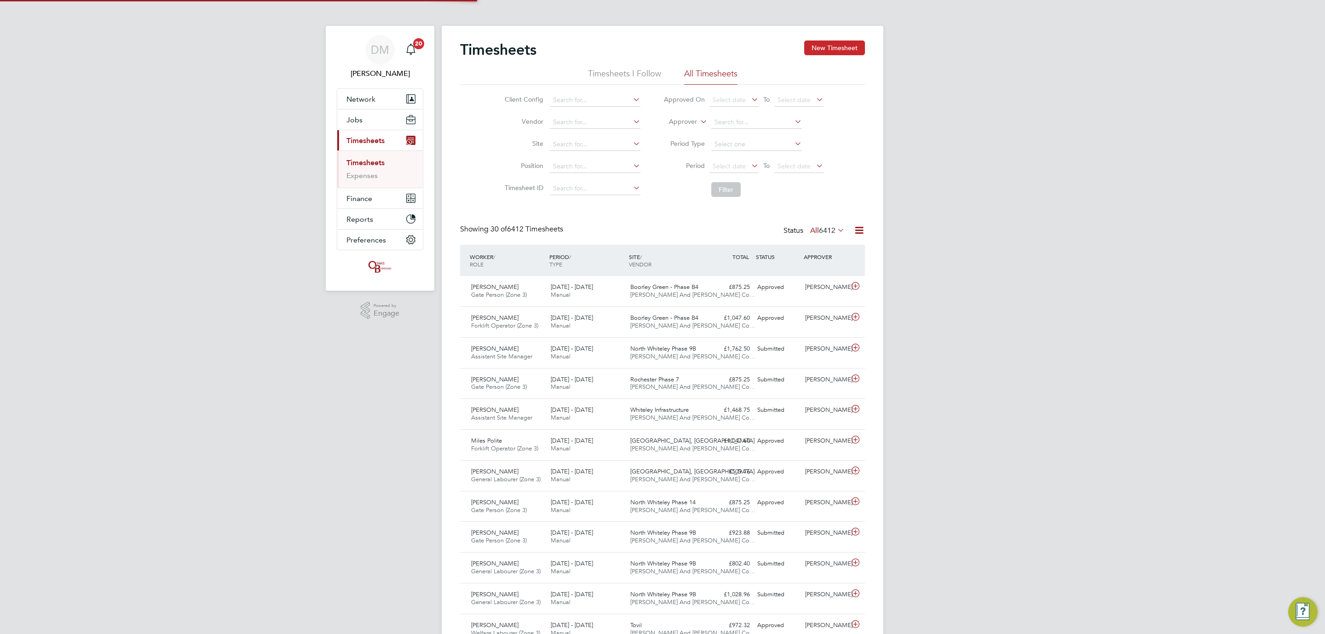
scroll to position [5, 5]
click at [848, 52] on button "New Timesheet" at bounding box center [834, 47] width 61 height 15
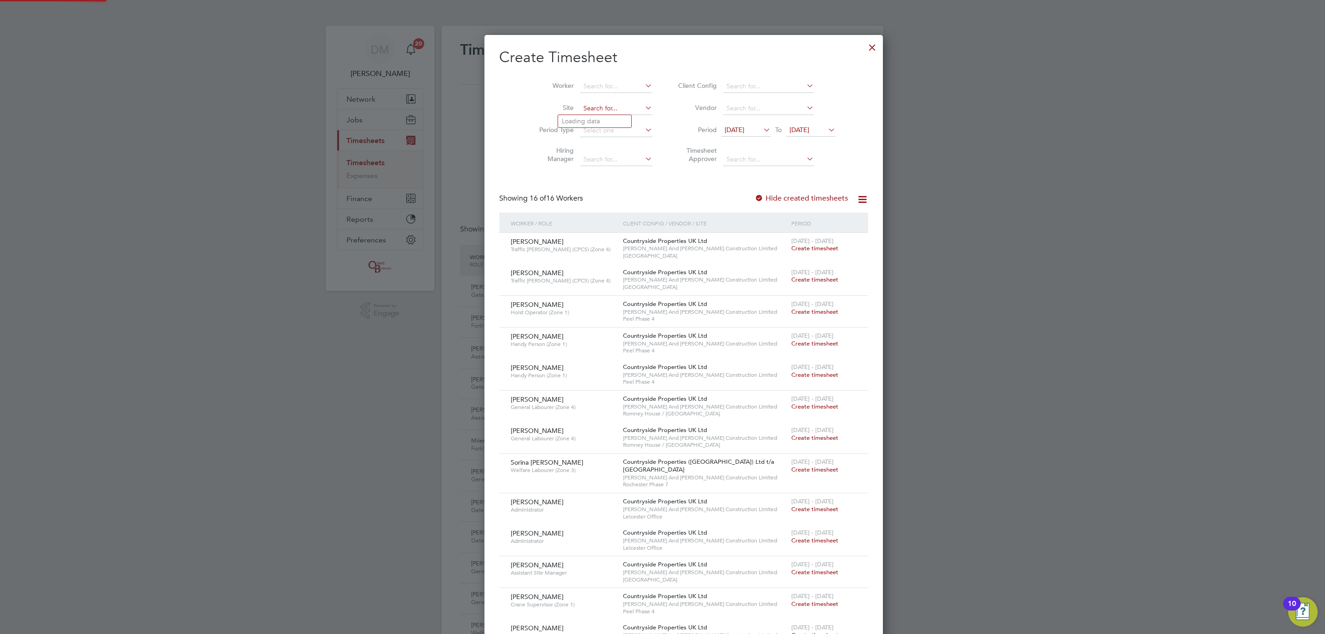
click at [580, 113] on input at bounding box center [616, 108] width 72 height 13
click at [581, 87] on input at bounding box center [616, 86] width 72 height 13
click at [588, 98] on li "[PERSON_NAME]" at bounding box center [623, 99] width 130 height 12
type input "[PERSON_NAME]"
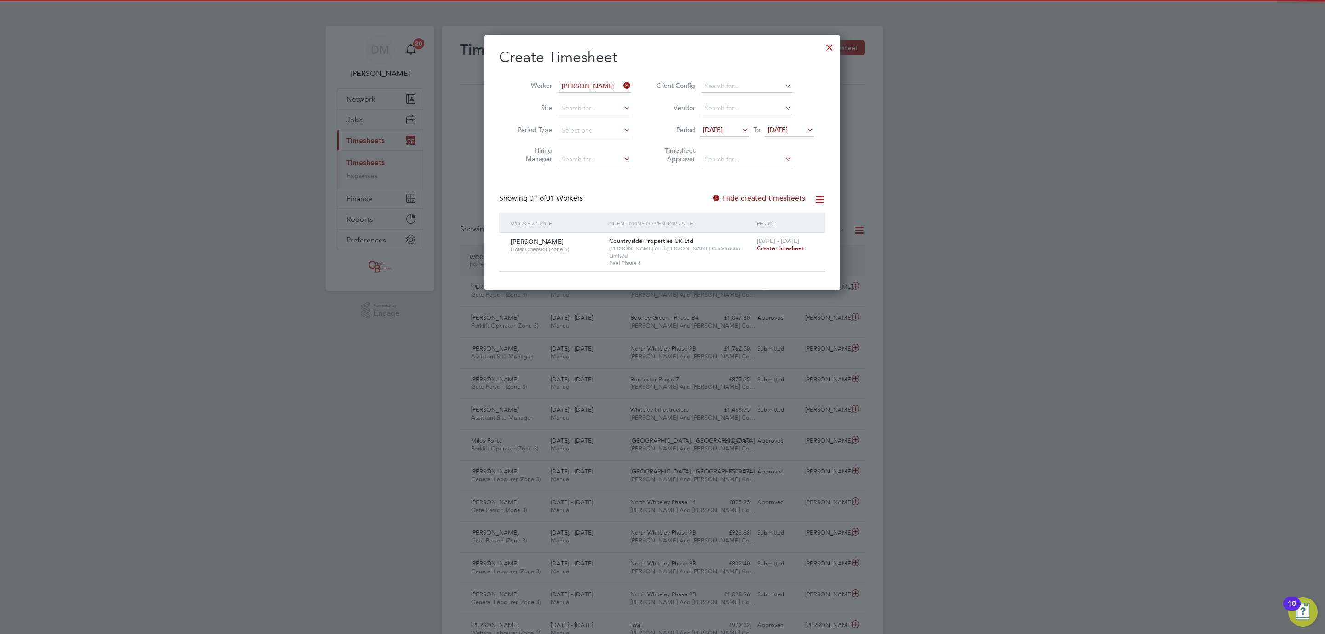
click at [780, 247] on span "Create timesheet" at bounding box center [780, 248] width 47 height 8
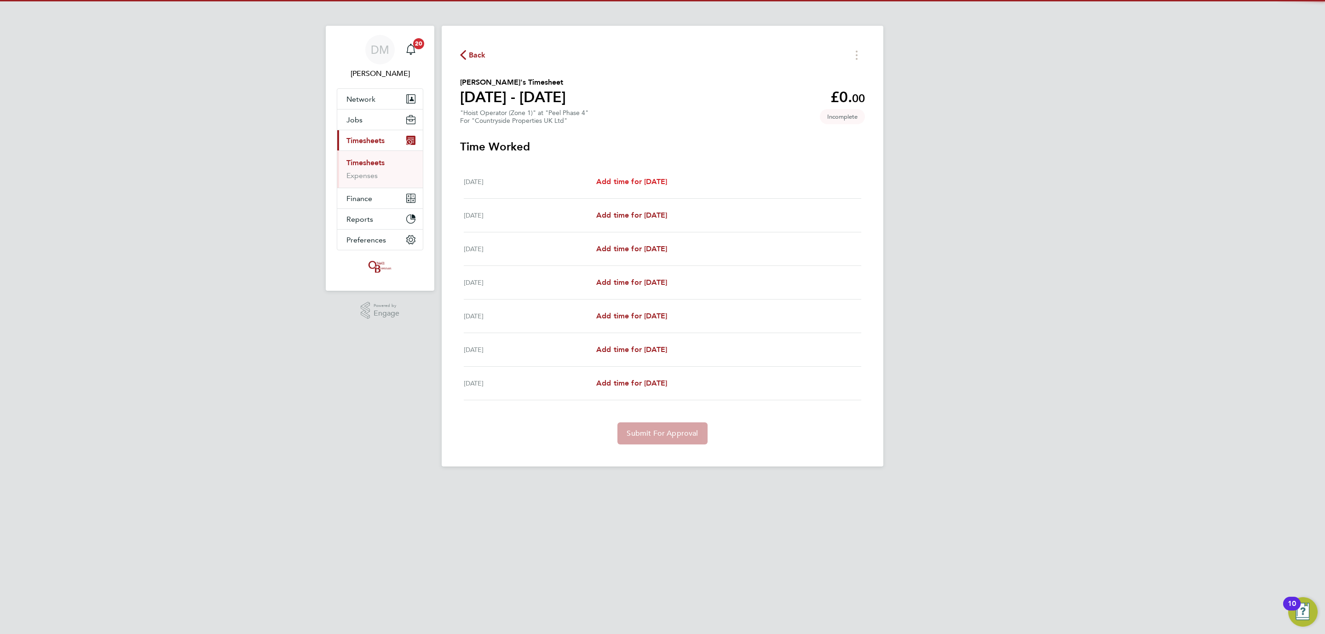
click at [626, 177] on span "Add time for [DATE]" at bounding box center [631, 181] width 71 height 9
select select "30"
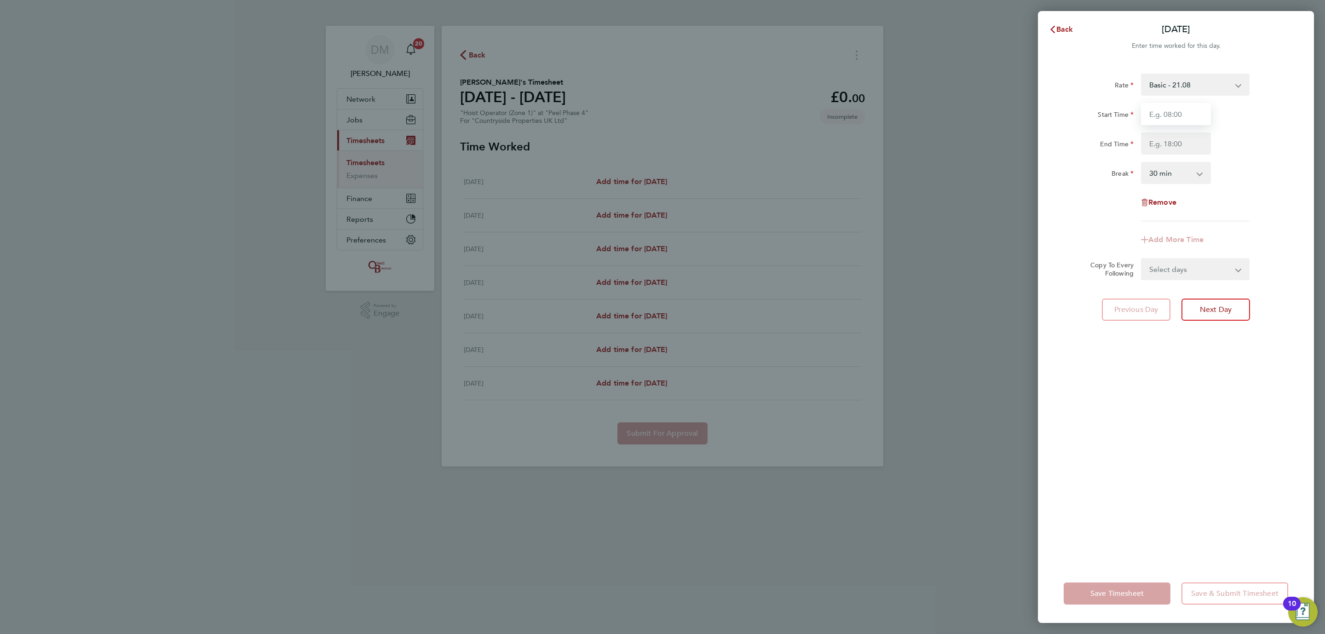
drag, startPoint x: 1148, startPoint y: 108, endPoint x: 1157, endPoint y: 126, distance: 19.3
click at [1148, 110] on input "Start Time" at bounding box center [1176, 114] width 70 height 22
type input "08:00"
drag, startPoint x: 1181, startPoint y: 145, endPoint x: 1174, endPoint y: 155, distance: 11.5
click at [1181, 145] on input "End Time" at bounding box center [1176, 143] width 70 height 22
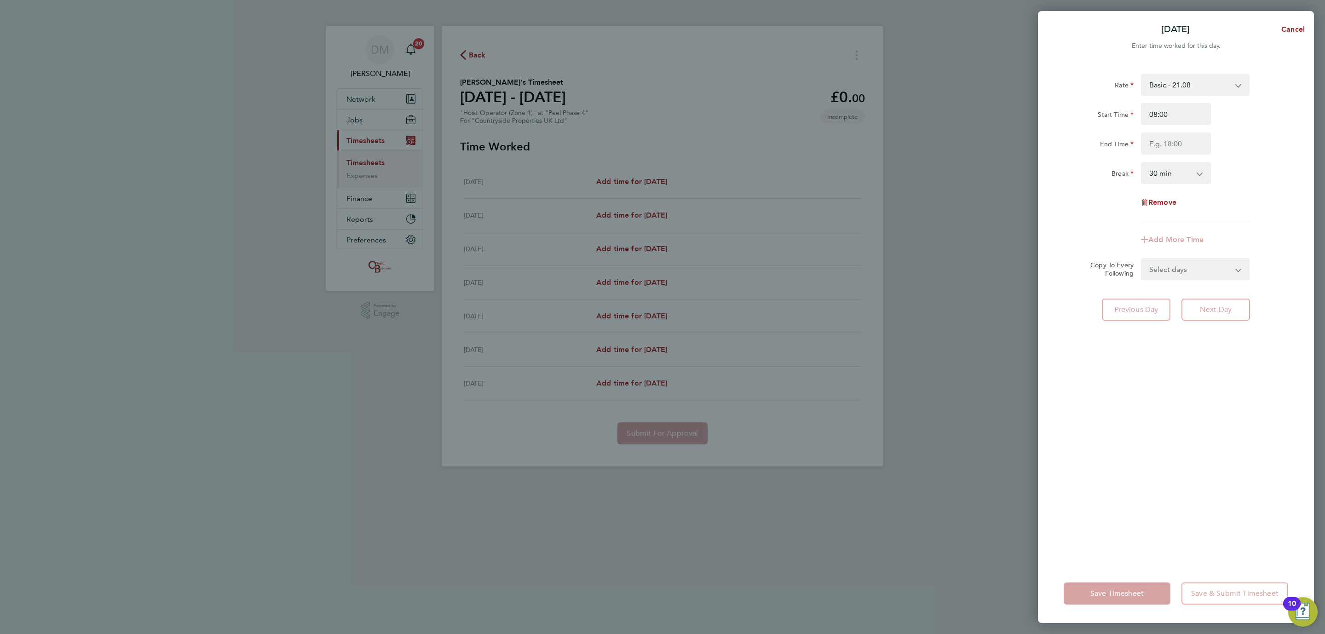
click at [1067, 196] on div "Remove" at bounding box center [1176, 202] width 232 height 22
click at [1165, 272] on select "Select days Day Weekday (Mon-Fri) Weekend (Sat-Sun) [DATE] [DATE] [DATE] [DATE]…" at bounding box center [1190, 269] width 97 height 20
click at [1089, 255] on form "Rate Basic - 21.08 Start Time 08:00 End Time Break 0 min 15 min 30 min 45 min 6…" at bounding box center [1175, 177] width 224 height 207
click at [1109, 257] on form "Rate Basic - 21.08 Start Time 08:00 End Time Break 0 min 15 min 30 min 45 min 6…" at bounding box center [1175, 177] width 224 height 207
drag, startPoint x: 1085, startPoint y: 210, endPoint x: 1087, endPoint y: 203, distance: 7.3
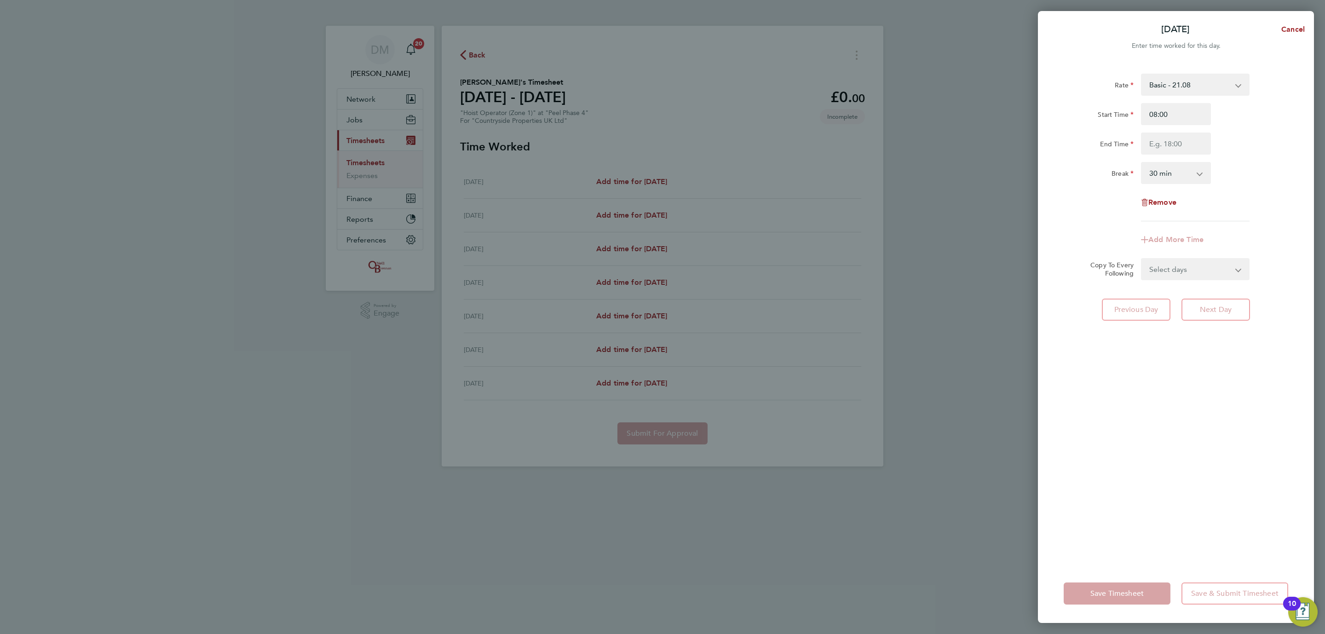
click at [1086, 209] on div "Remove" at bounding box center [1176, 202] width 232 height 22
drag, startPoint x: 1136, startPoint y: 145, endPoint x: 1164, endPoint y: 145, distance: 28.1
click at [1140, 145] on div "End Time" at bounding box center [1176, 143] width 232 height 22
drag, startPoint x: 1168, startPoint y: 144, endPoint x: 1167, endPoint y: 152, distance: 7.8
click at [1168, 144] on input "End Time" at bounding box center [1176, 143] width 70 height 22
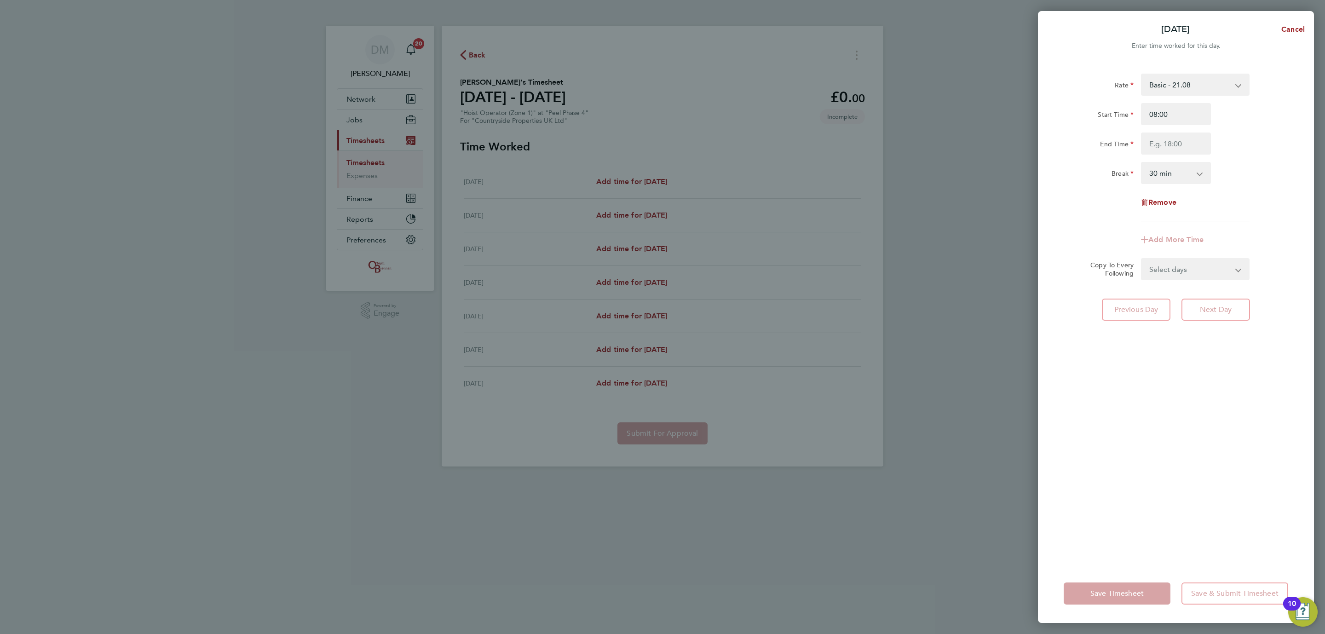
click at [1093, 183] on div "Break" at bounding box center [1098, 173] width 77 height 22
drag, startPoint x: 1171, startPoint y: 147, endPoint x: 1175, endPoint y: 153, distance: 7.2
click at [1171, 147] on input "End Time" at bounding box center [1176, 143] width 70 height 22
type input "18:30"
click at [1085, 193] on div "Rate Basic - 21.08 Start Time 08:00 End Time 18:30 Break 0 min 15 min 30 min 45…" at bounding box center [1175, 148] width 224 height 148
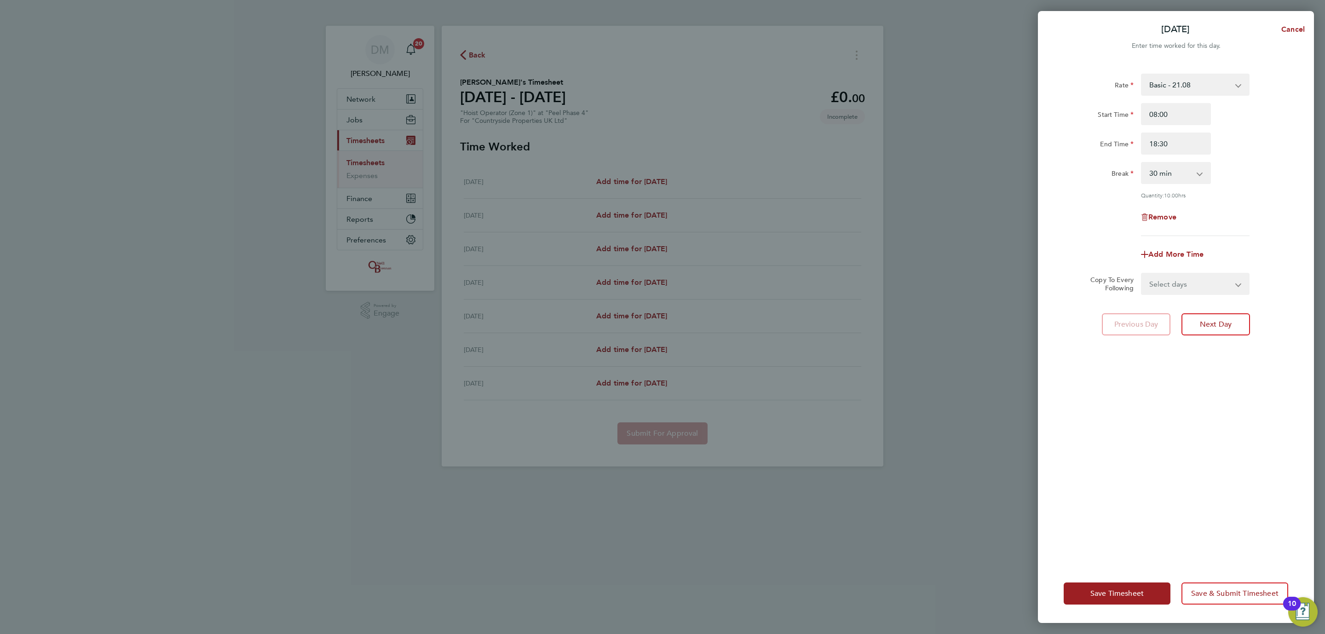
drag, startPoint x: 1170, startPoint y: 276, endPoint x: 1172, endPoint y: 282, distance: 5.7
click at [1170, 276] on select "Select days Day Weekday (Mon-Fri) Weekend (Sat-Sun) [DATE] [DATE] [DATE] [DATE]…" at bounding box center [1190, 284] width 97 height 20
select select "TUE"
click at [1142, 274] on select "Select days Day Weekday (Mon-Fri) Weekend (Sat-Sun) [DATE] [DATE] [DATE] [DATE]…" at bounding box center [1190, 284] width 97 height 20
select select "[DATE]"
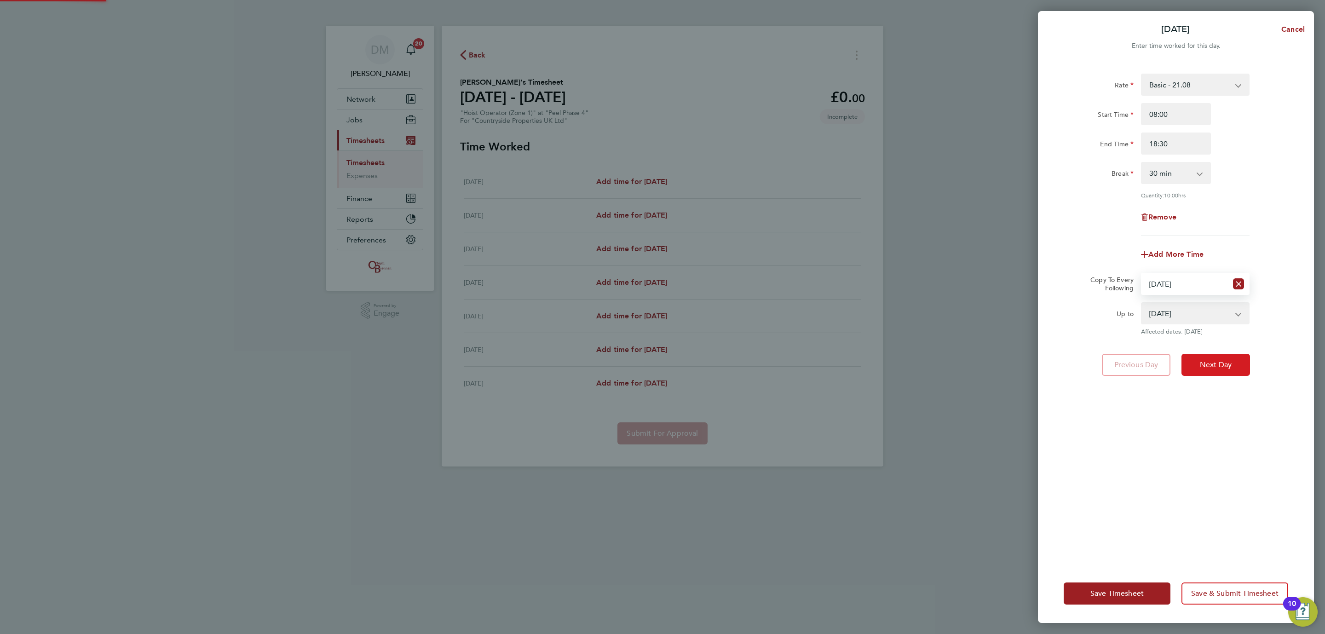
click at [1194, 359] on button "Next Day" at bounding box center [1215, 365] width 69 height 22
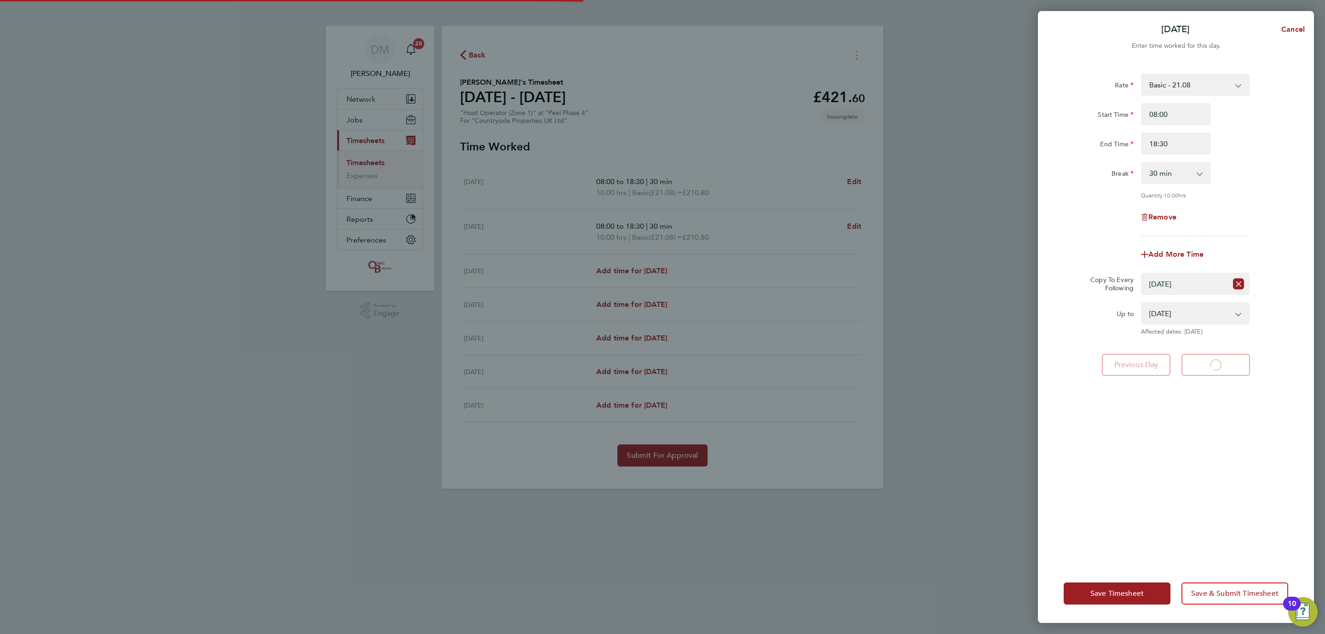
select select "30"
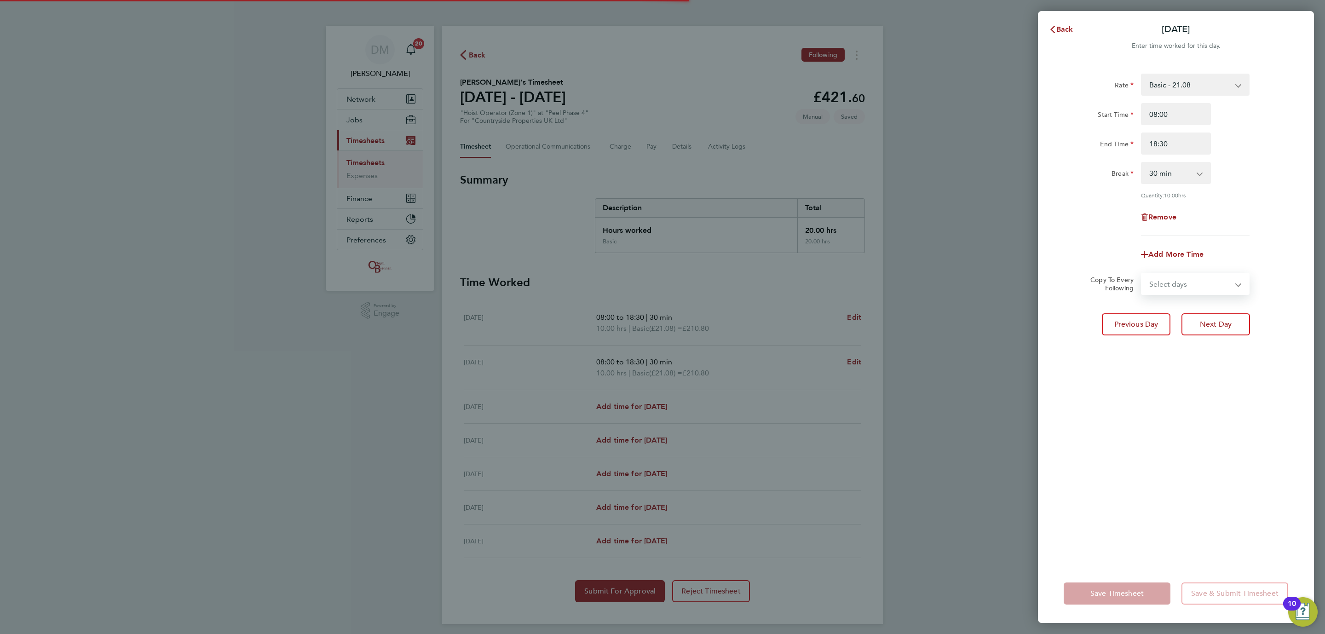
click at [1170, 279] on select "Select days Day Weekday (Mon-Fri) Weekend (Sat-Sun) [DATE] [DATE] [DATE] [DATE]…" at bounding box center [1190, 284] width 97 height 20
select select "WED"
click at [1142, 274] on select "Select days Day Weekday (Mon-Fri) Weekend (Sat-Sun) [DATE] [DATE] [DATE] [DATE]…" at bounding box center [1190, 284] width 97 height 20
select select "[DATE]"
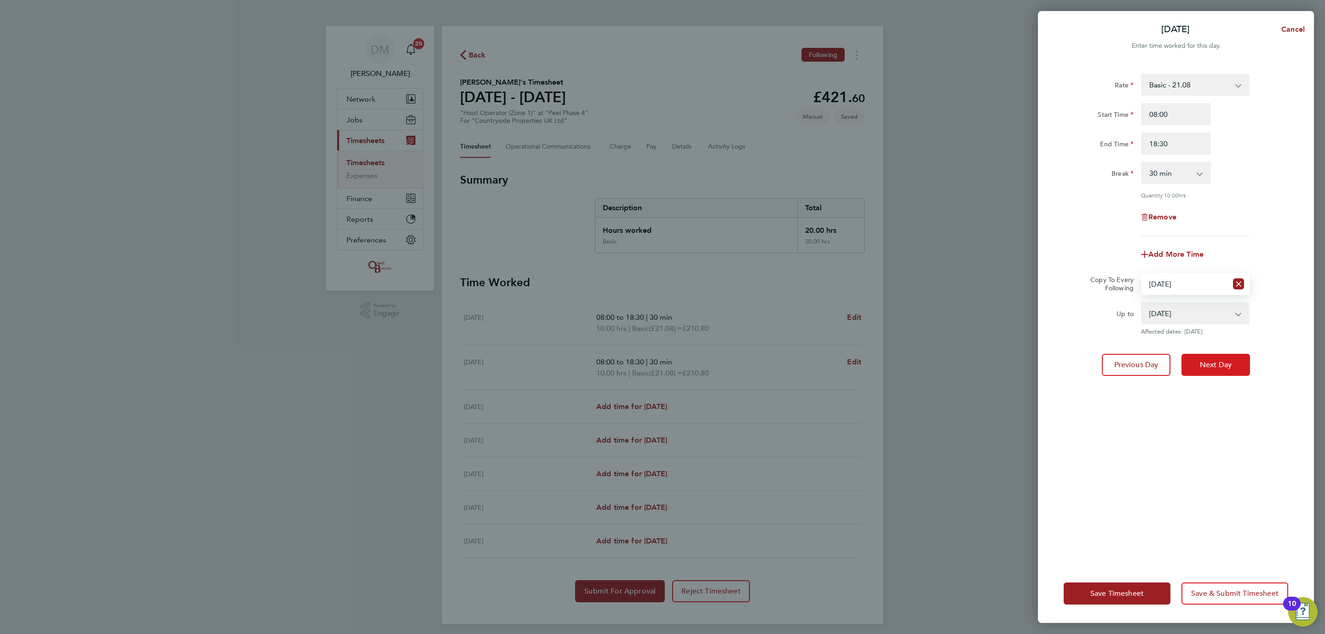
click at [1196, 357] on button "Next Day" at bounding box center [1215, 365] width 69 height 22
select select "0: null"
select select "30"
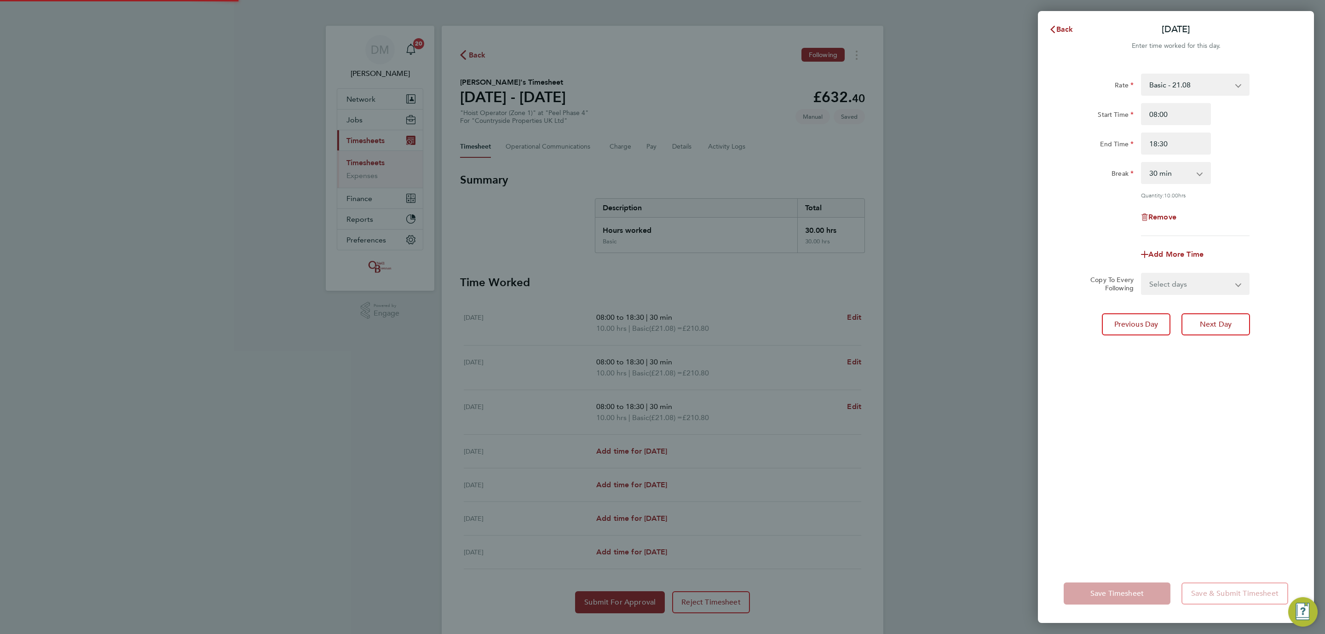
click at [1184, 283] on select "Select days Day Weekday (Mon-Fri) Weekend (Sat-Sun) [DATE] [DATE] [DATE] [DATE]" at bounding box center [1190, 284] width 97 height 20
select select "THU"
click at [1142, 274] on select "Select days Day Weekday (Mon-Fri) Weekend (Sat-Sun) [DATE] [DATE] [DATE] [DATE]" at bounding box center [1190, 284] width 97 height 20
select select "[DATE]"
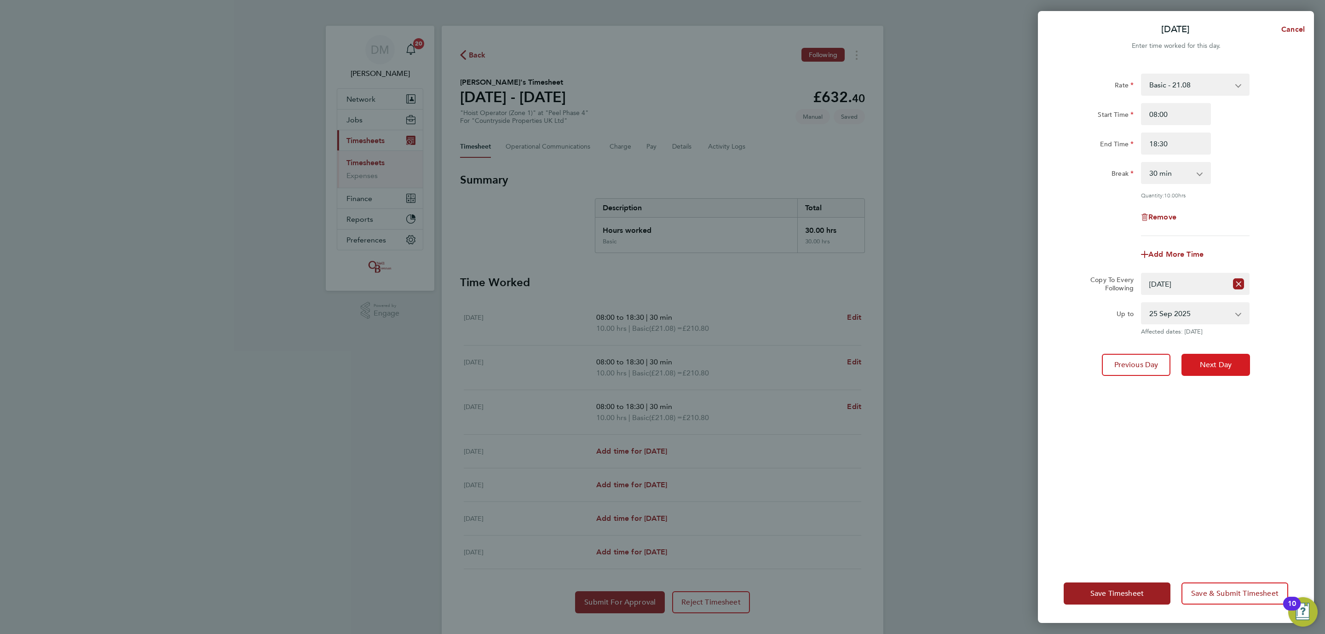
click at [1198, 369] on button "Next Day" at bounding box center [1215, 365] width 69 height 22
select select "0: null"
select select "30"
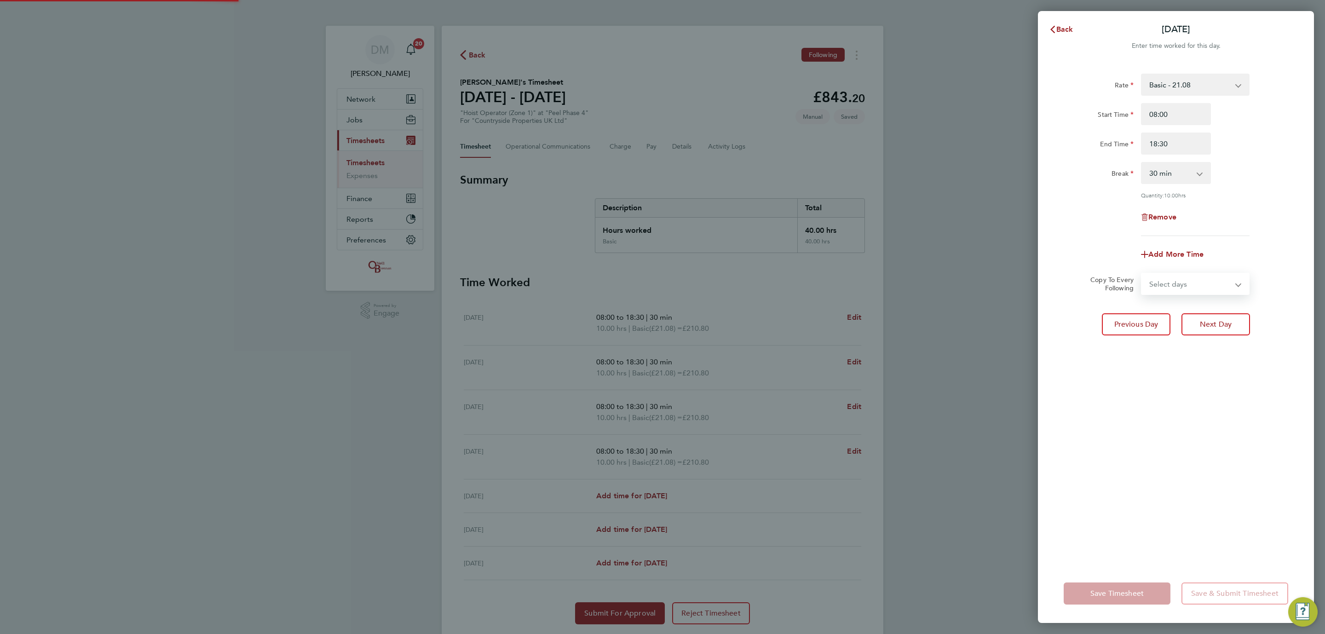
click at [1184, 289] on select "Select days Day Weekend (Sat-Sun) [DATE] [DATE] [DATE]" at bounding box center [1190, 284] width 97 height 20
select select "FRI"
click at [1142, 274] on select "Select days Day Weekend (Sat-Sun) [DATE] [DATE] [DATE]" at bounding box center [1190, 284] width 97 height 20
select select "[DATE]"
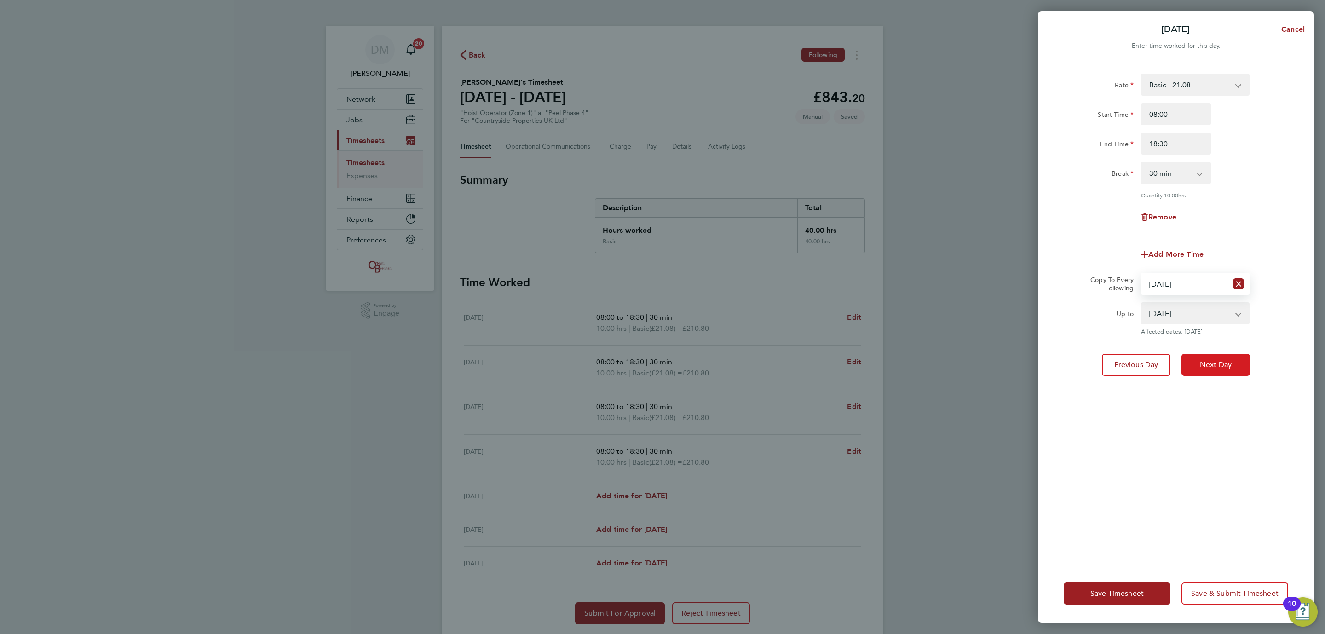
click at [1209, 356] on button "Next Day" at bounding box center [1215, 365] width 69 height 22
select select "0: null"
select select "30"
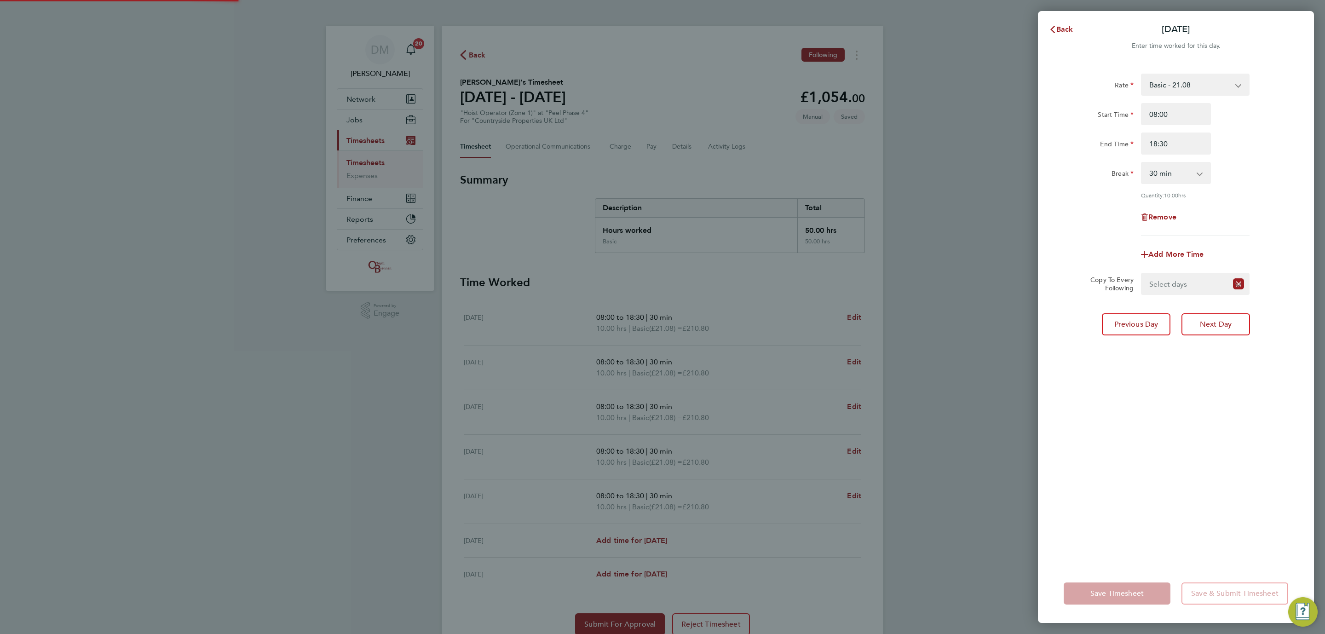
click at [1188, 284] on select "Select days Day Weekend (Sat-Sun) [DATE] [DATE]" at bounding box center [1185, 284] width 86 height 20
select select "SAT"
click at [1142, 274] on select "Select days Day Weekend (Sat-Sun) [DATE] [DATE]" at bounding box center [1190, 284] width 97 height 20
select select "[DATE]"
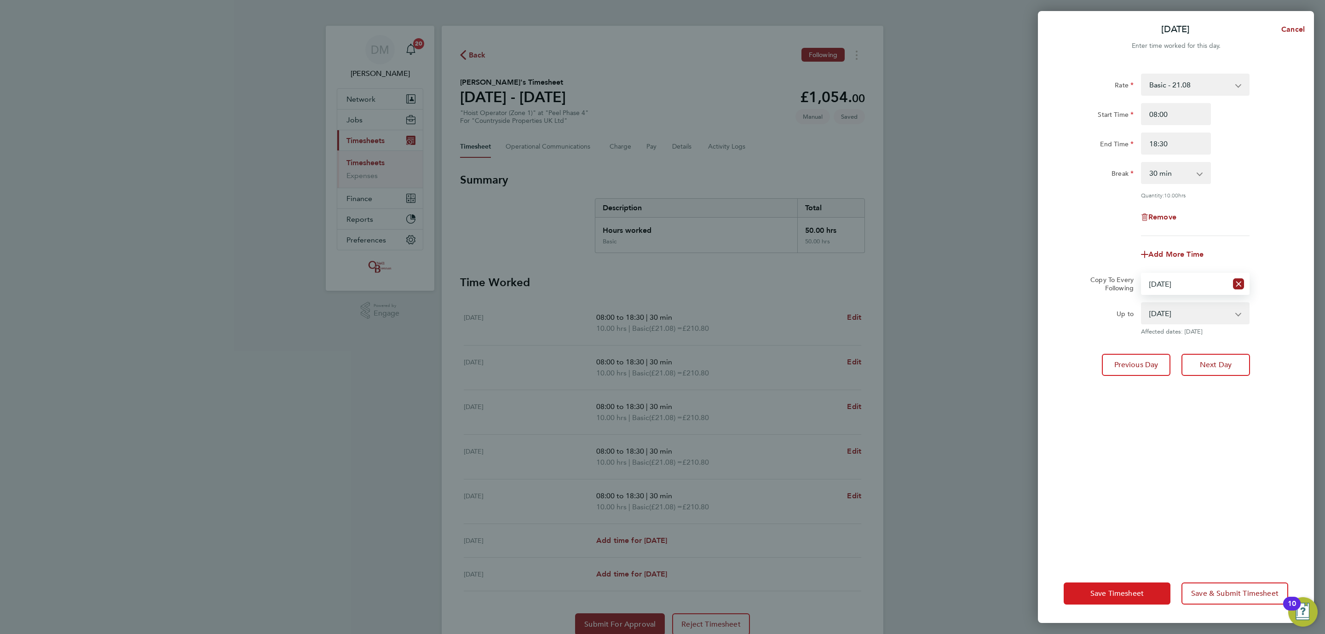
click at [1129, 586] on button "Save Timesheet" at bounding box center [1116, 593] width 107 height 22
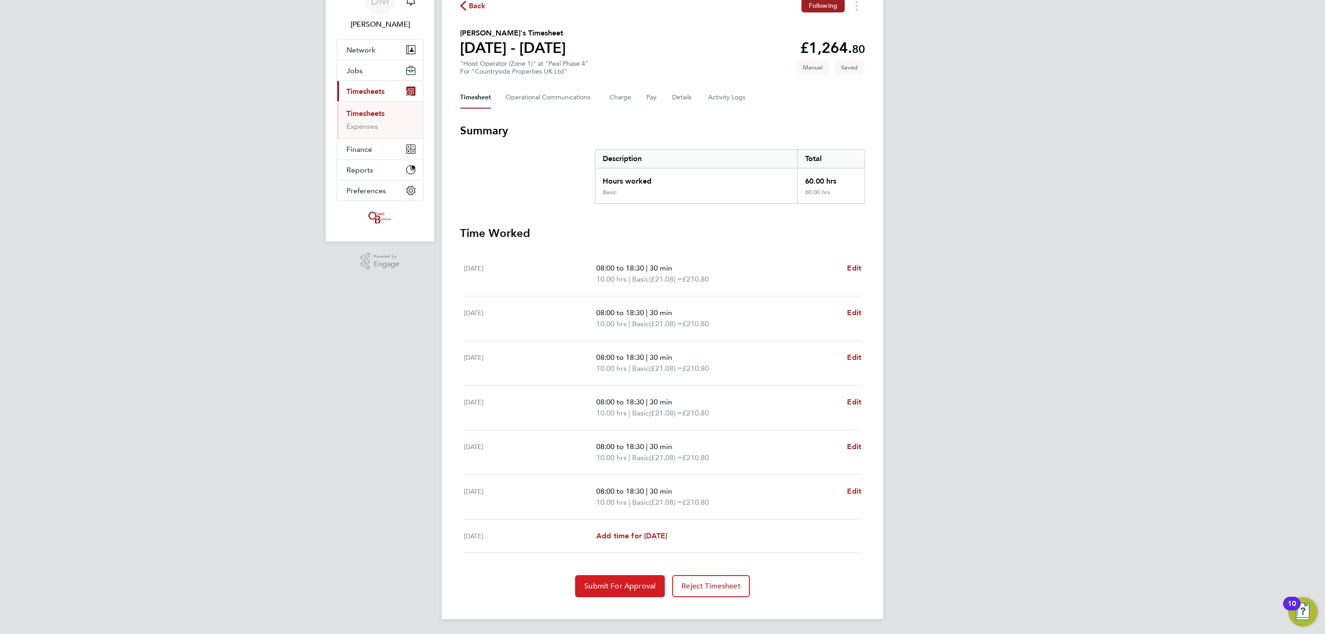
click at [614, 582] on span "Submit For Approval" at bounding box center [619, 585] width 71 height 9
